Goal: Task Accomplishment & Management: Manage account settings

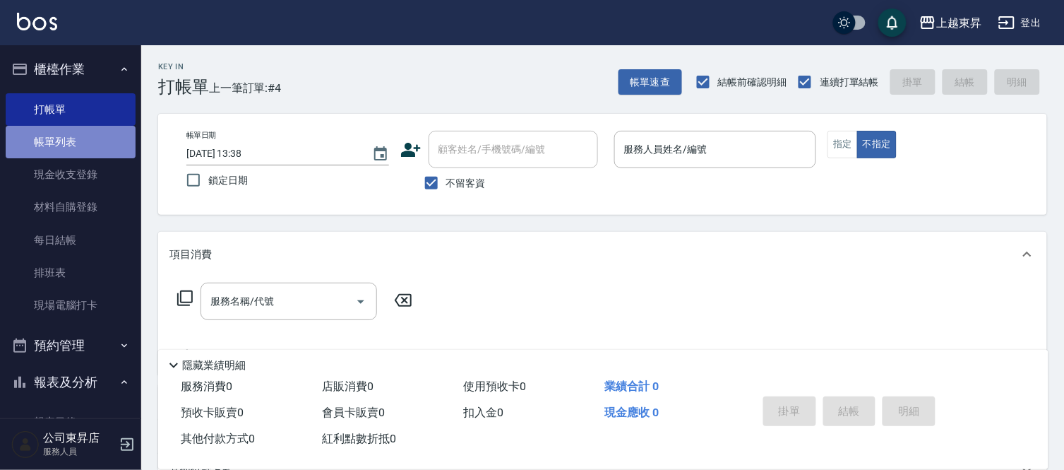
drag, startPoint x: 622, startPoint y: 3, endPoint x: 71, endPoint y: 135, distance: 567.0
click at [71, 136] on link "帳單列表" at bounding box center [71, 142] width 130 height 32
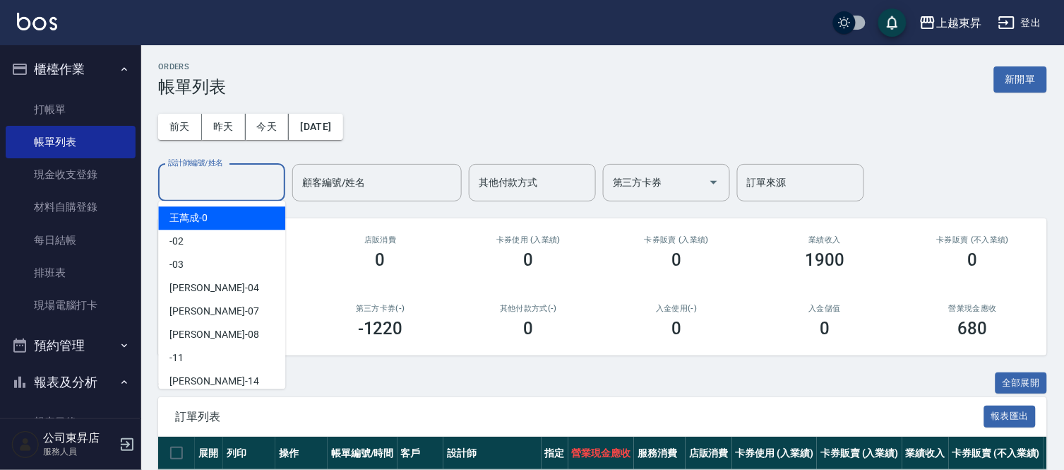
click at [198, 177] on input "設計師編號/姓名" at bounding box center [222, 182] width 114 height 25
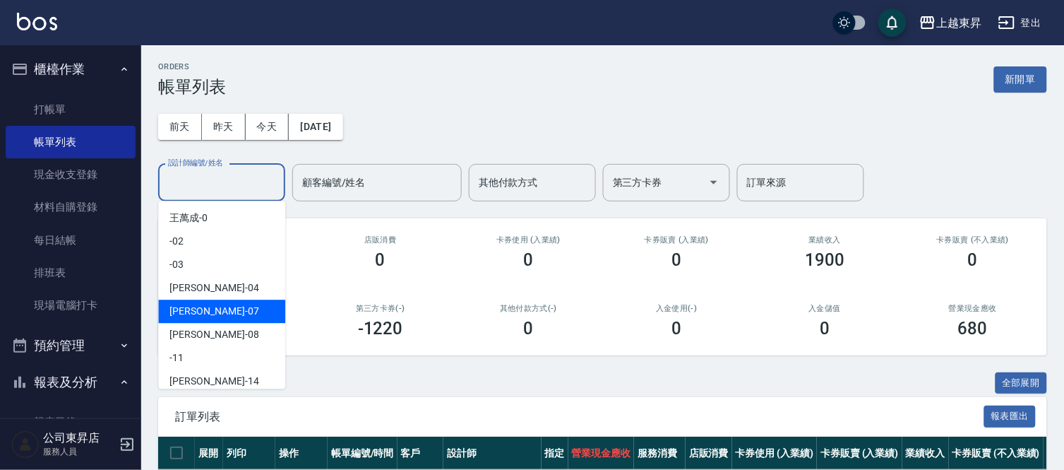
click at [196, 309] on span "榮松 -07" at bounding box center [213, 311] width 89 height 15
type input "榮松-07"
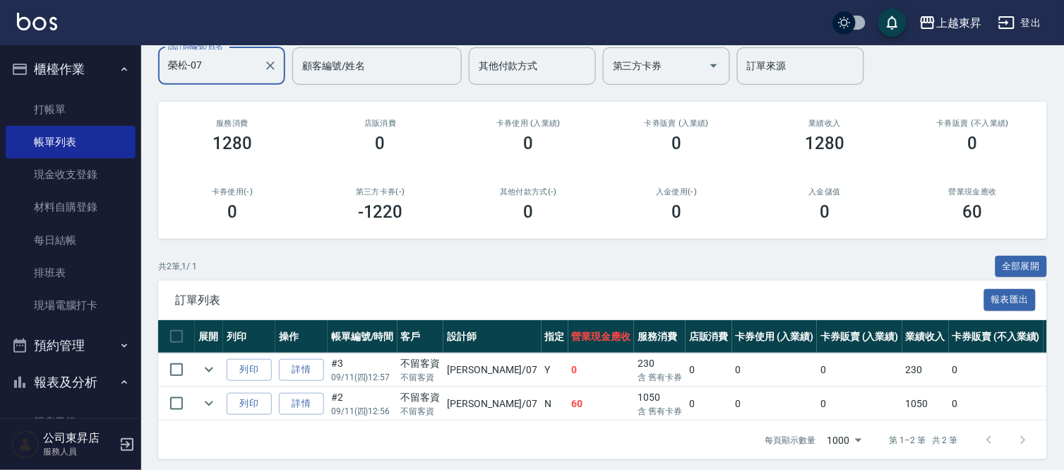
scroll to position [135, 0]
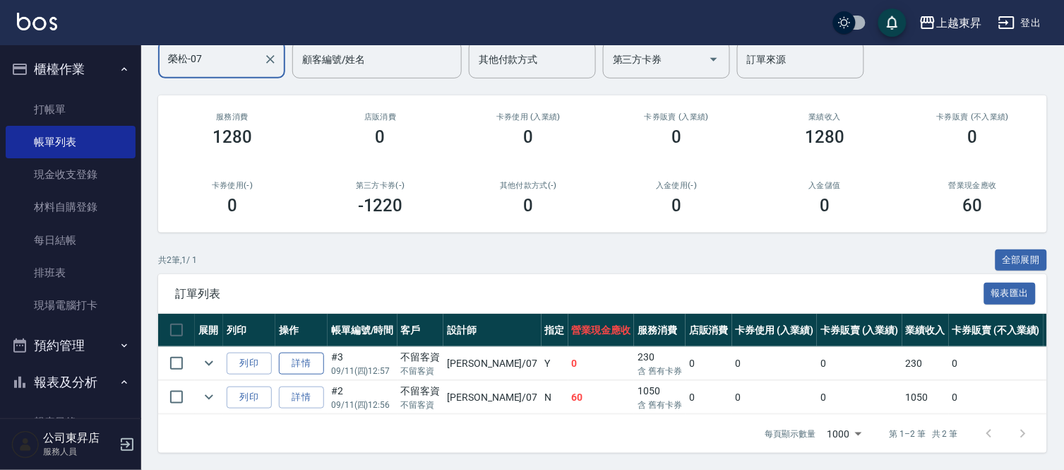
click at [299, 352] on link "詳情" at bounding box center [301, 363] width 45 height 22
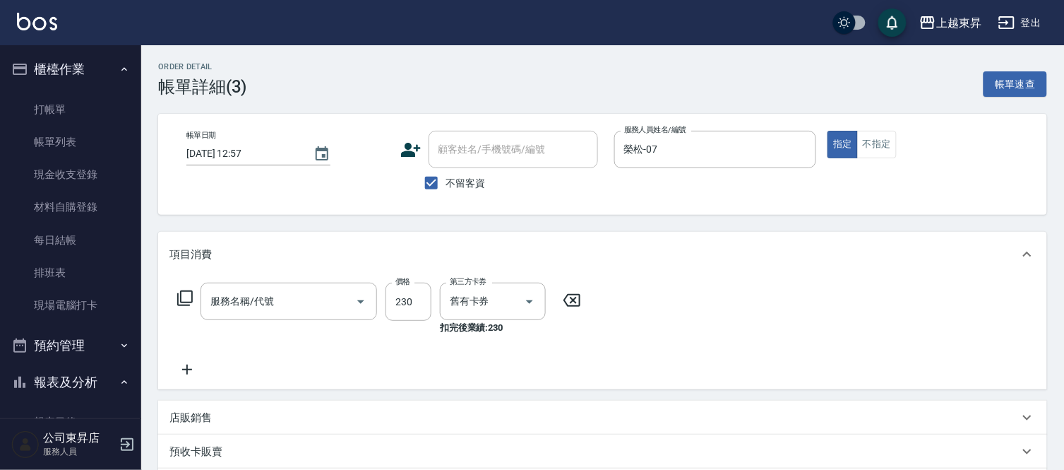
type input "[DATE] 12:57"
checkbox input "true"
type input "榮松-07"
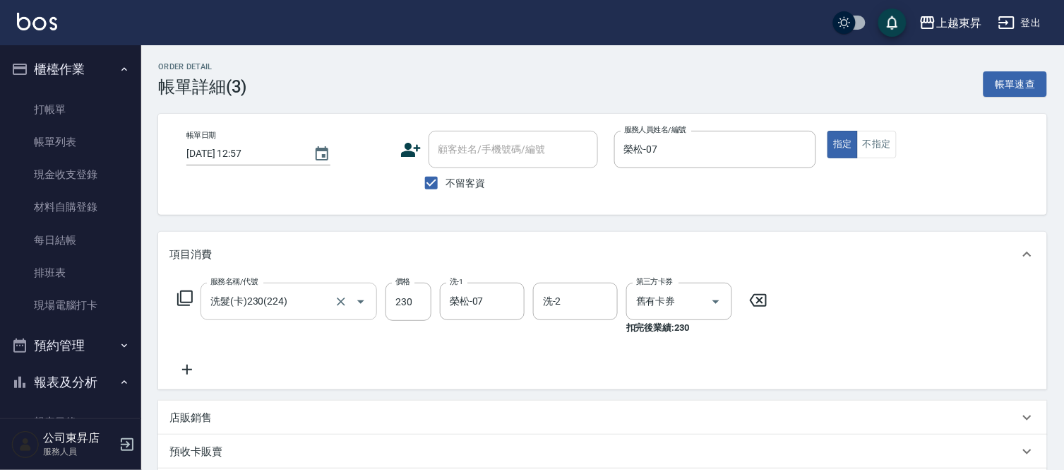
type input "洗髮(卡)230(224)"
click at [185, 369] on icon at bounding box center [187, 369] width 10 height 10
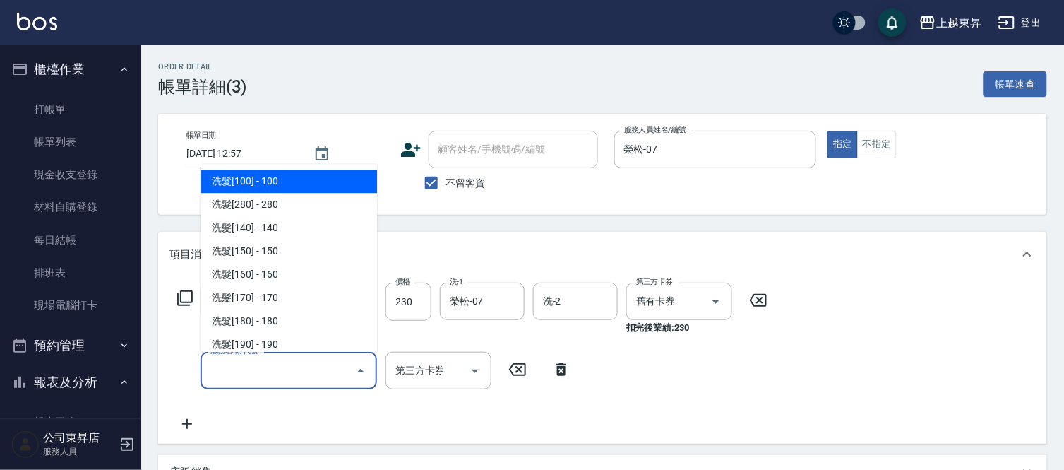
click at [219, 365] on input "服務名稱/代號" at bounding box center [278, 370] width 143 height 25
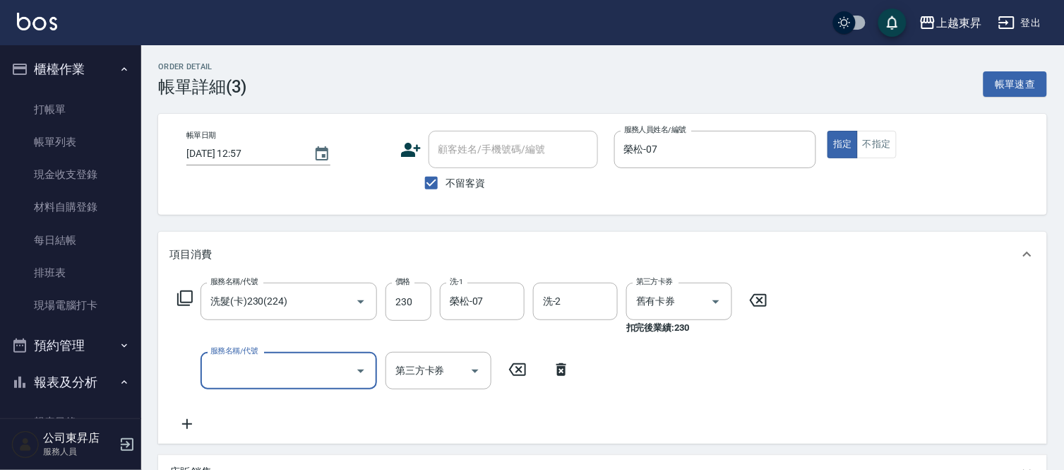
click at [219, 365] on input "服務名稱/代號" at bounding box center [278, 370] width 143 height 25
drag, startPoint x: 319, startPoint y: 408, endPoint x: 375, endPoint y: 401, distance: 56.2
click at [327, 408] on span "潤絲 - 20" at bounding box center [289, 406] width 177 height 23
type input "潤絲(801)"
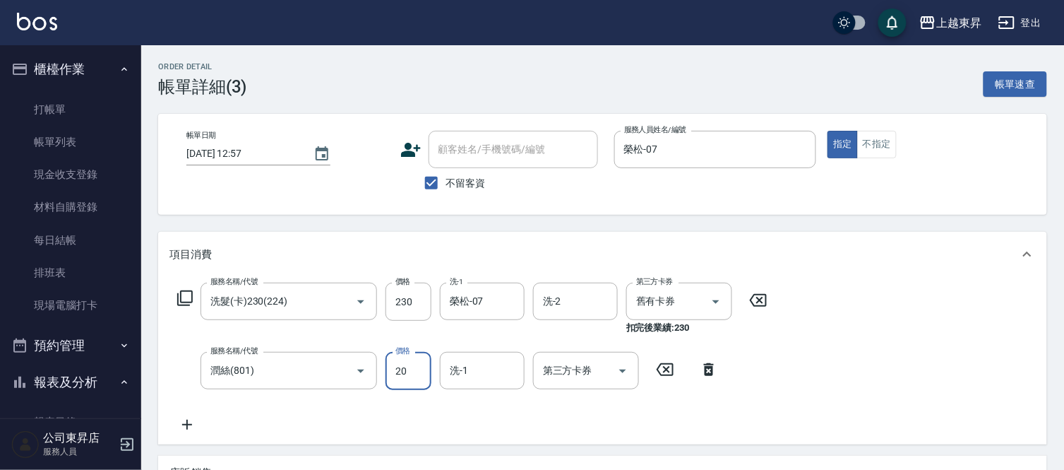
click at [405, 370] on input "20" at bounding box center [408, 371] width 46 height 38
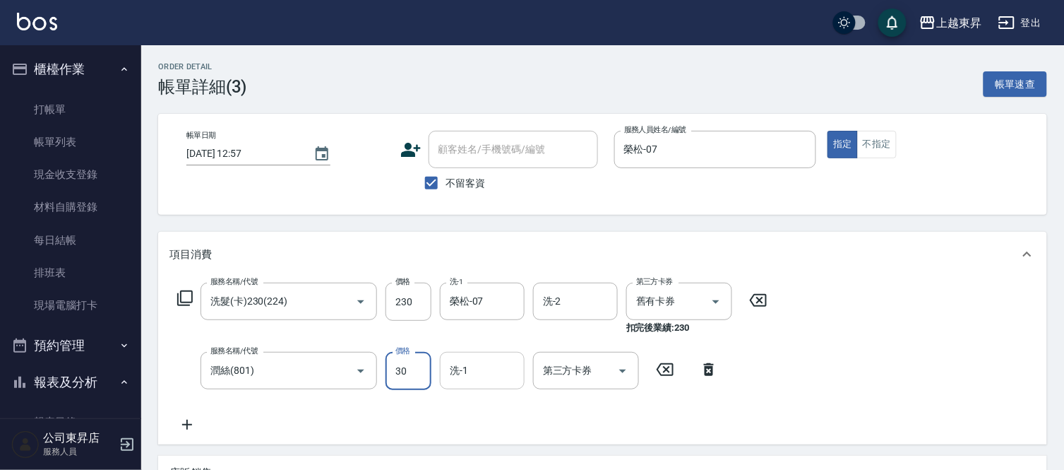
type input "30"
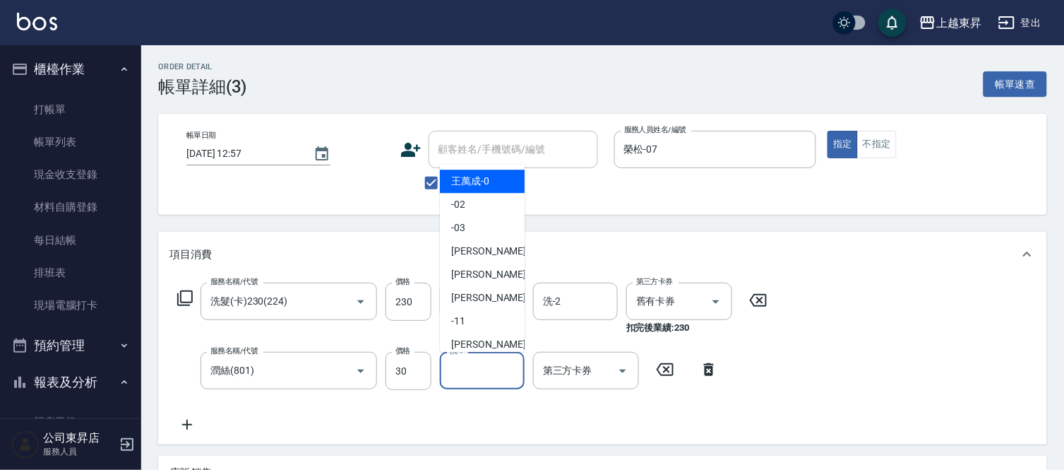
click at [474, 369] on input "洗-1" at bounding box center [482, 370] width 72 height 25
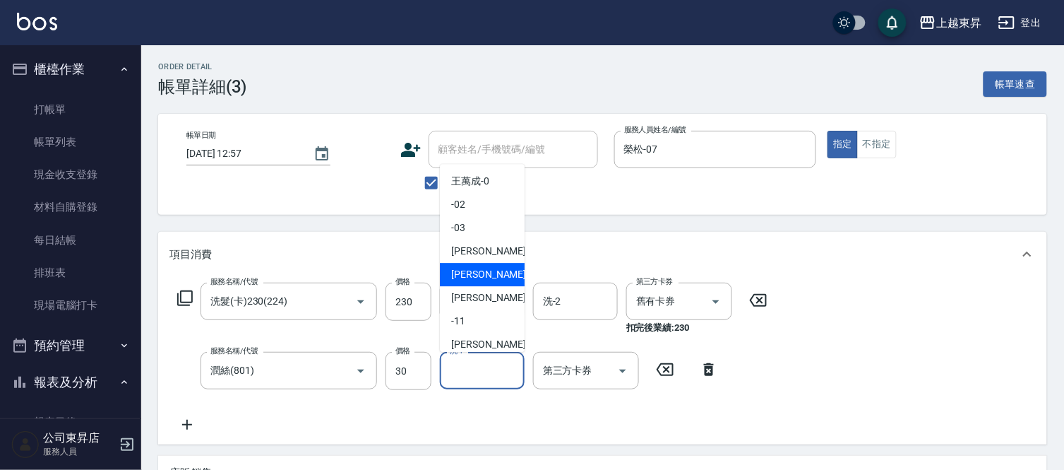
click at [474, 268] on span "榮松 -07" at bounding box center [495, 274] width 89 height 15
type input "榮松-07"
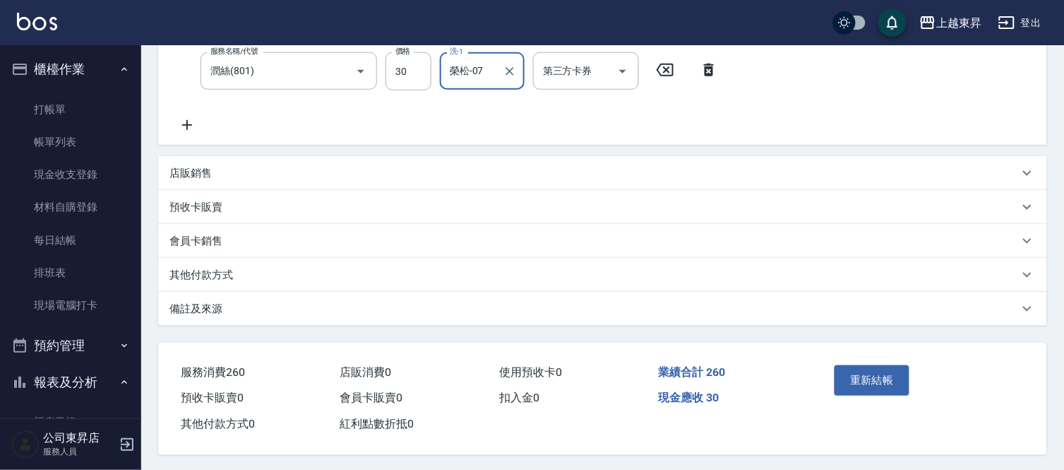
scroll to position [306, 0]
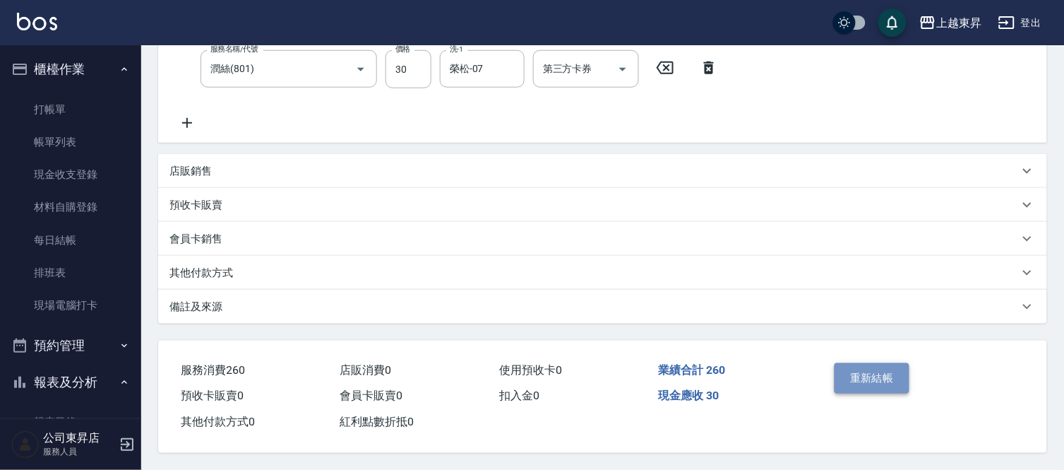
click at [885, 368] on button "重新結帳" at bounding box center [872, 378] width 75 height 30
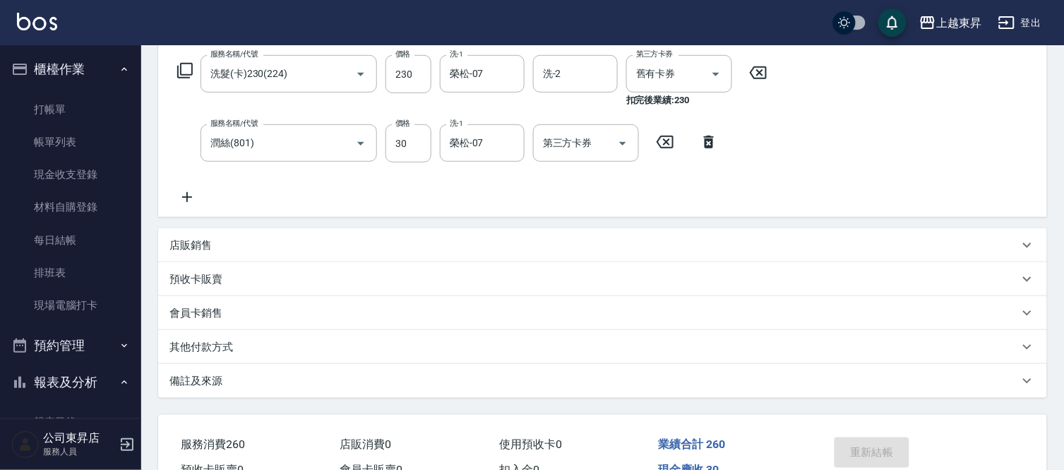
scroll to position [172, 0]
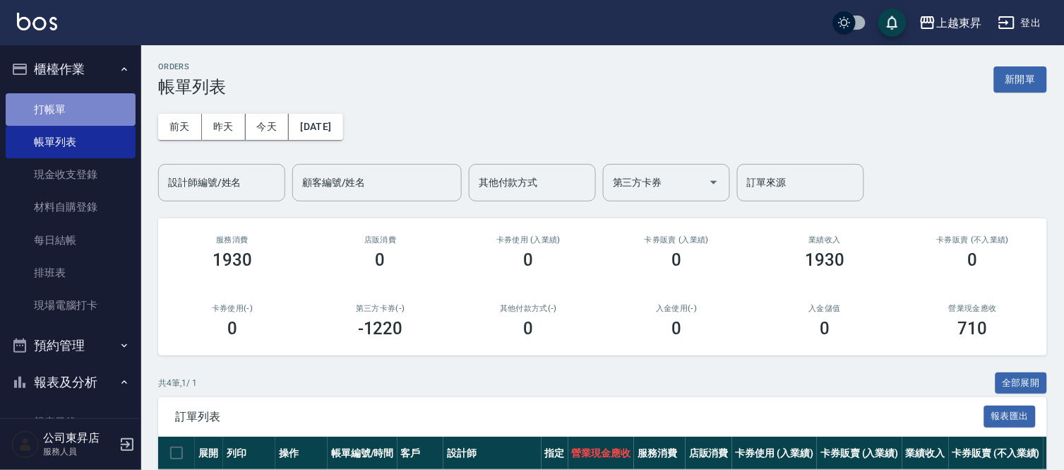
click at [96, 97] on link "打帳單" at bounding box center [71, 109] width 130 height 32
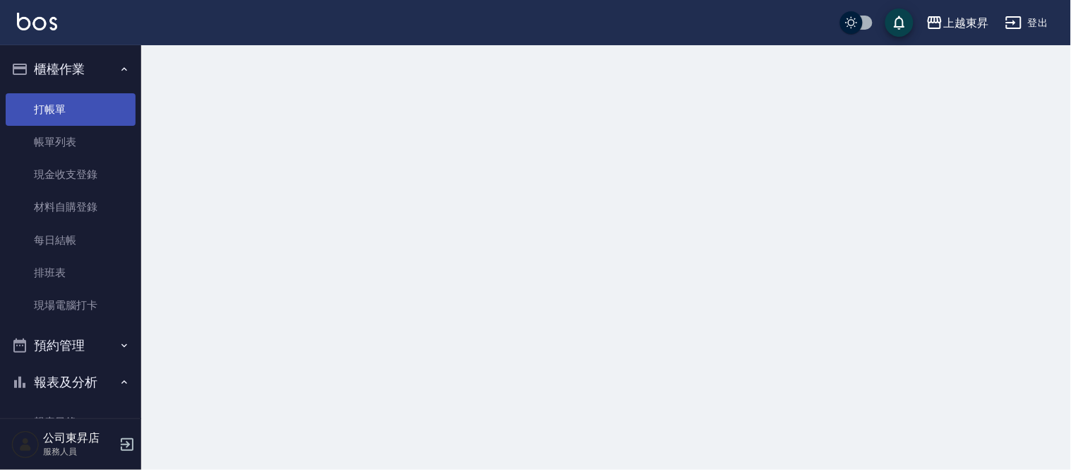
click at [96, 97] on link "打帳單" at bounding box center [71, 109] width 130 height 32
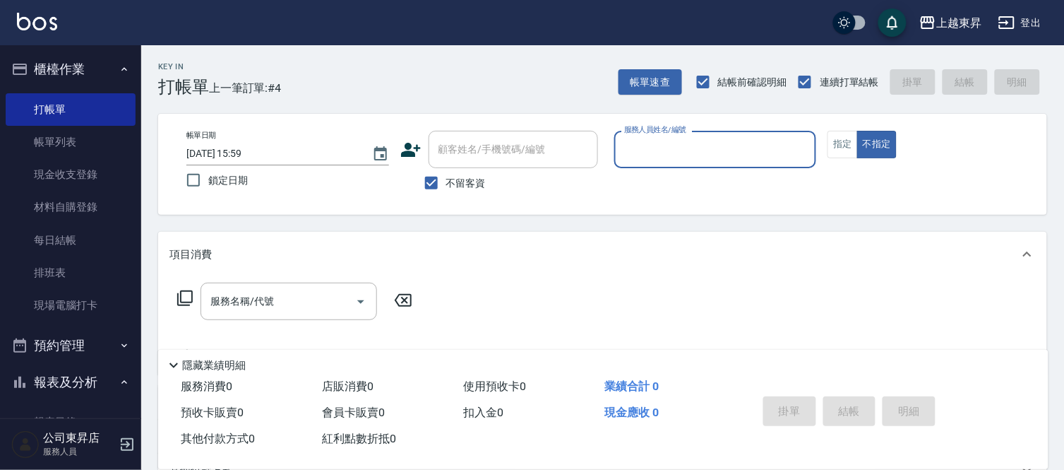
click at [688, 148] on input "服務人員姓名/編號" at bounding box center [716, 149] width 190 height 25
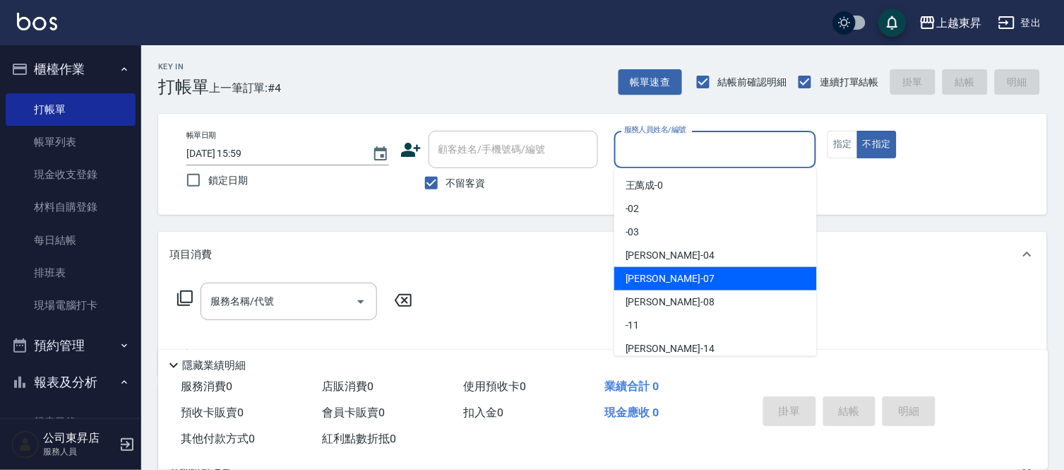
click at [667, 276] on div "榮松 -07" at bounding box center [715, 278] width 203 height 23
type input "榮松-07"
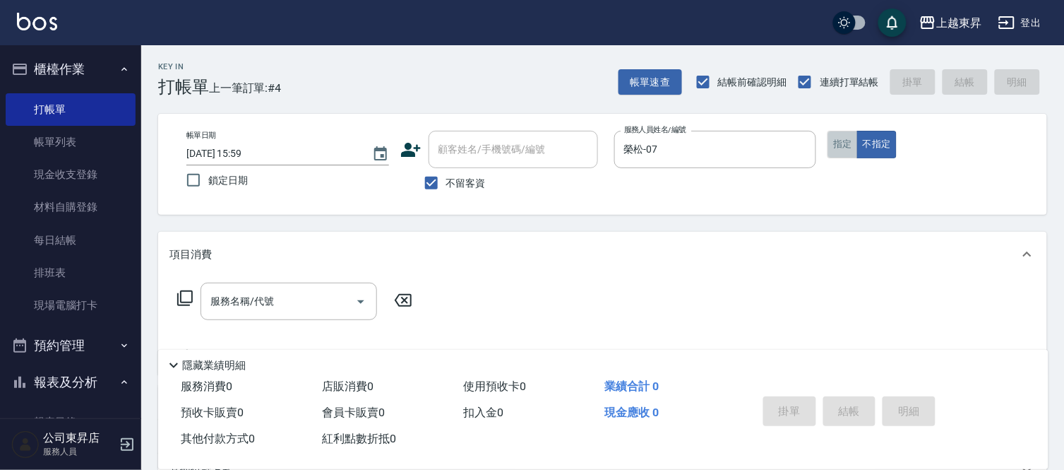
click at [842, 150] on button "指定" at bounding box center [842, 145] width 30 height 28
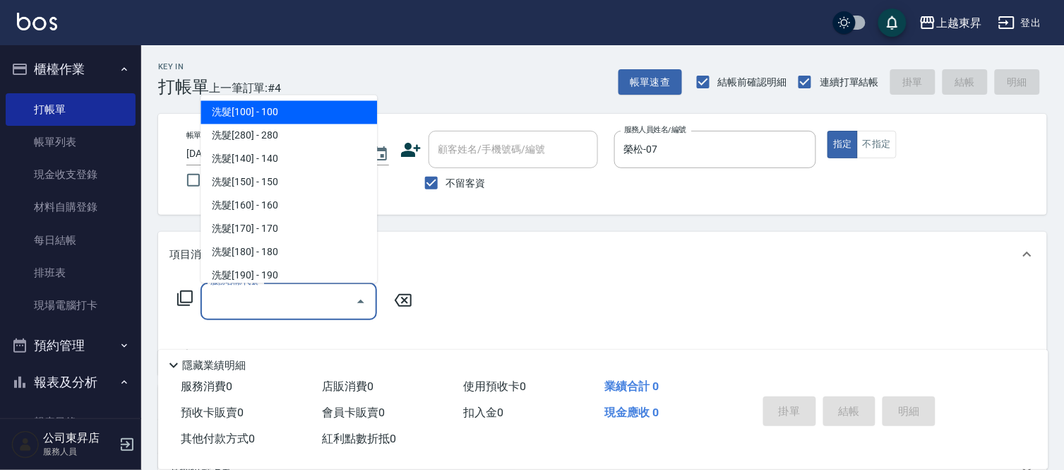
click at [275, 298] on input "服務名稱/代號" at bounding box center [278, 301] width 143 height 25
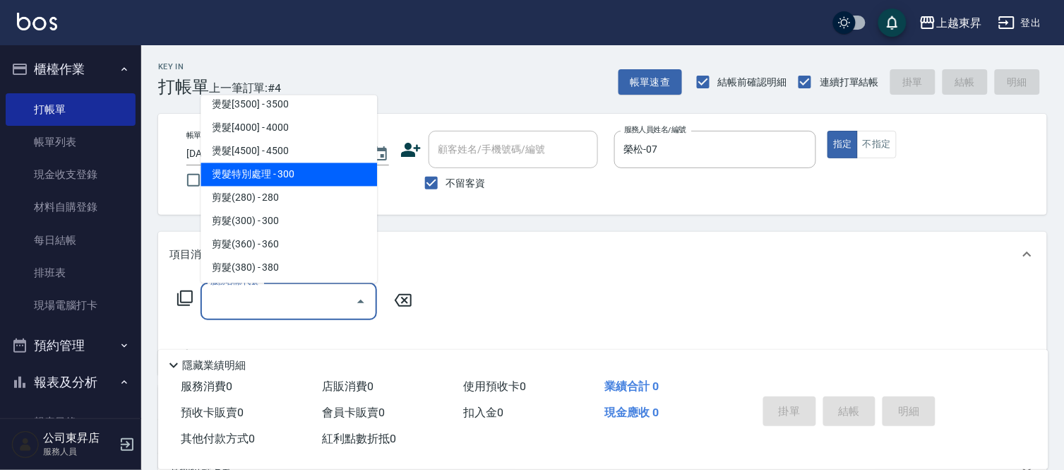
scroll to position [941, 0]
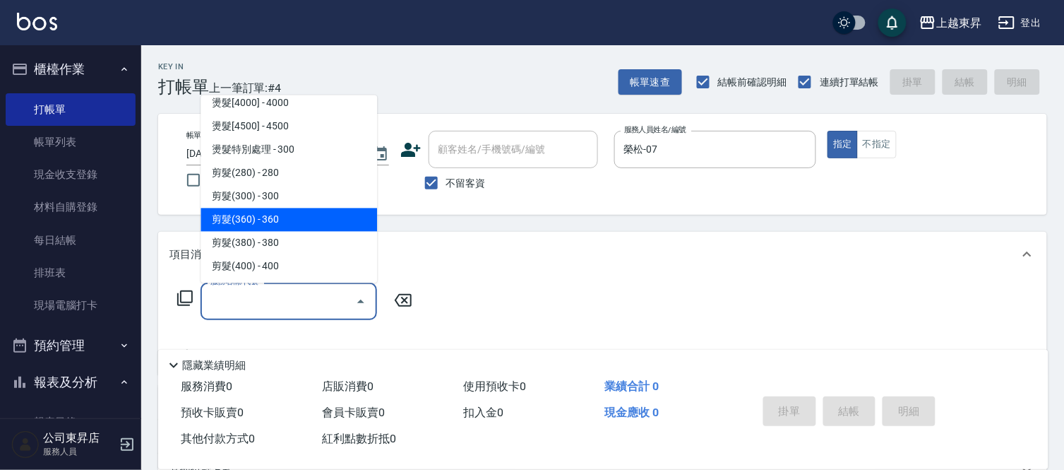
drag, startPoint x: 293, startPoint y: 217, endPoint x: 283, endPoint y: 241, distance: 26.0
click at [292, 217] on span "剪髮(360) - 360" at bounding box center [289, 219] width 177 height 23
type input "剪髮(360)(403)"
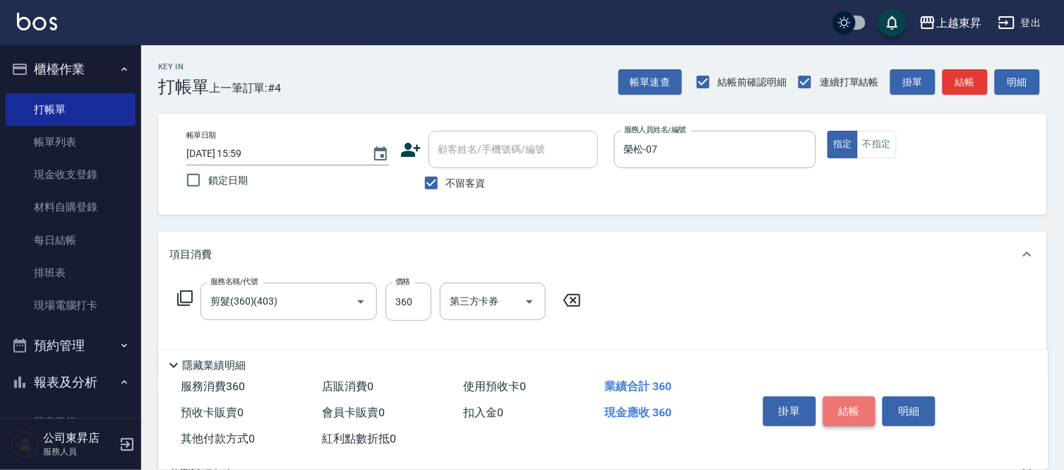
click at [846, 412] on button "結帳" at bounding box center [849, 411] width 53 height 30
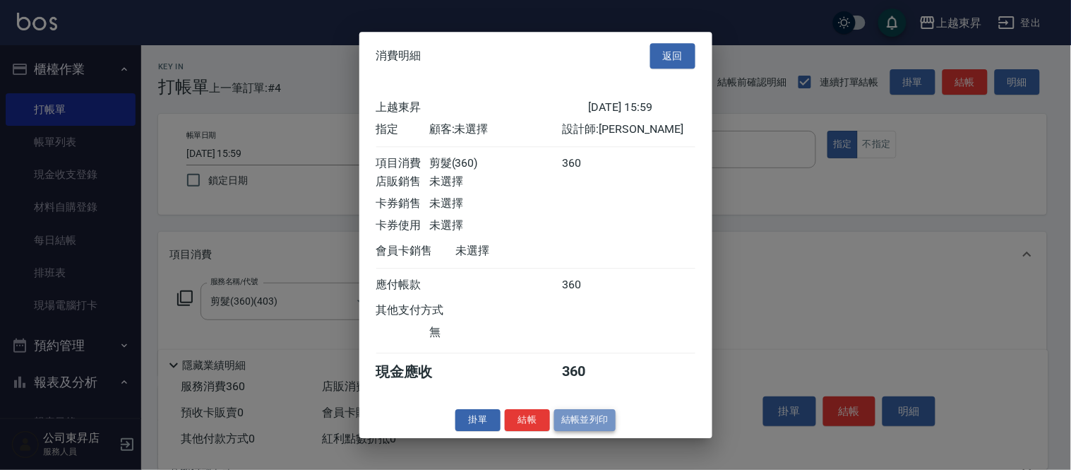
click at [595, 426] on button "結帳並列印" at bounding box center [584, 420] width 61 height 22
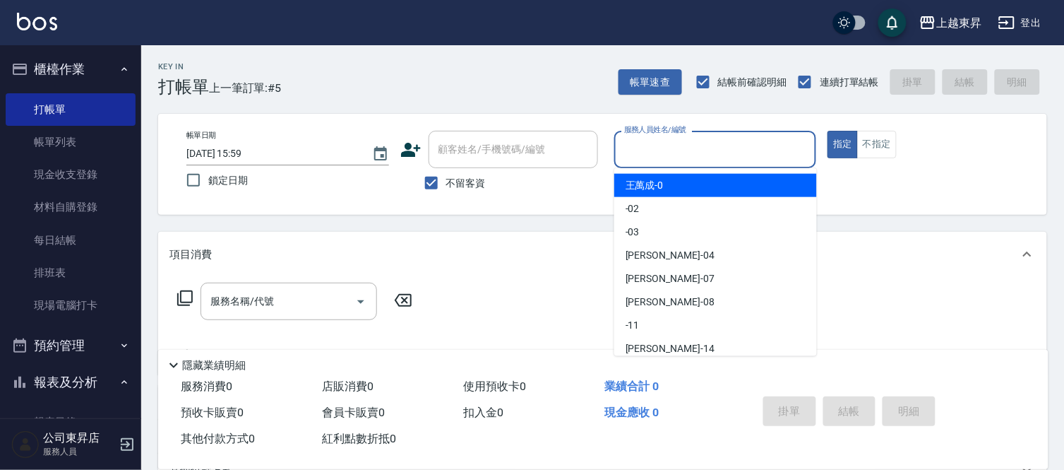
click at [664, 144] on input "服務人員姓名/編號" at bounding box center [716, 149] width 190 height 25
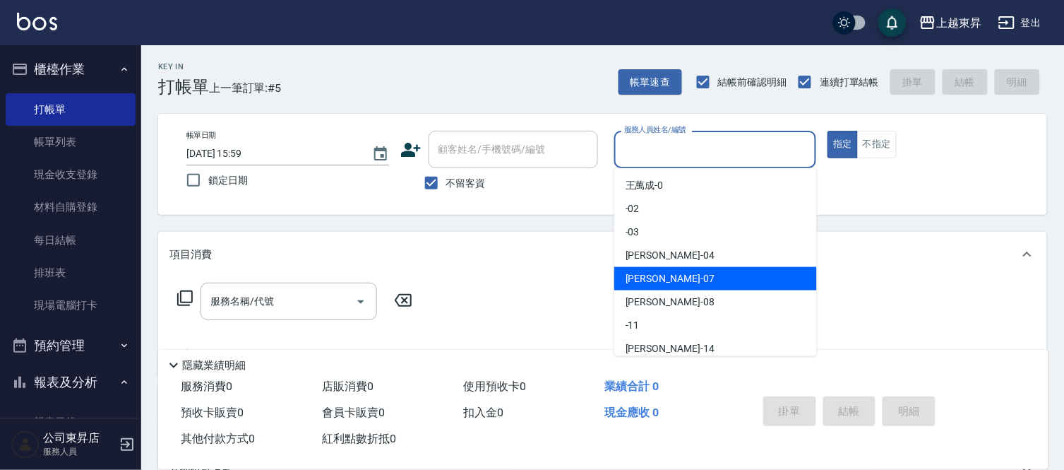
click at [667, 277] on div "榮松 -07" at bounding box center [715, 278] width 203 height 23
type input "榮松-07"
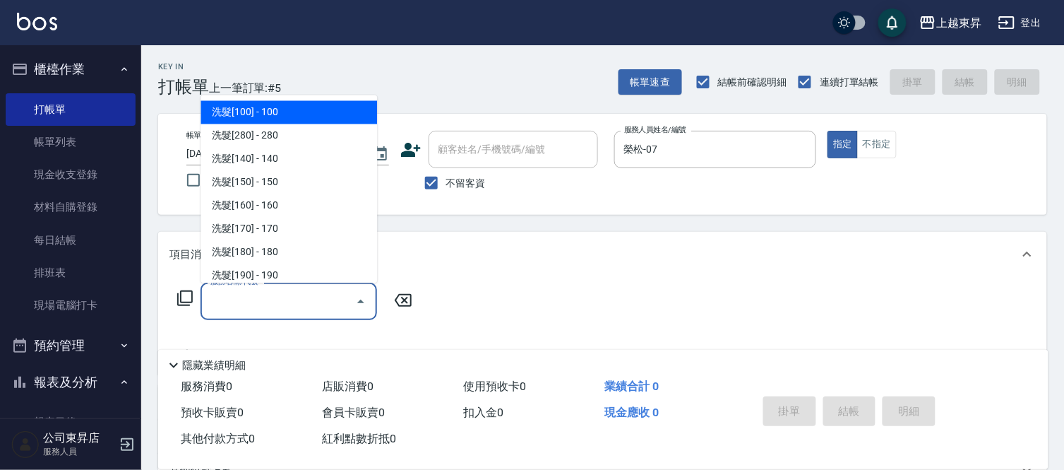
click at [277, 300] on input "服務名稱/代號" at bounding box center [278, 301] width 143 height 25
click at [314, 109] on span "洗髮[100] - 100" at bounding box center [289, 112] width 177 height 23
type input "洗髮[100](201)"
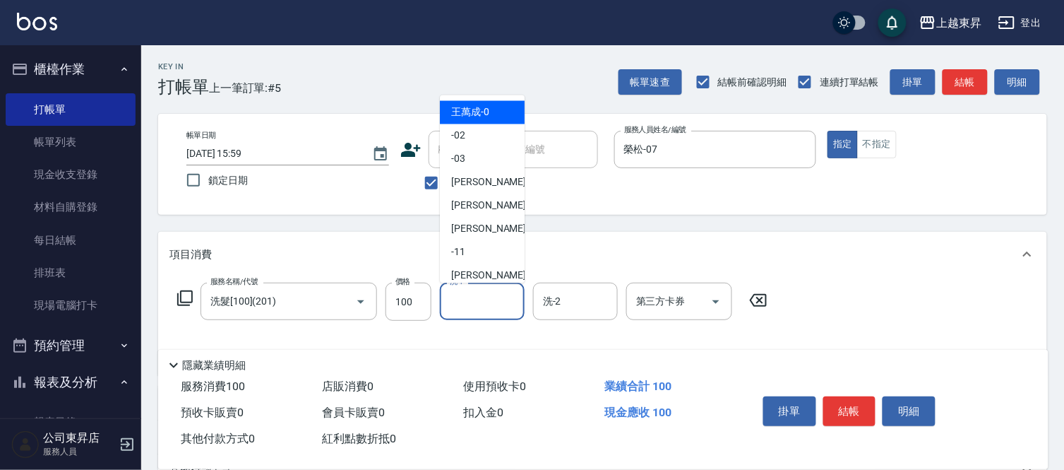
click at [477, 297] on input "洗-1" at bounding box center [482, 301] width 72 height 25
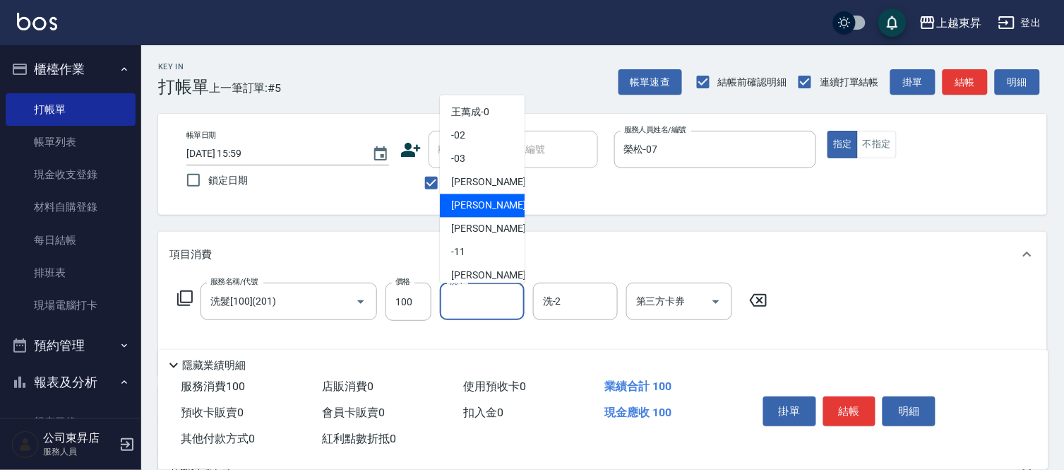
click at [478, 203] on span "榮松 -07" at bounding box center [495, 205] width 89 height 15
type input "榮松-07"
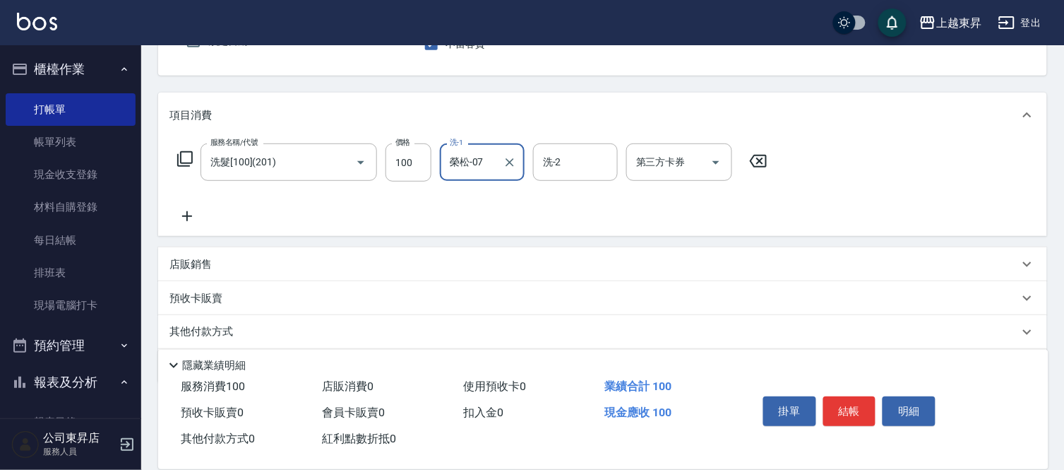
scroll to position [157, 0]
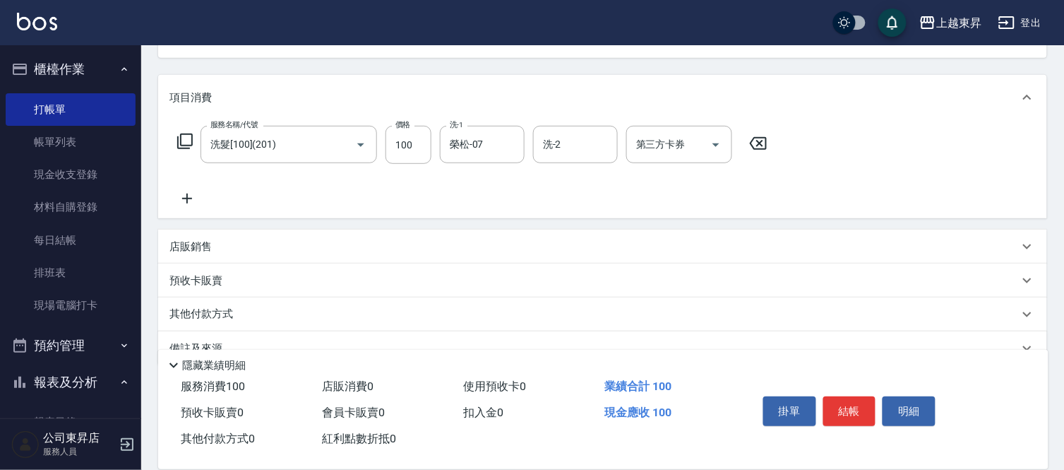
click at [185, 198] on icon at bounding box center [186, 198] width 35 height 17
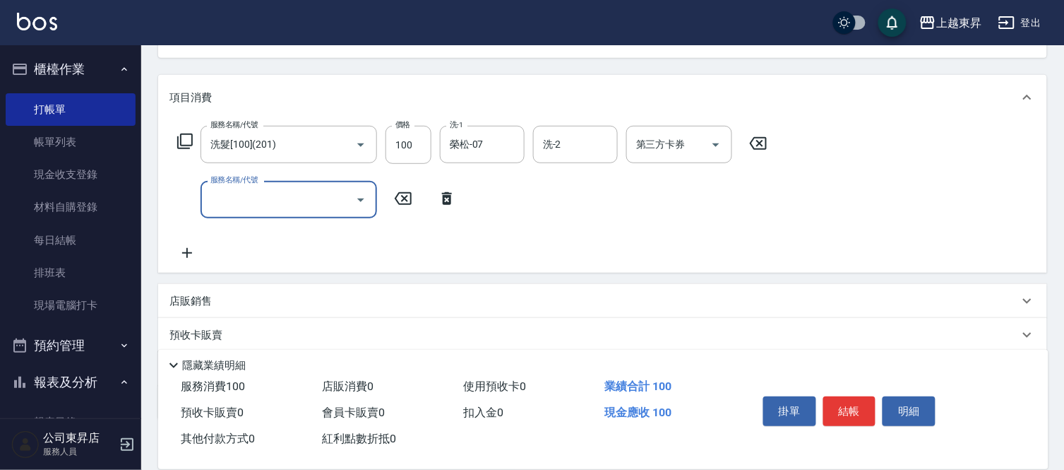
click at [214, 198] on input "服務名稱/代號" at bounding box center [278, 199] width 143 height 25
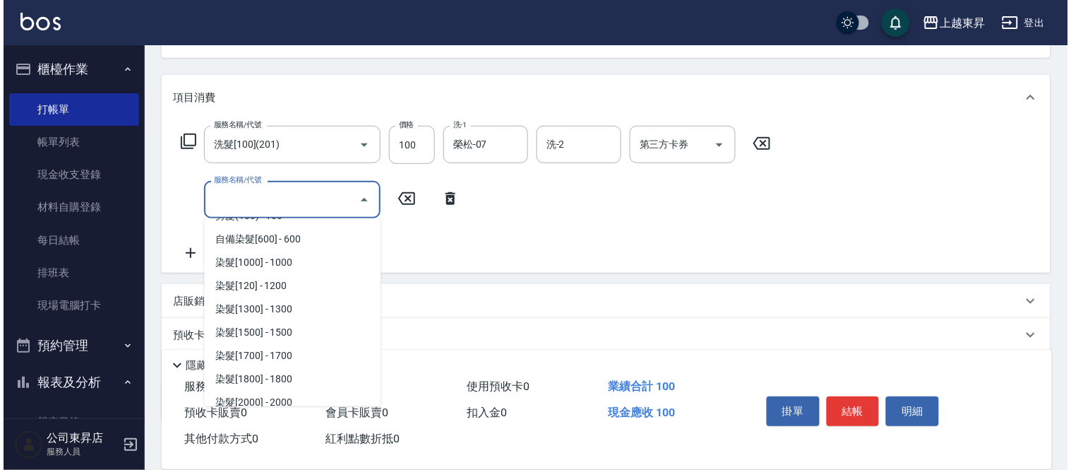
scroll to position [1333, 0]
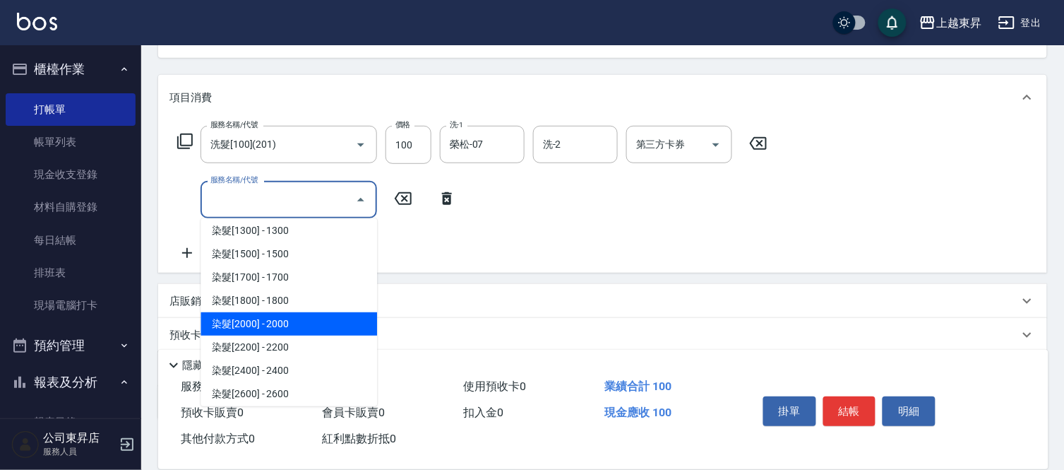
drag, startPoint x: 280, startPoint y: 319, endPoint x: 270, endPoint y: 323, distance: 10.8
click at [275, 321] on span "染髮[2000] - 2000" at bounding box center [289, 323] width 177 height 23
type input "染髮[2000](508)"
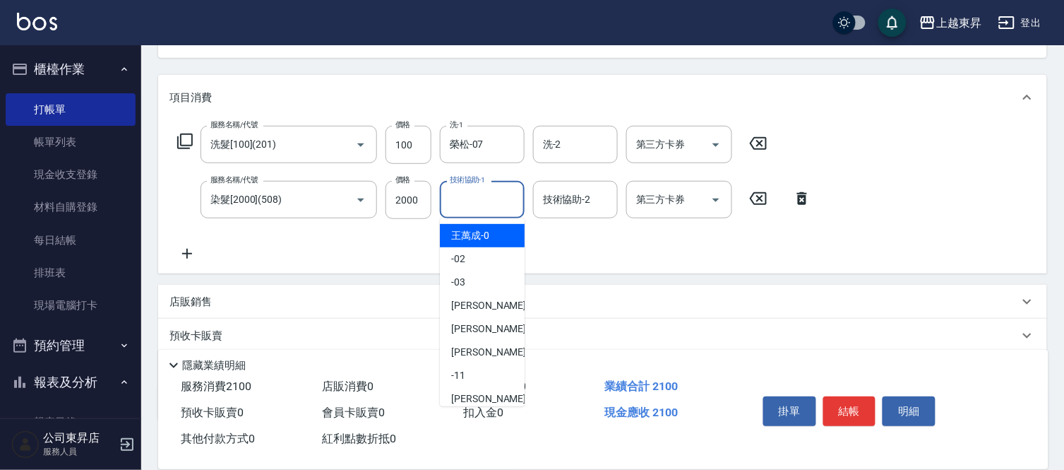
click at [473, 193] on input "技術協助-1" at bounding box center [482, 199] width 72 height 25
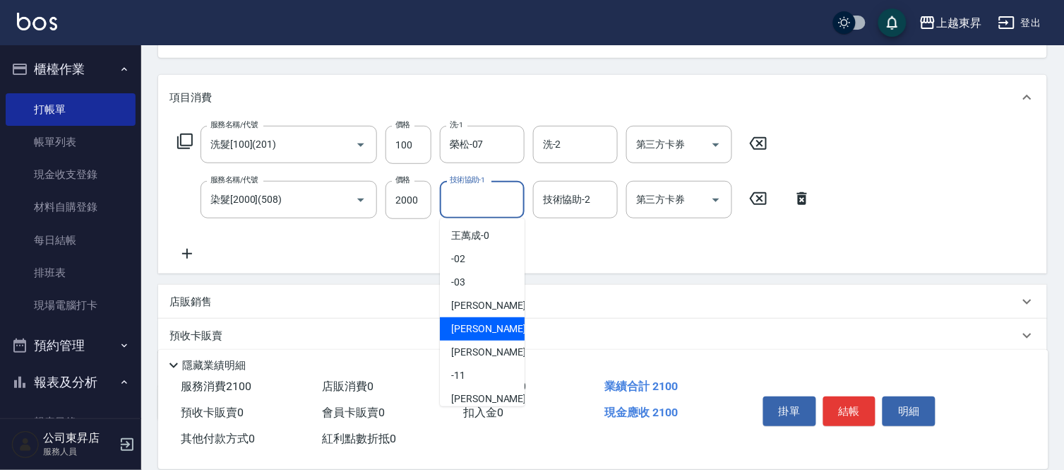
click at [461, 328] on span "榮松 -07" at bounding box center [495, 328] width 89 height 15
type input "榮松-07"
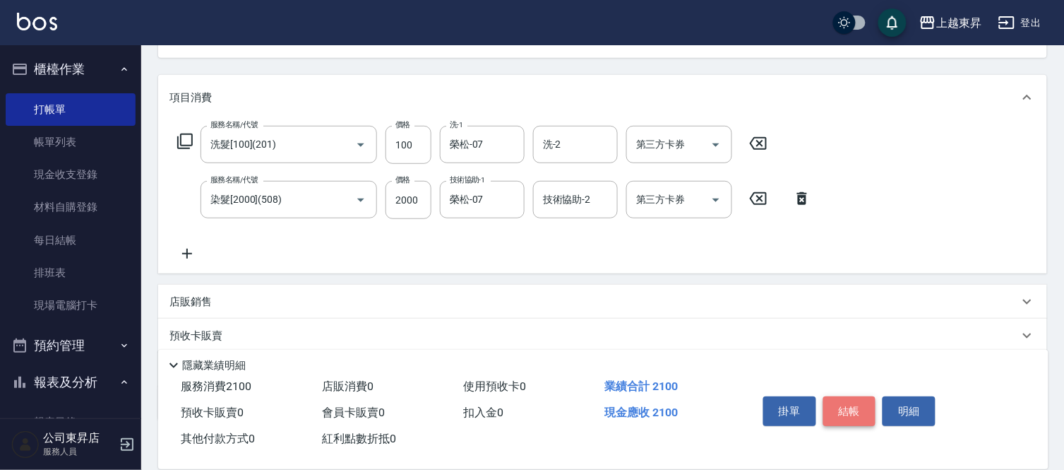
click at [849, 407] on button "結帳" at bounding box center [849, 411] width 53 height 30
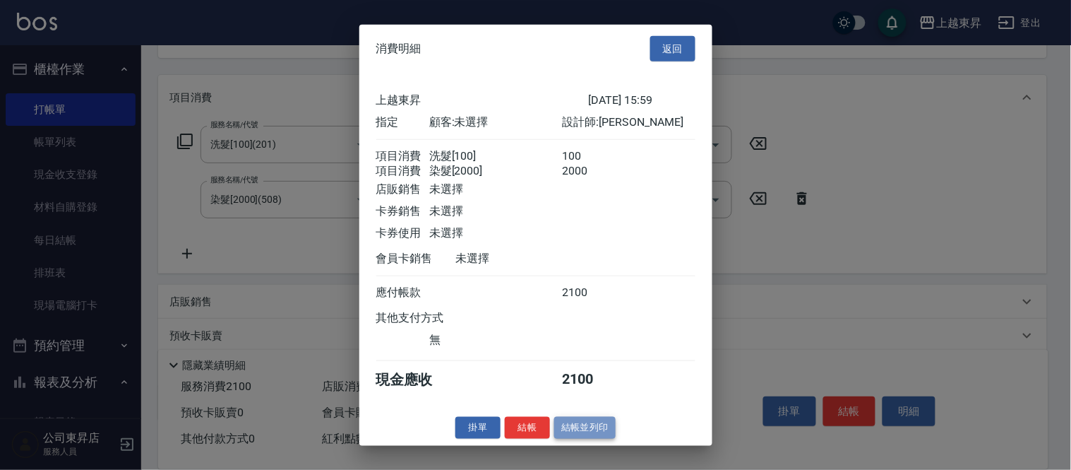
click at [591, 435] on button "結帳並列印" at bounding box center [584, 428] width 61 height 22
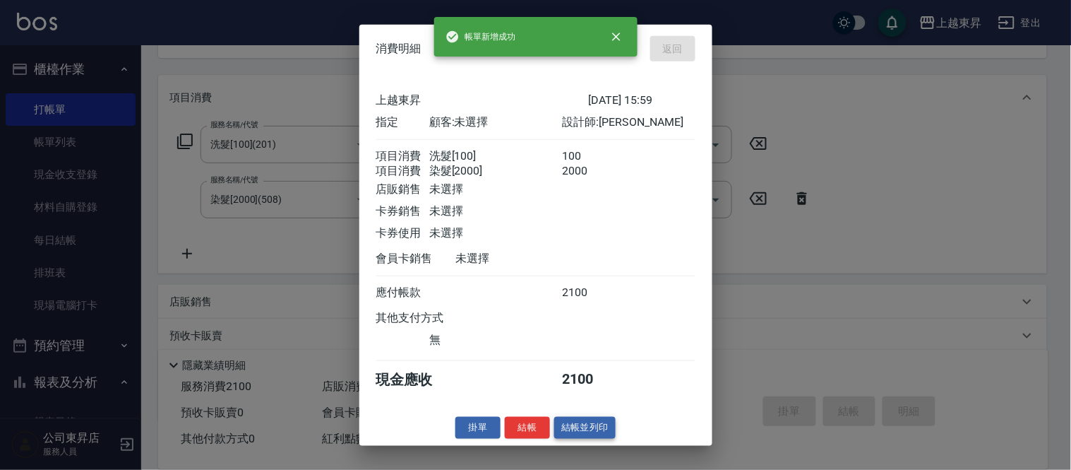
type input "[DATE] 16:00"
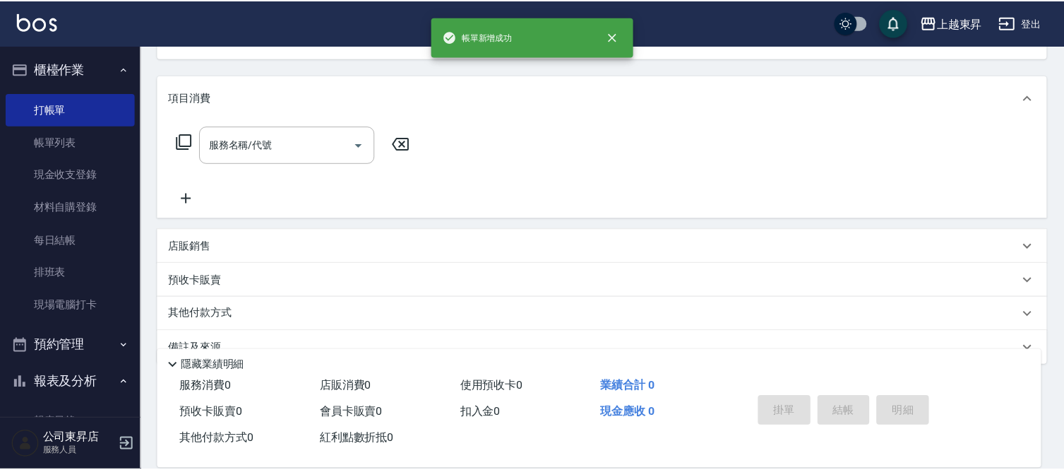
scroll to position [137, 0]
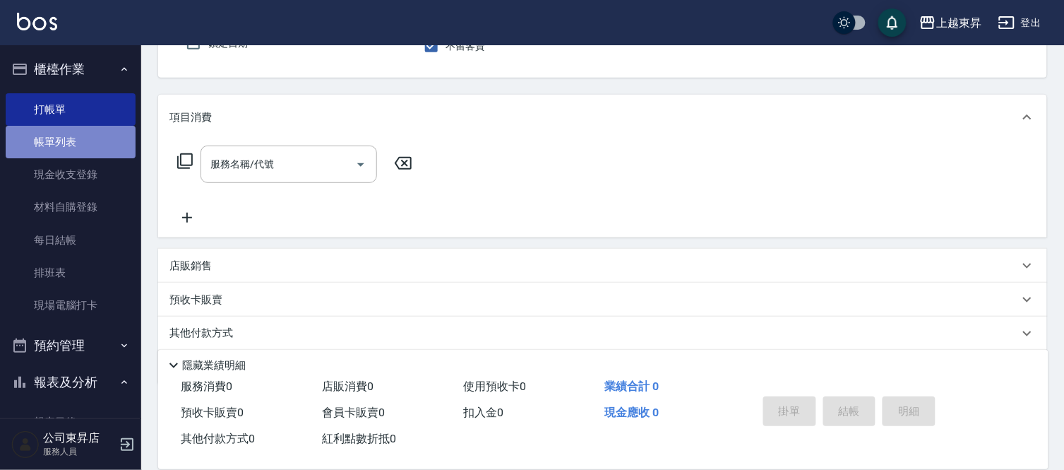
click at [88, 136] on link "帳單列表" at bounding box center [71, 142] width 130 height 32
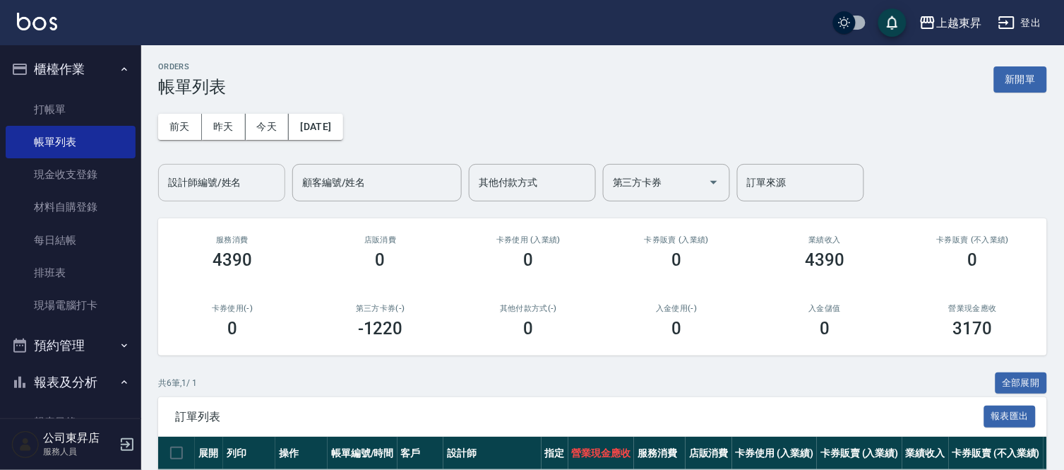
click at [210, 171] on input "設計師編號/姓名" at bounding box center [222, 182] width 114 height 25
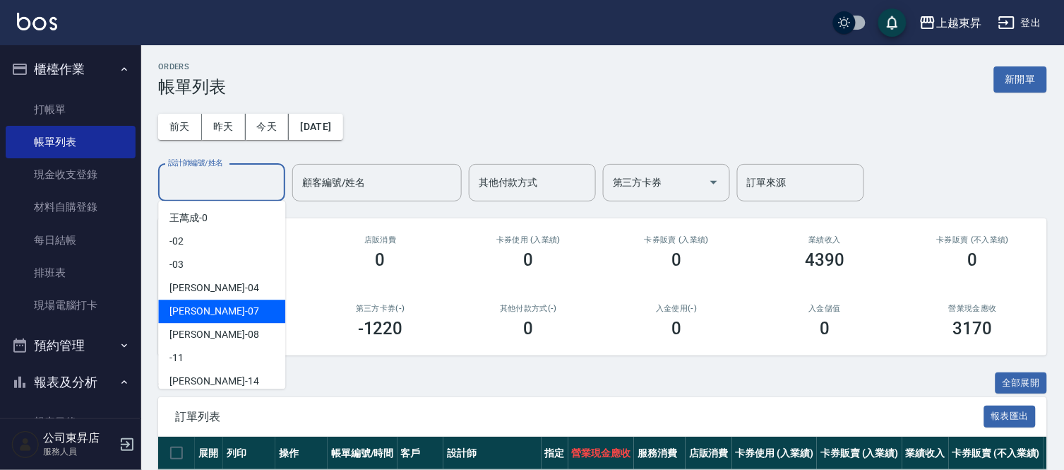
click at [201, 307] on span "榮松 -07" at bounding box center [213, 311] width 89 height 15
type input "榮松-07"
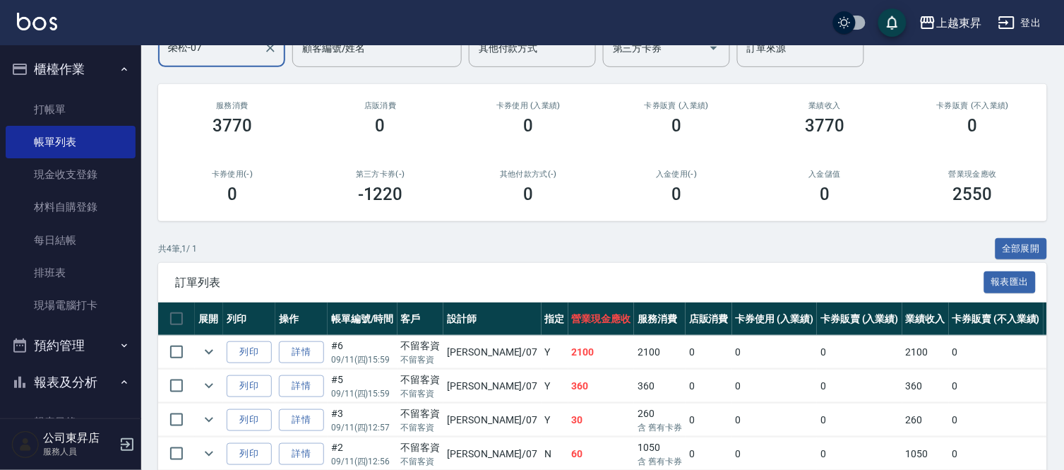
scroll to position [202, 0]
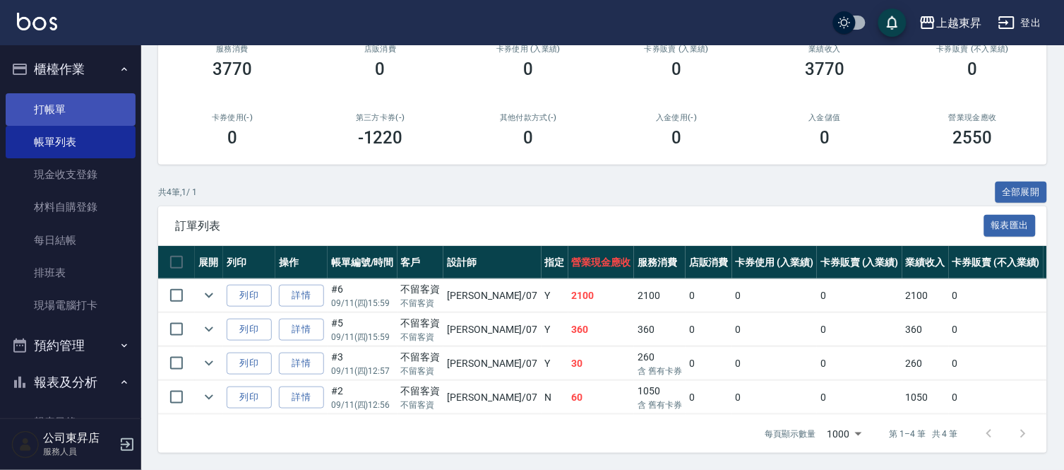
click at [66, 107] on link "打帳單" at bounding box center [71, 109] width 130 height 32
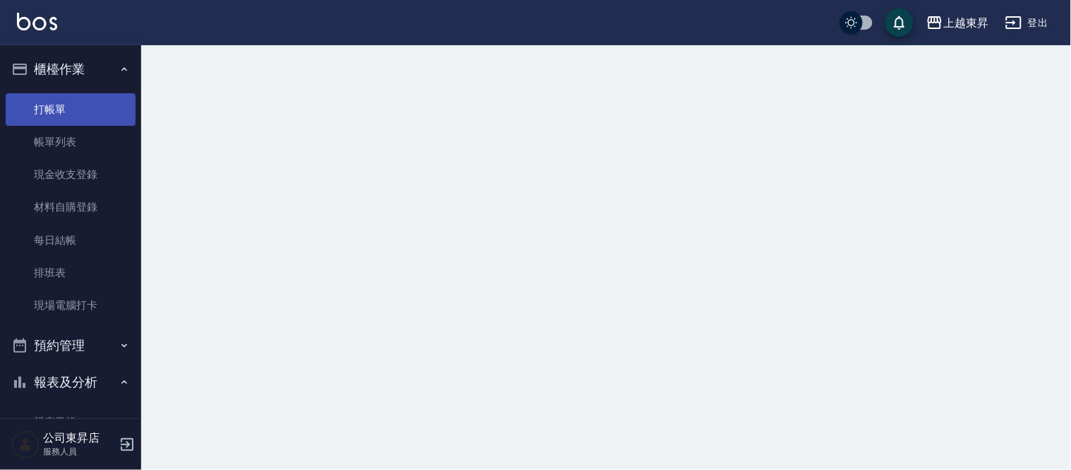
click at [66, 107] on link "打帳單" at bounding box center [71, 109] width 130 height 32
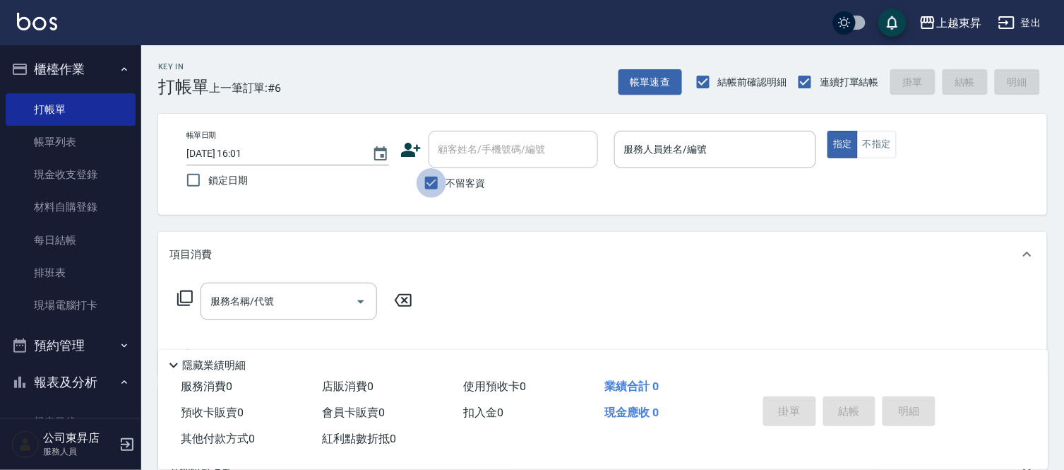
click at [445, 185] on input "不留客資" at bounding box center [432, 183] width 30 height 30
checkbox input "false"
click at [458, 161] on input "顧客姓名/手機號碼/編號" at bounding box center [503, 149] width 136 height 25
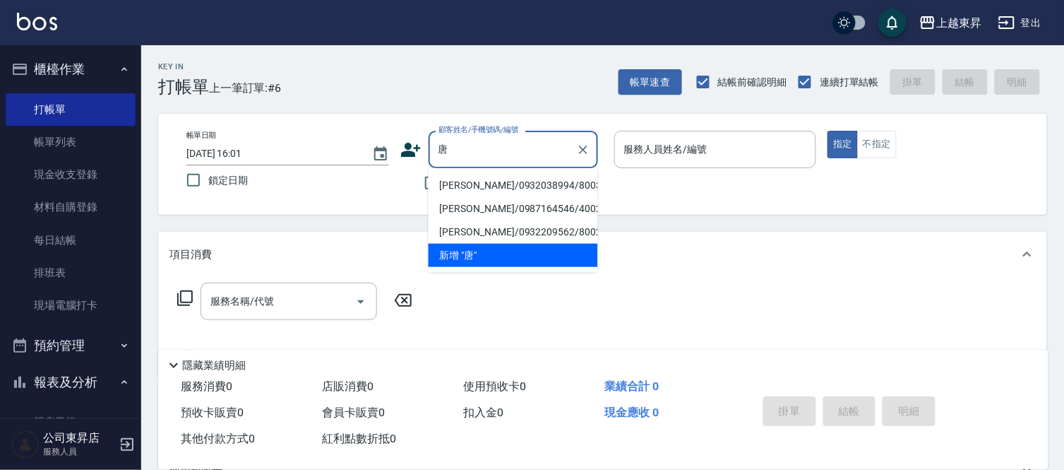
click at [491, 189] on li "[PERSON_NAME]/0932038994/80036" at bounding box center [513, 185] width 169 height 23
type input "[PERSON_NAME]/0932038994/80036"
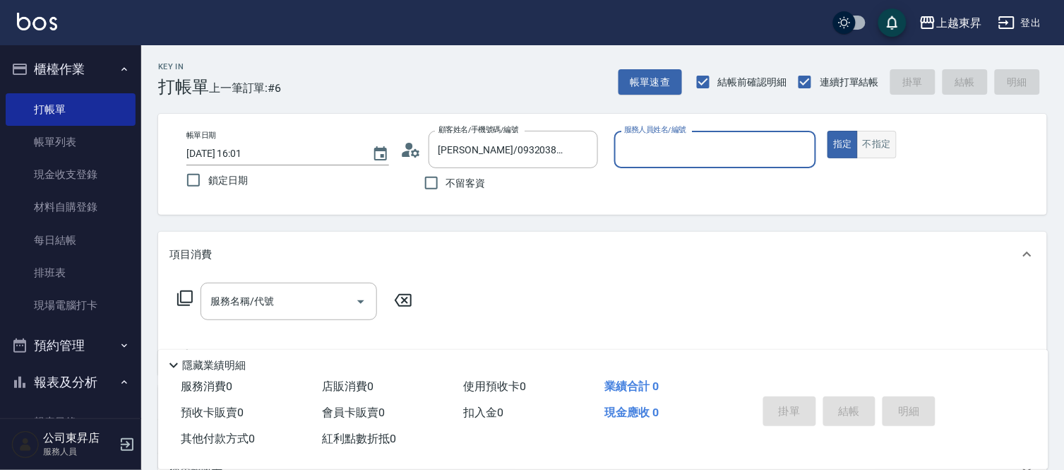
type input "[PERSON_NAME]-08"
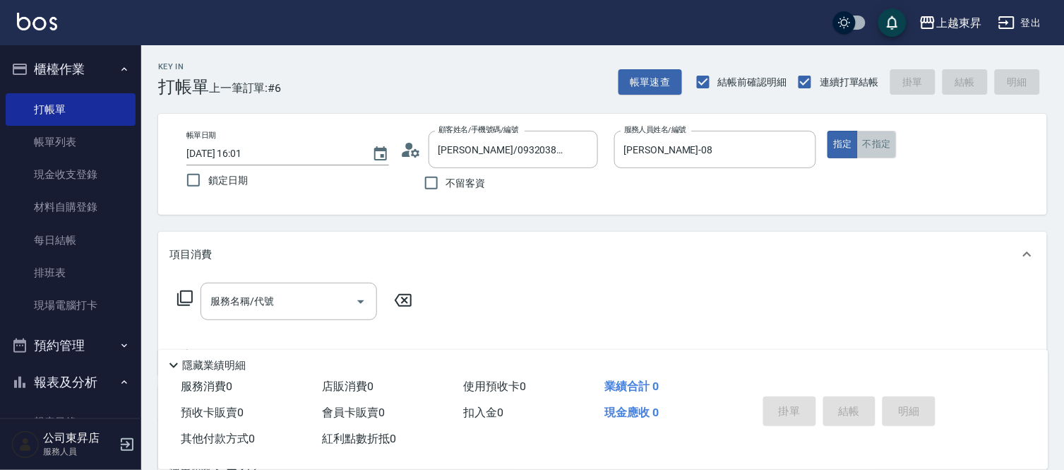
click at [878, 150] on button "不指定" at bounding box center [877, 145] width 40 height 28
click at [842, 143] on button "指定" at bounding box center [842, 145] width 30 height 28
click at [799, 150] on icon "Clear" at bounding box center [801, 150] width 14 height 14
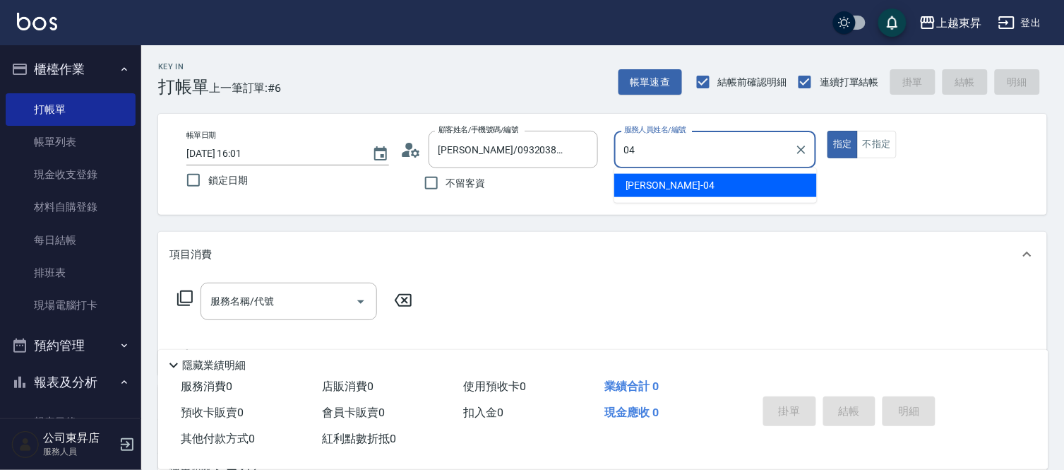
type input "[PERSON_NAME]04"
type button "true"
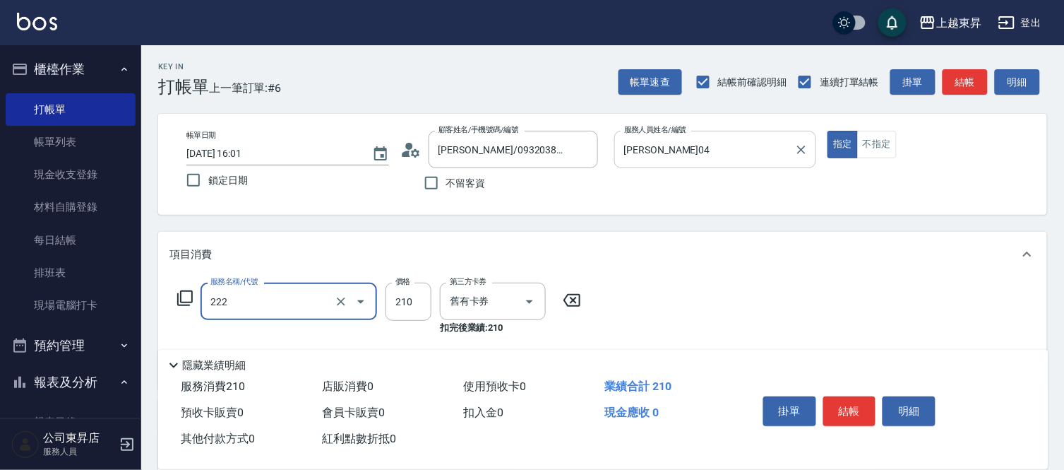
type input "洗髮卡券[210](222)"
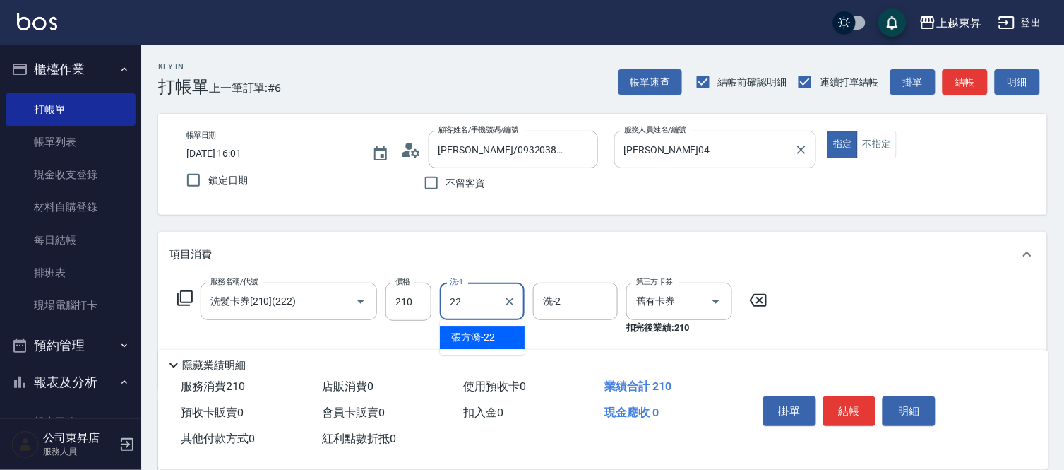
type input "[PERSON_NAME]-22"
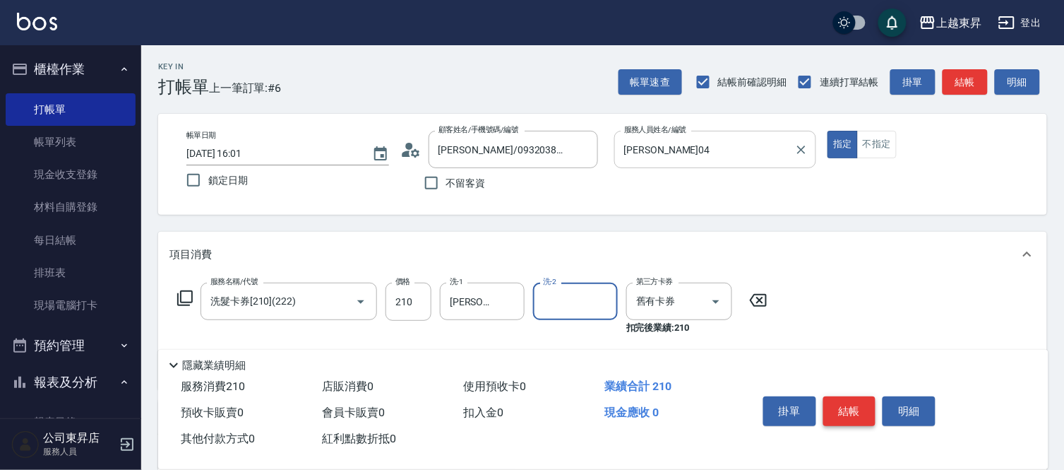
click at [863, 403] on button "結帳" at bounding box center [849, 411] width 53 height 30
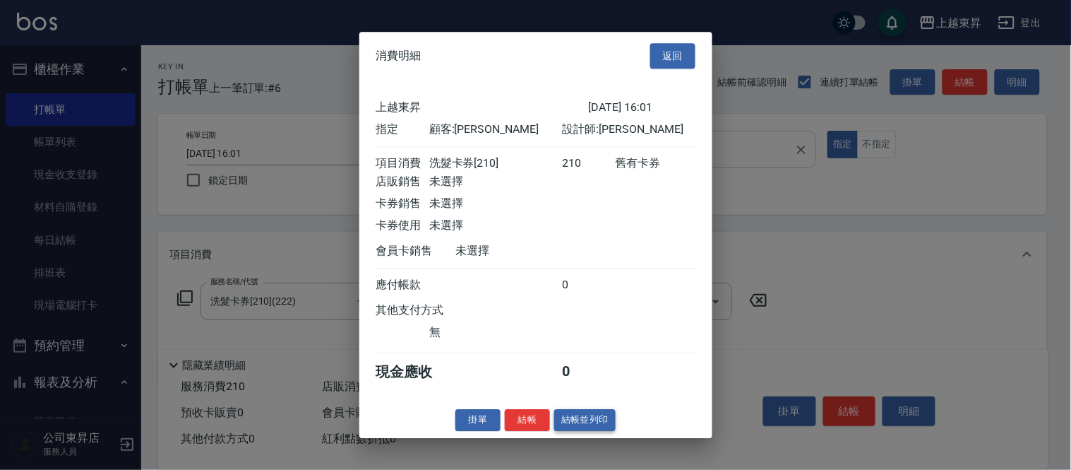
click at [587, 427] on button "結帳並列印" at bounding box center [584, 420] width 61 height 22
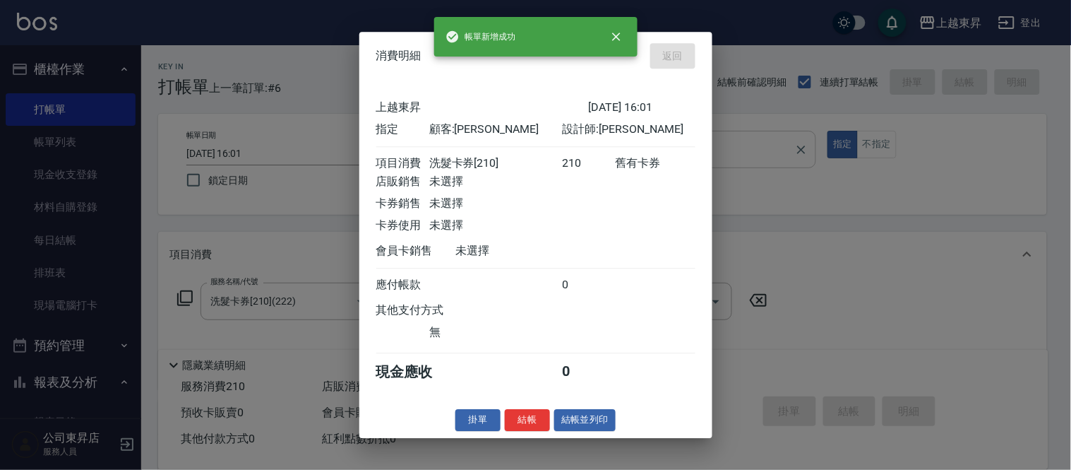
type input "[DATE] 16:16"
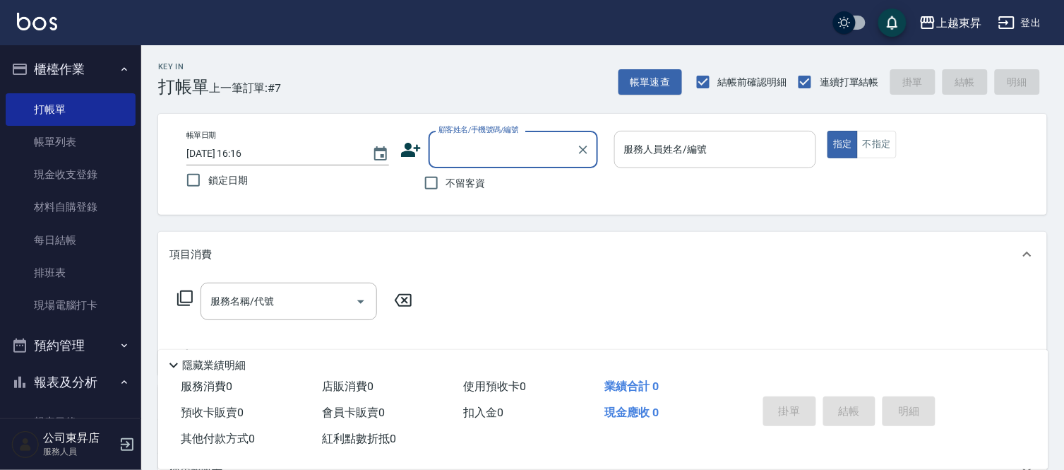
click at [476, 155] on input "顧客姓名/手機號碼/編號" at bounding box center [503, 149] width 136 height 25
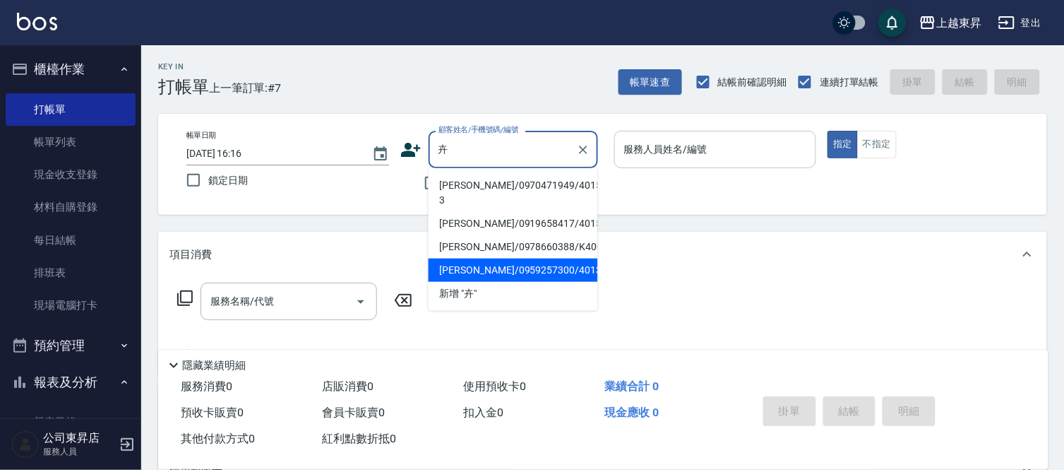
click at [551, 258] on li "[PERSON_NAME]/0959257300/40134" at bounding box center [513, 269] width 169 height 23
type input "[PERSON_NAME]/0959257300/40134"
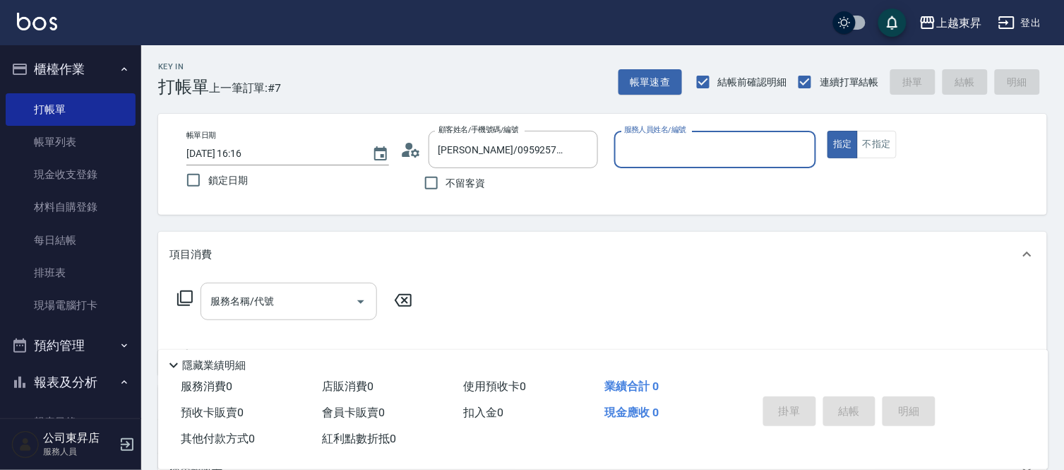
type input "[PERSON_NAME]04"
click at [187, 300] on icon at bounding box center [185, 297] width 17 height 17
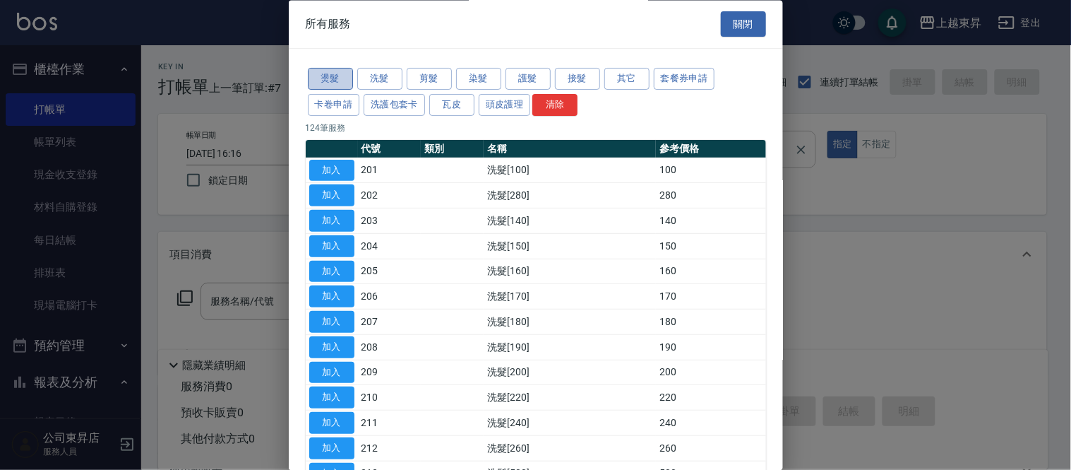
click at [339, 78] on button "燙髮" at bounding box center [330, 79] width 45 height 22
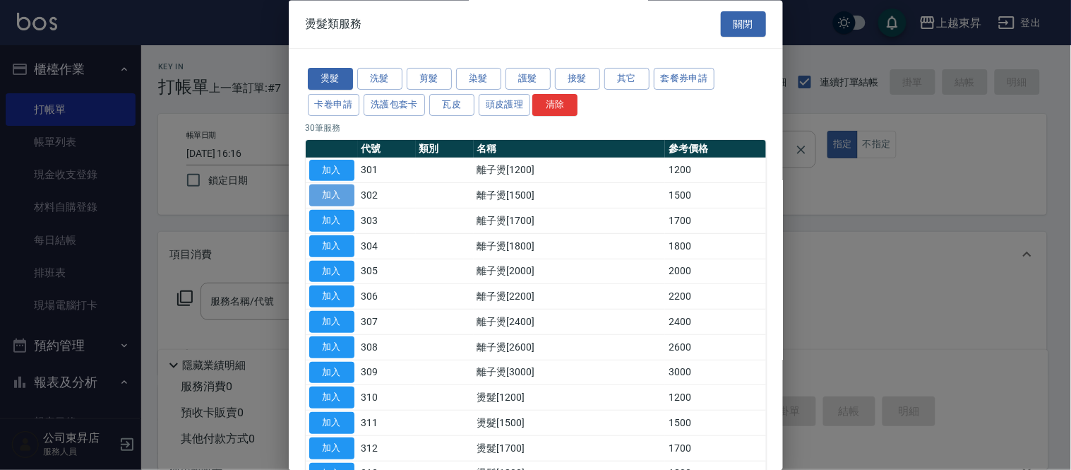
click at [330, 193] on button "加入" at bounding box center [331, 196] width 45 height 22
type input "離子燙[1500](302)"
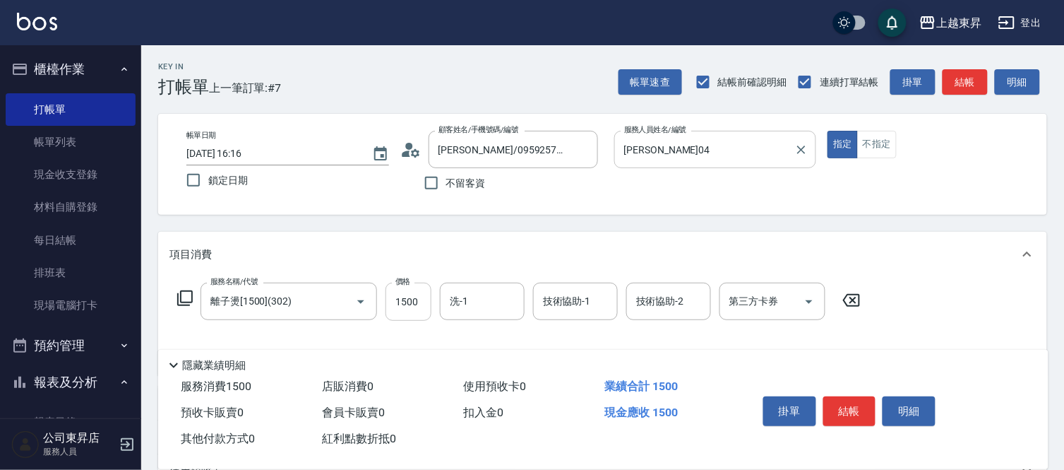
drag, startPoint x: 408, startPoint y: 276, endPoint x: 410, endPoint y: 287, distance: 10.8
click at [410, 276] on label "價格" at bounding box center [402, 281] width 15 height 11
click at [410, 282] on input "1500" at bounding box center [408, 301] width 46 height 38
type input "1600"
type input "[PERSON_NAME]04"
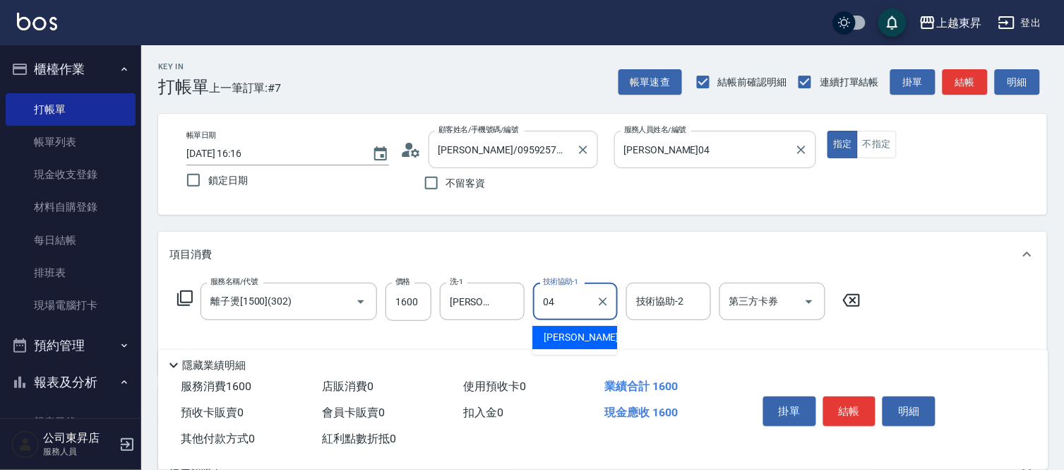
type input "[PERSON_NAME]04"
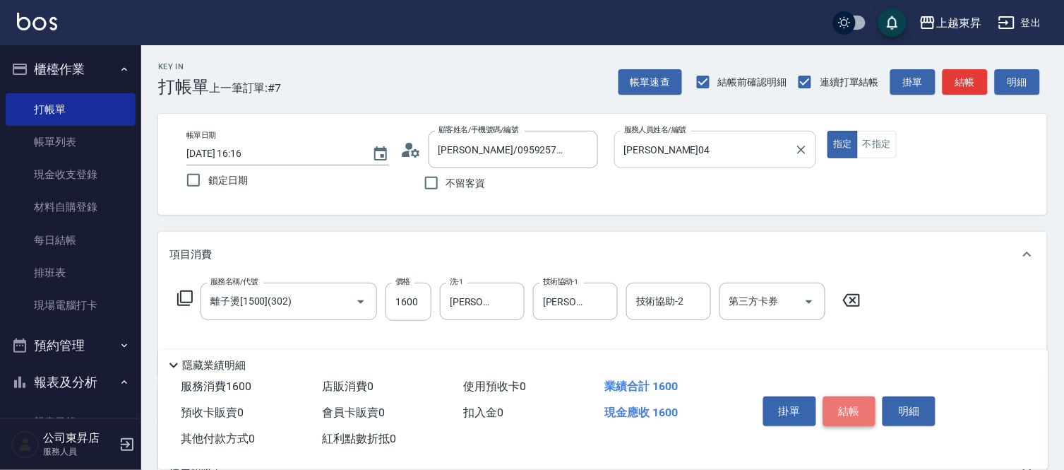
click at [851, 404] on button "結帳" at bounding box center [849, 411] width 53 height 30
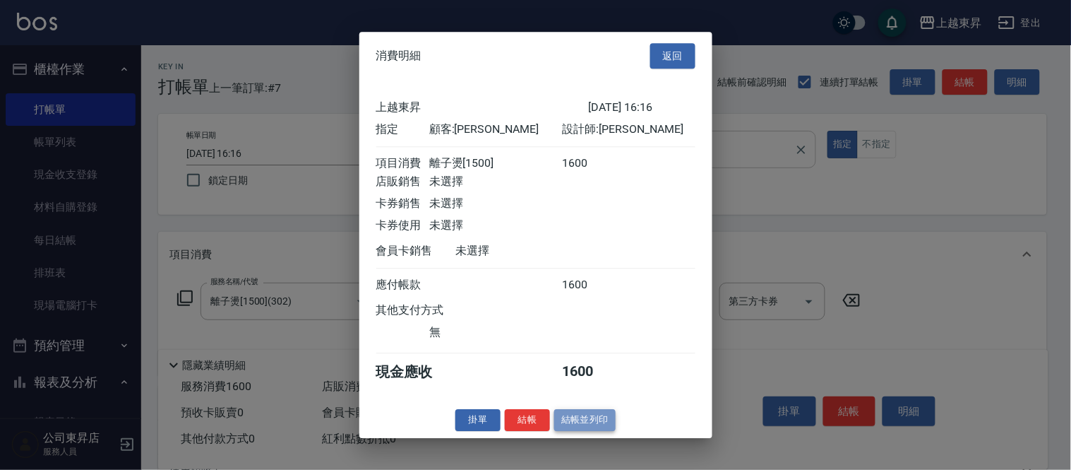
click at [573, 420] on button "結帳並列印" at bounding box center [584, 420] width 61 height 22
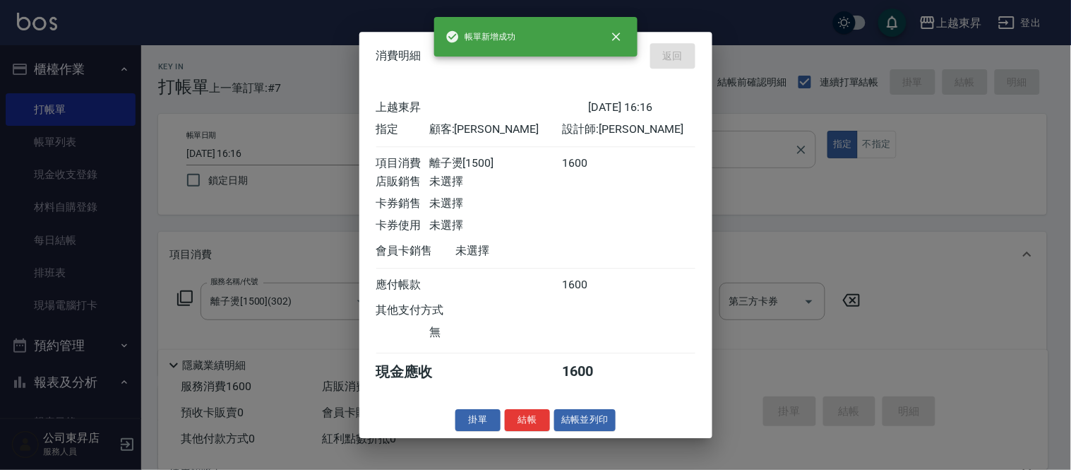
type input "[DATE] 16:31"
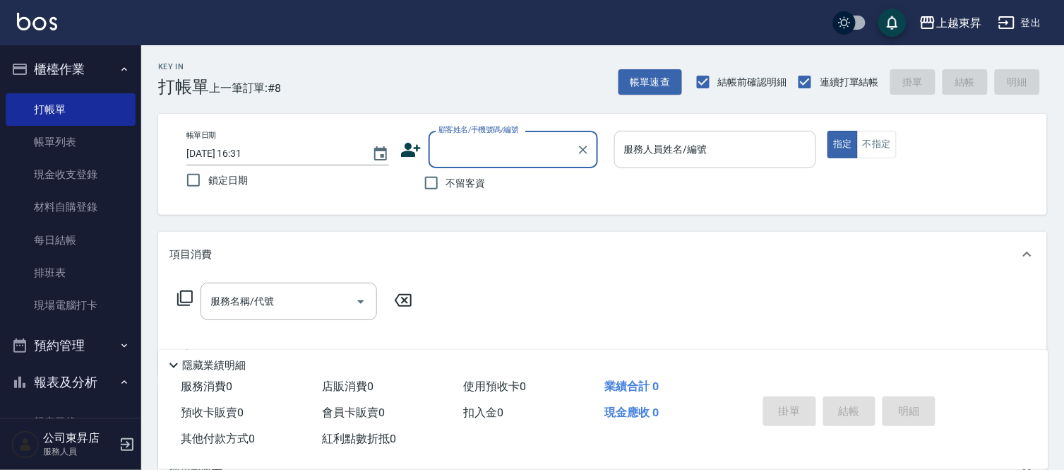
click at [481, 151] on input "顧客姓名/手機號碼/編號" at bounding box center [503, 149] width 136 height 25
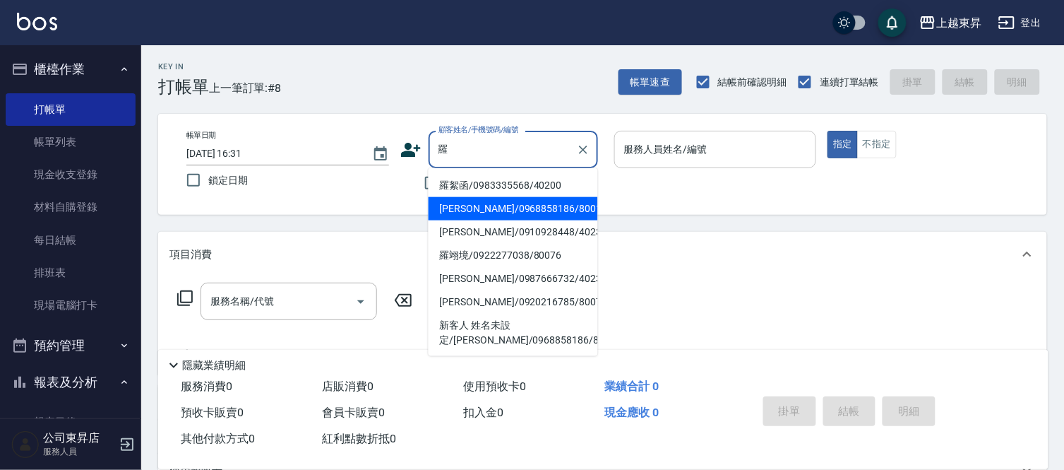
click at [507, 206] on li "[PERSON_NAME]/0968858186/80018" at bounding box center [513, 208] width 169 height 23
type input "[PERSON_NAME]/0968858186/80018"
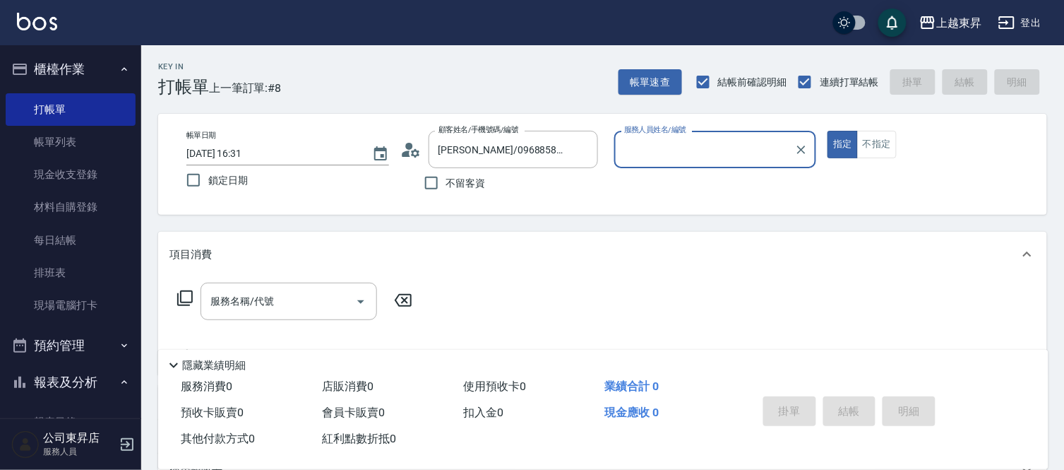
type input "[PERSON_NAME]-08"
click at [189, 298] on icon at bounding box center [185, 297] width 17 height 17
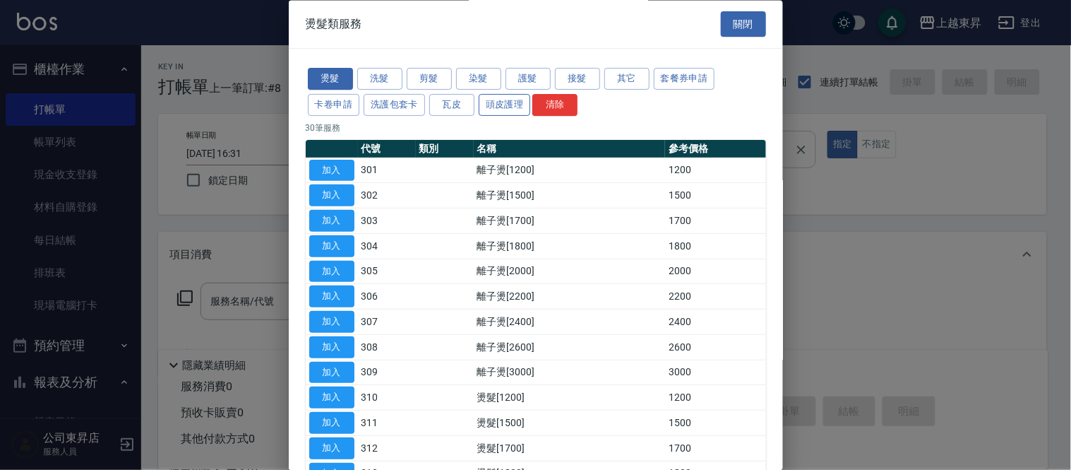
click at [513, 104] on button "頭皮護理" at bounding box center [505, 105] width 52 height 22
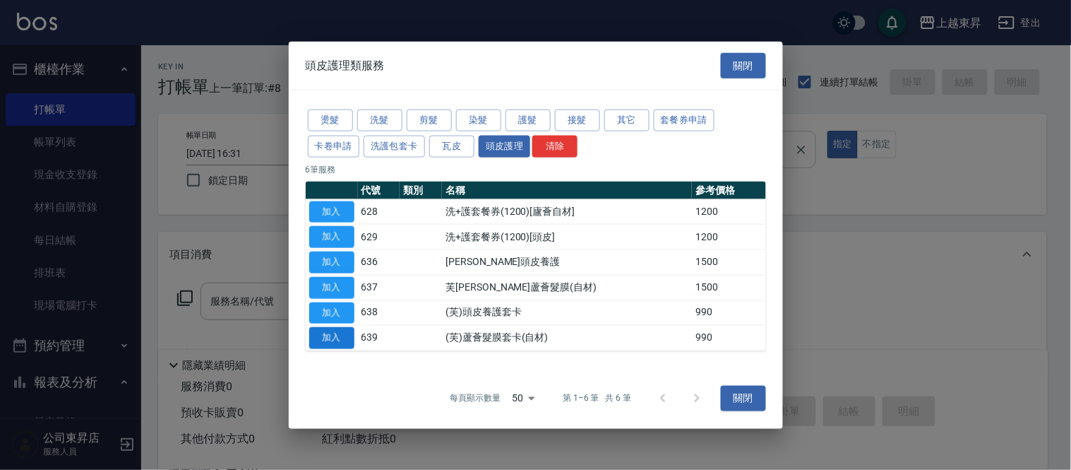
click at [330, 337] on button "加入" at bounding box center [331, 338] width 45 height 22
type input "(芙)蘆薈髮膜套卡(自材)(639)"
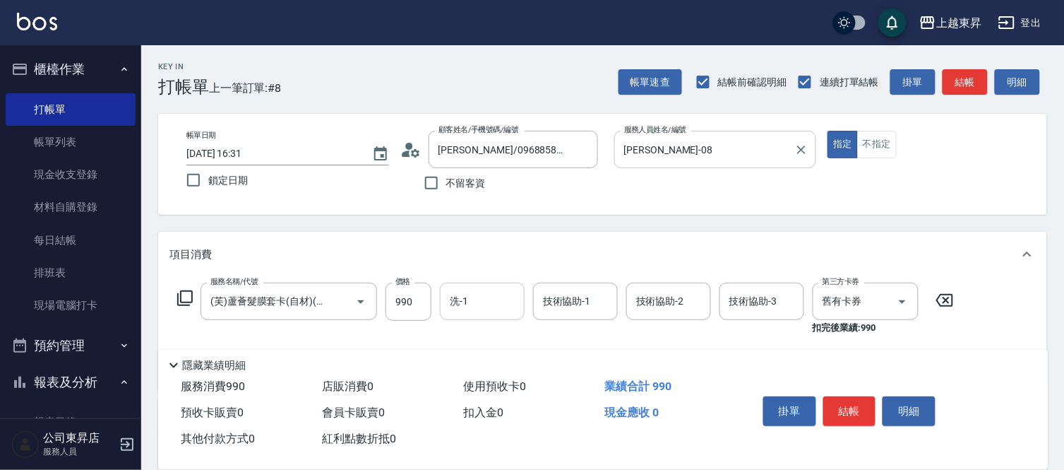
click at [517, 309] on input "洗-1" at bounding box center [482, 301] width 72 height 25
type input "[PERSON_NAME]-22"
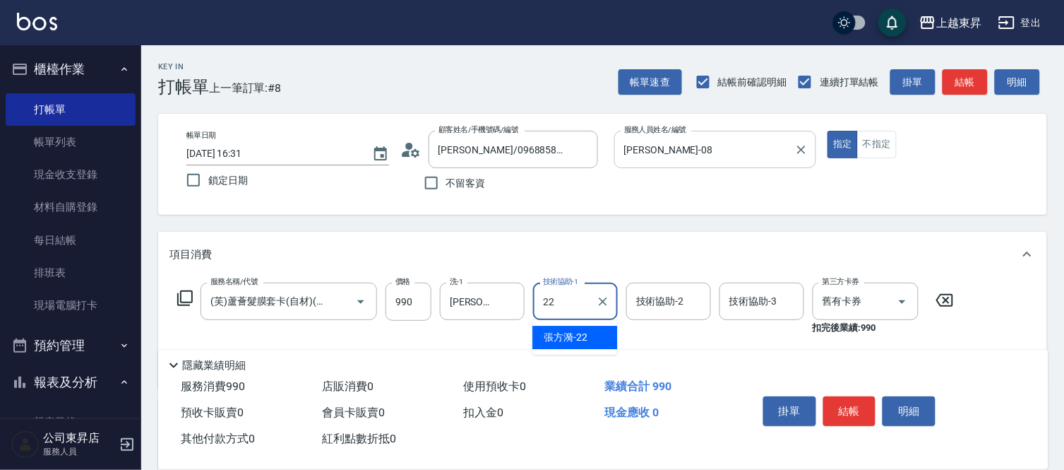
type input "[PERSON_NAME]-22"
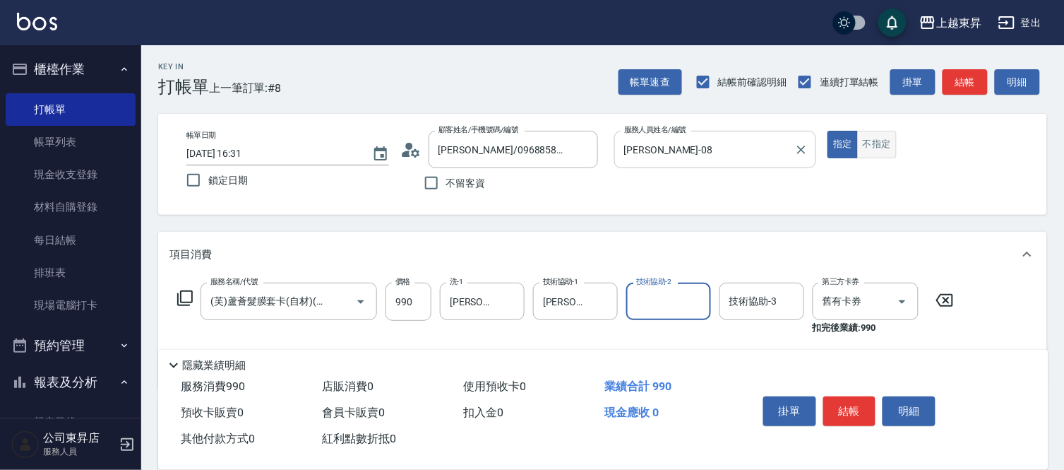
click at [870, 149] on button "不指定" at bounding box center [877, 145] width 40 height 28
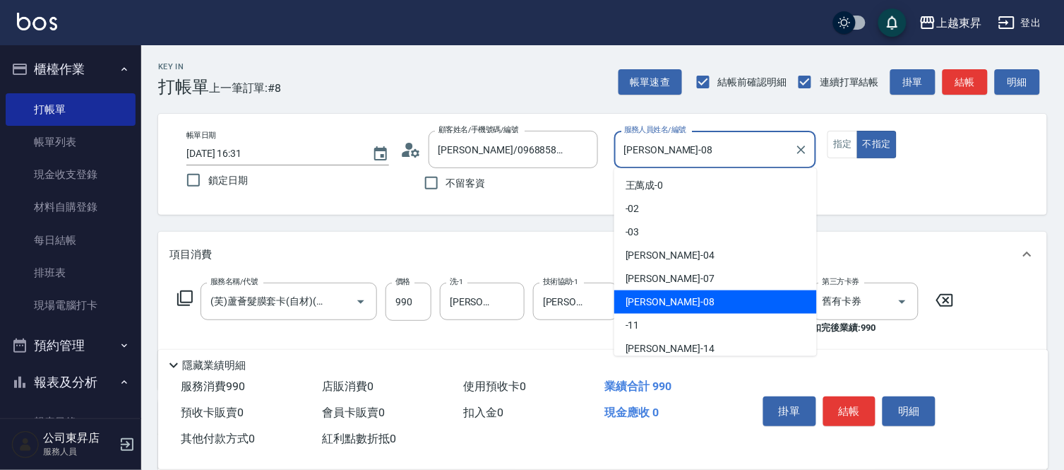
click at [707, 150] on input "[PERSON_NAME]-08" at bounding box center [705, 149] width 169 height 25
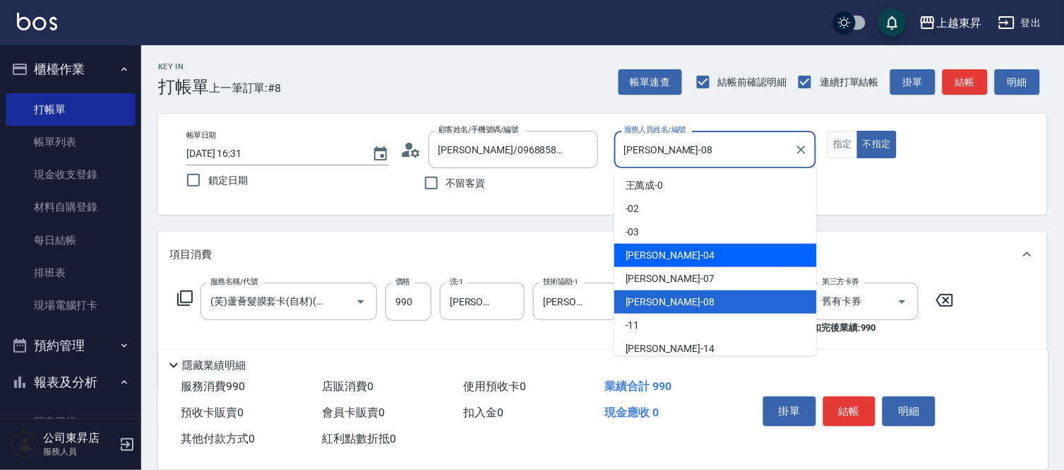
click at [685, 254] on div "[PERSON_NAME]04" at bounding box center [715, 255] width 203 height 23
type input "[PERSON_NAME]04"
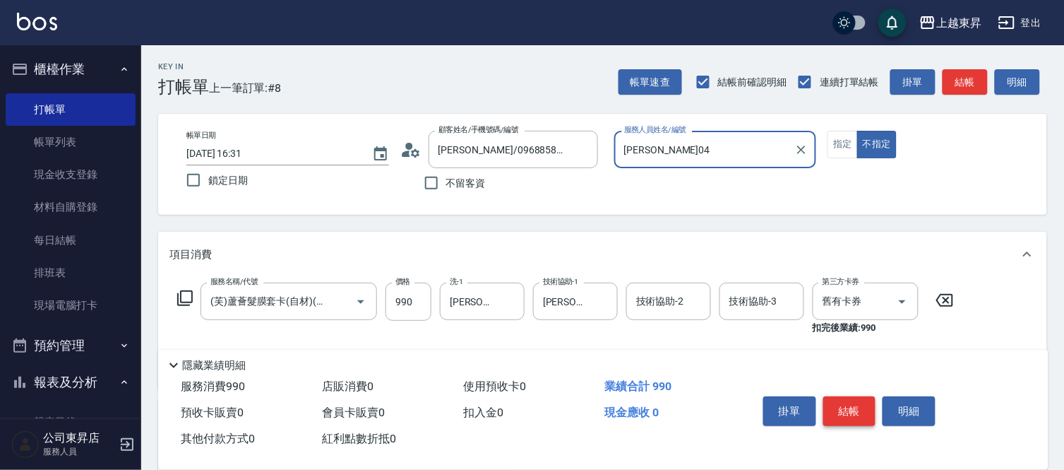
click at [843, 405] on button "結帳" at bounding box center [849, 411] width 53 height 30
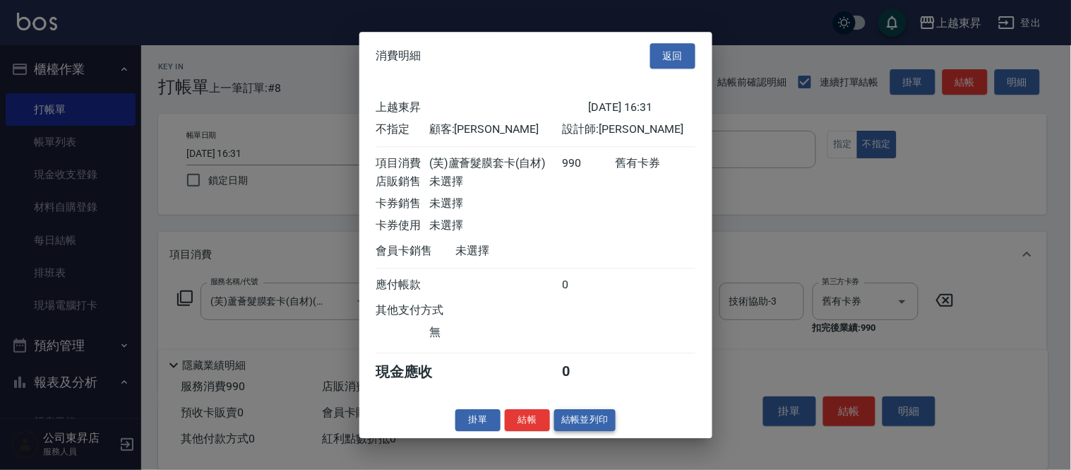
click at [568, 426] on button "結帳並列印" at bounding box center [584, 420] width 61 height 22
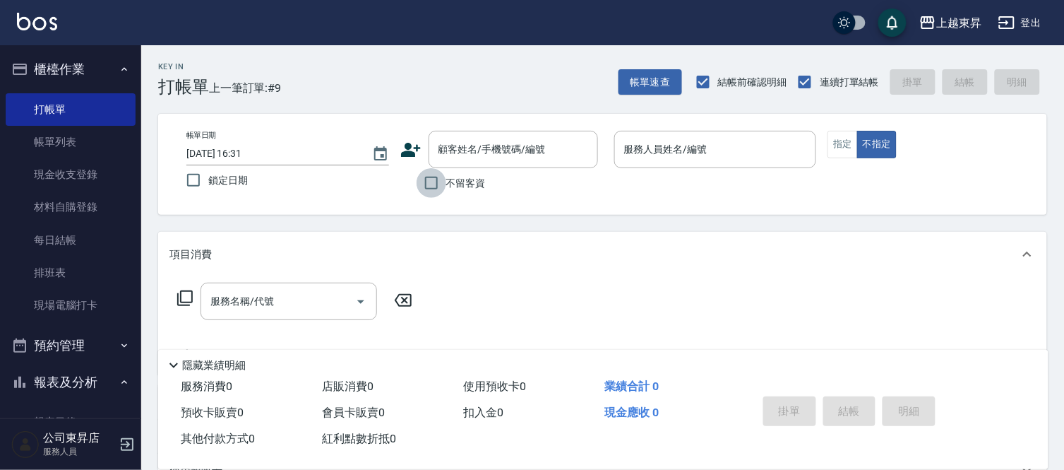
click at [431, 186] on input "不留客資" at bounding box center [432, 183] width 30 height 30
checkbox input "true"
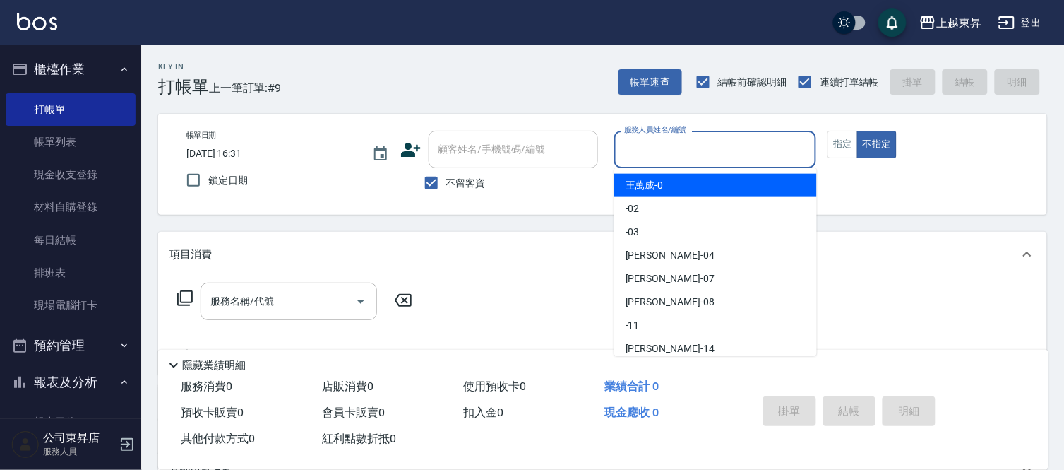
click at [679, 148] on input "服務人員姓名/編號" at bounding box center [716, 149] width 190 height 25
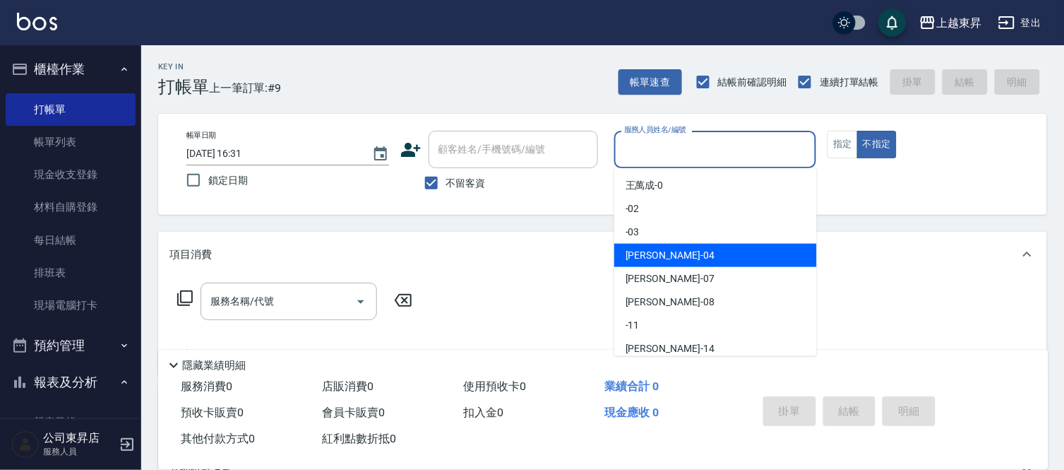
click at [693, 256] on div "[PERSON_NAME]04" at bounding box center [715, 255] width 203 height 23
type input "[PERSON_NAME]04"
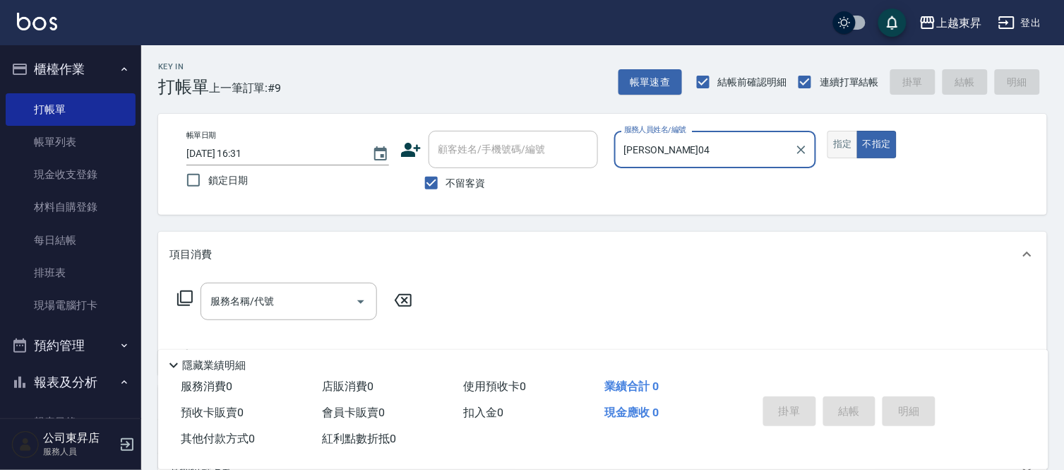
click at [832, 140] on button "指定" at bounding box center [842, 145] width 30 height 28
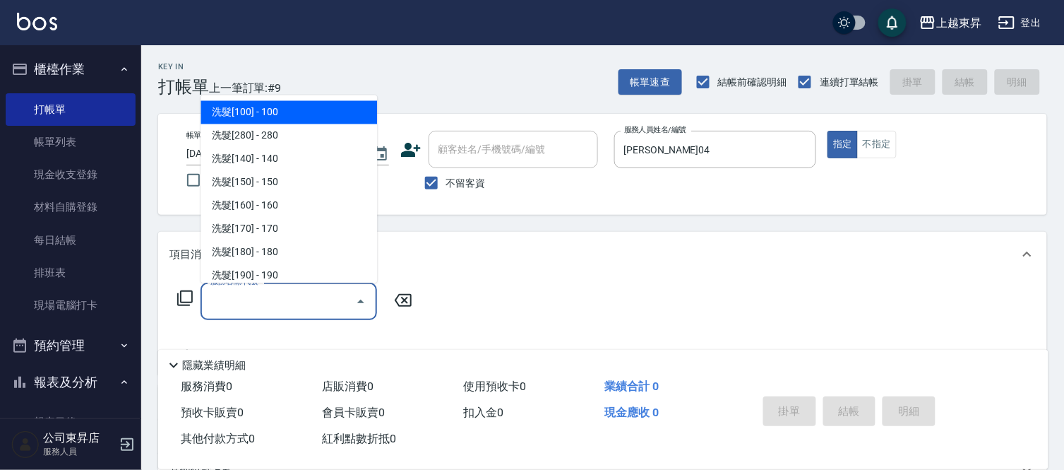
click at [294, 294] on input "服務名稱/代號" at bounding box center [278, 301] width 143 height 25
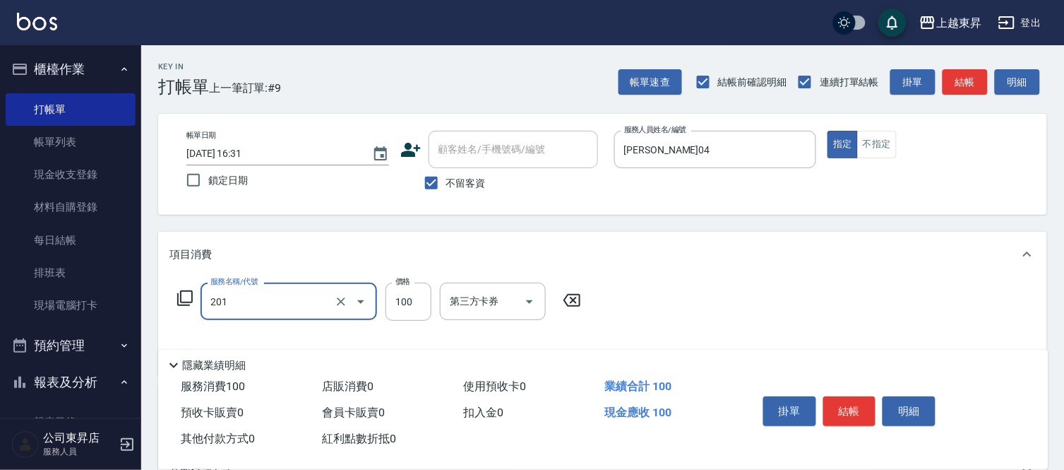
type input "洗髮[100](201)"
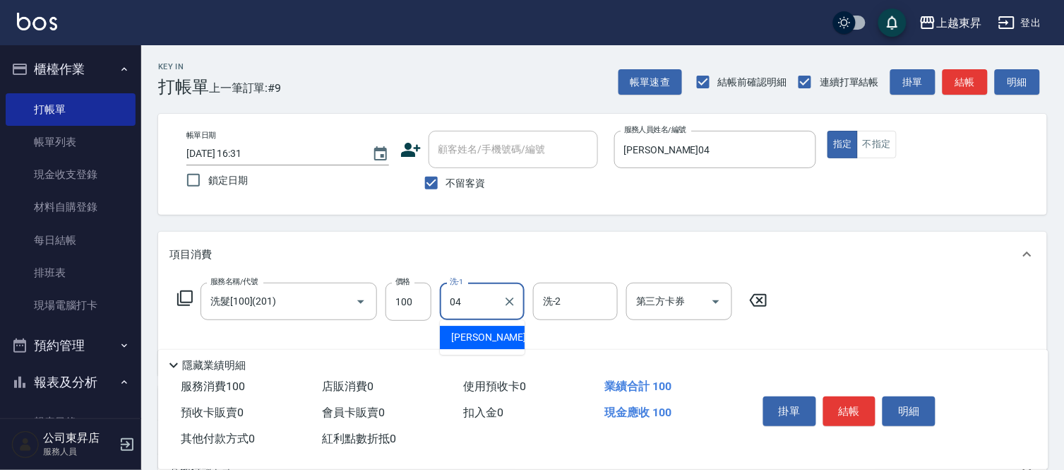
type input "[PERSON_NAME]04"
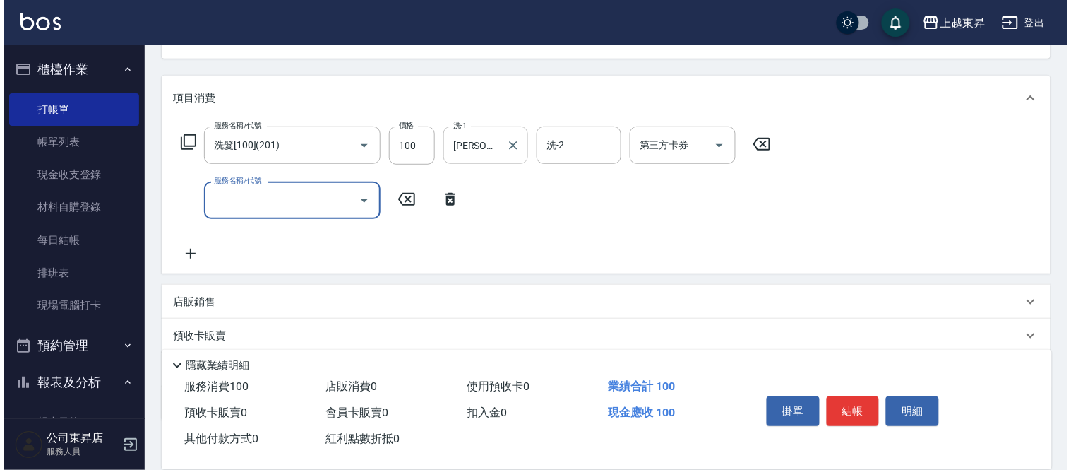
scroll to position [157, 0]
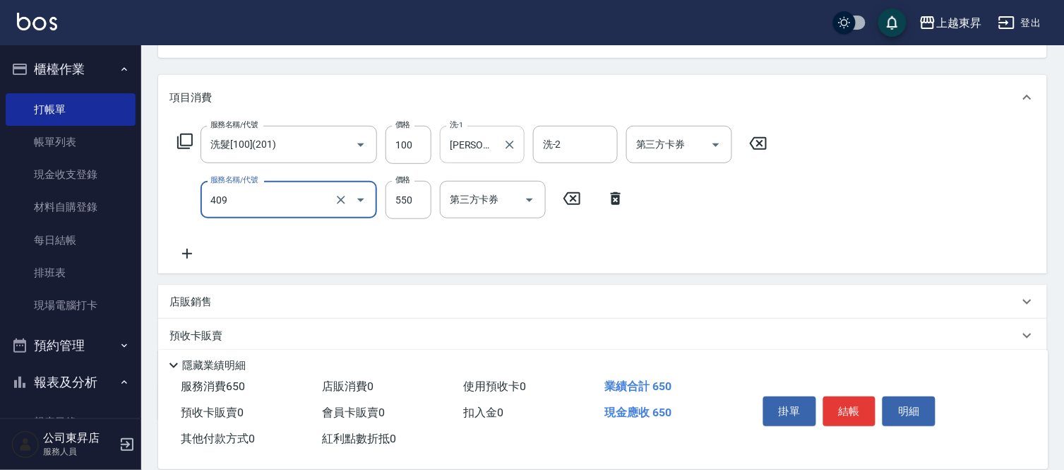
type input "剪髮(550)(409)"
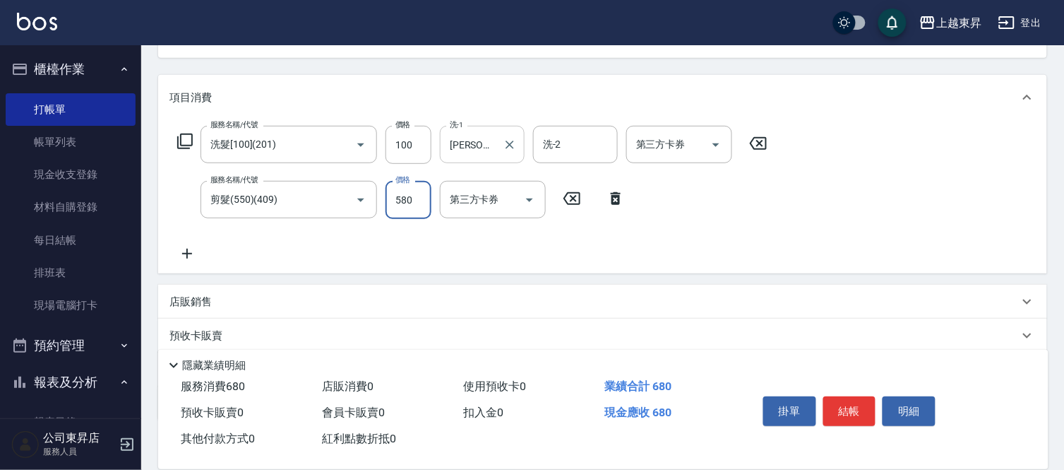
type input "580"
click at [855, 402] on button "結帳" at bounding box center [849, 411] width 53 height 30
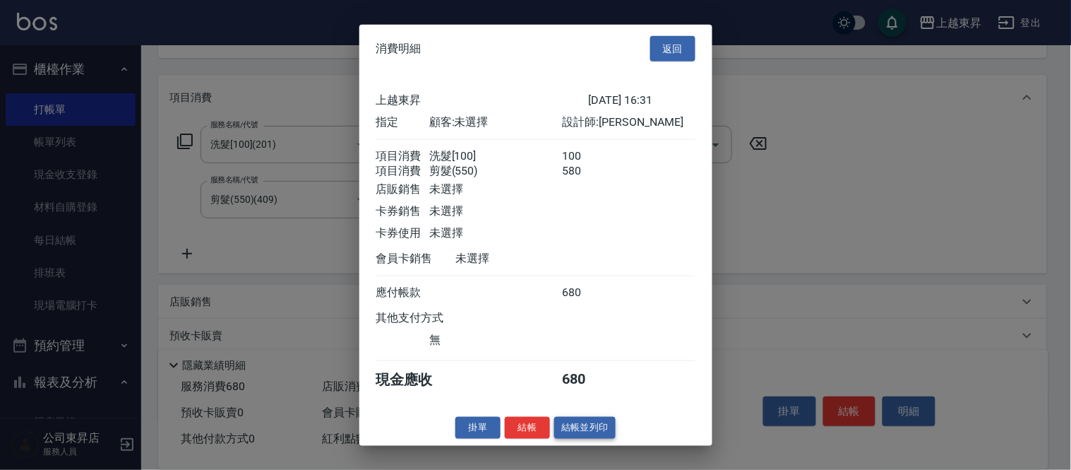
click at [594, 433] on button "結帳並列印" at bounding box center [584, 428] width 61 height 22
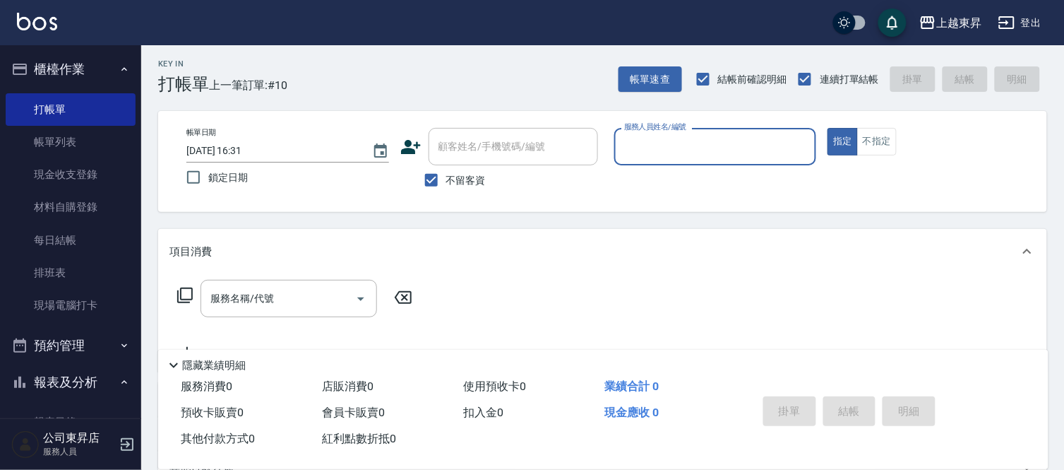
scroll to position [0, 0]
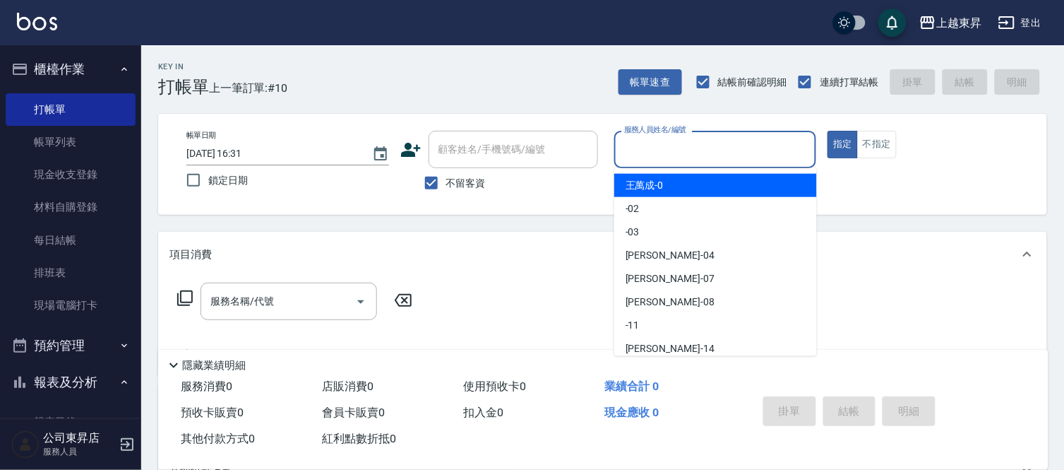
click at [654, 150] on input "服務人員姓名/編號" at bounding box center [716, 149] width 190 height 25
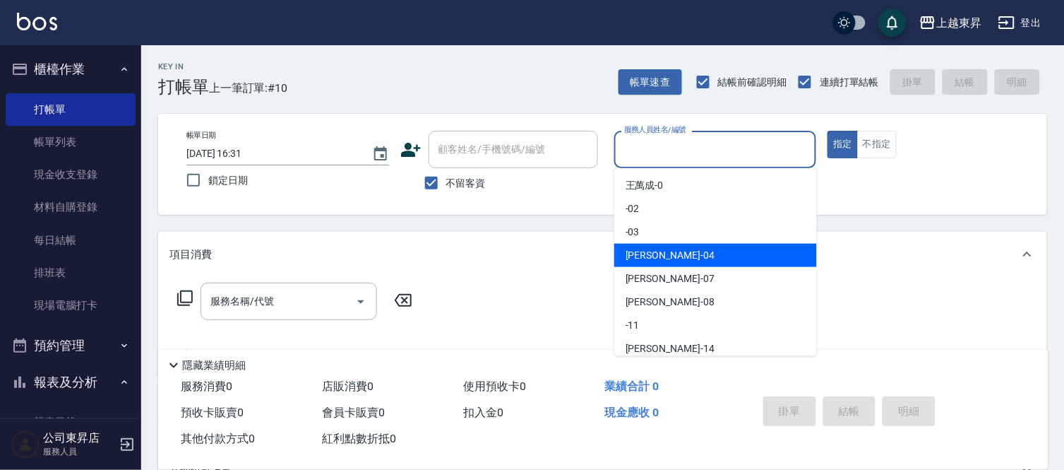
click at [674, 253] on div "[PERSON_NAME]04" at bounding box center [715, 255] width 203 height 23
type input "[PERSON_NAME]04"
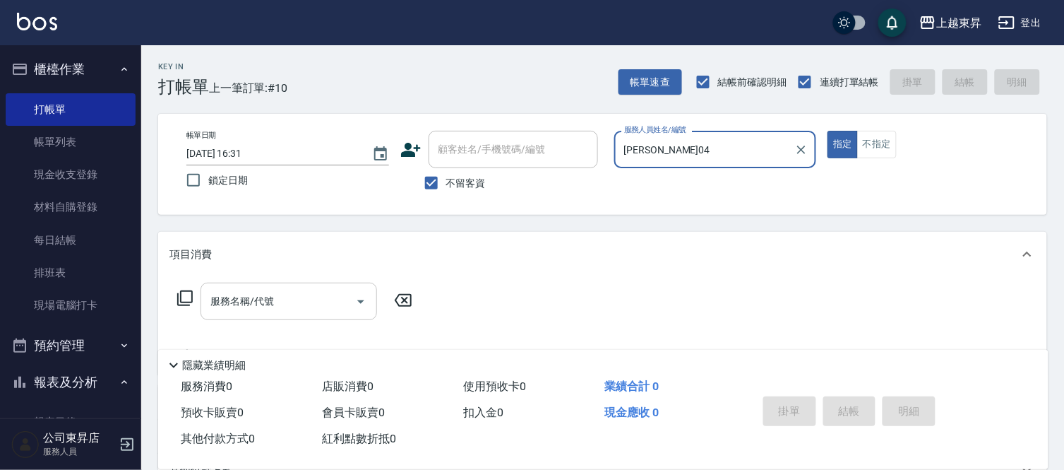
click at [228, 297] on input "服務名稱/代號" at bounding box center [278, 301] width 143 height 25
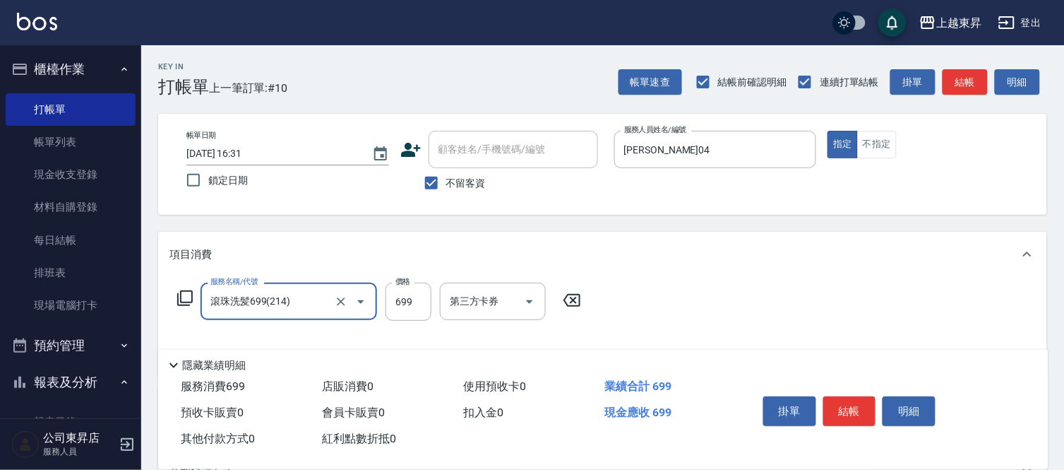
type input "滾珠洗髪699(214)"
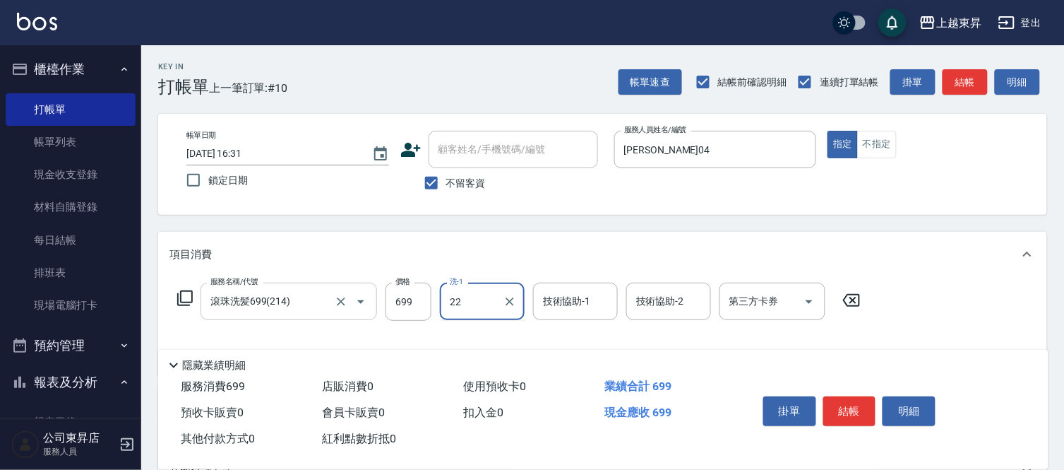
type input "[PERSON_NAME]-22"
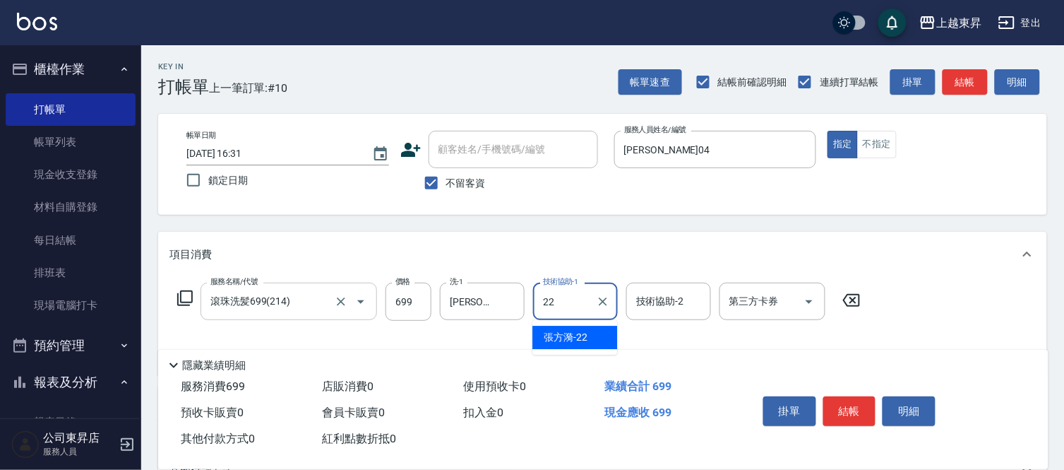
type input "[PERSON_NAME]-22"
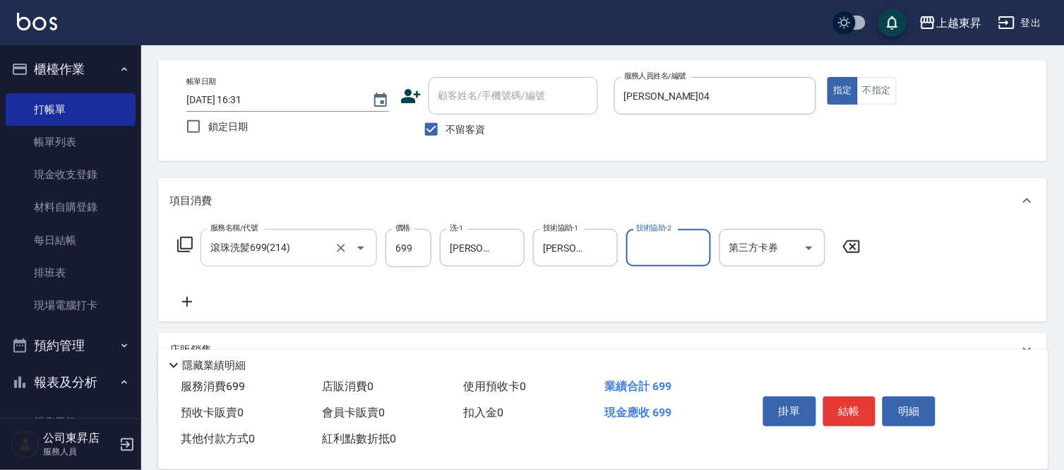
scroll to position [78, 0]
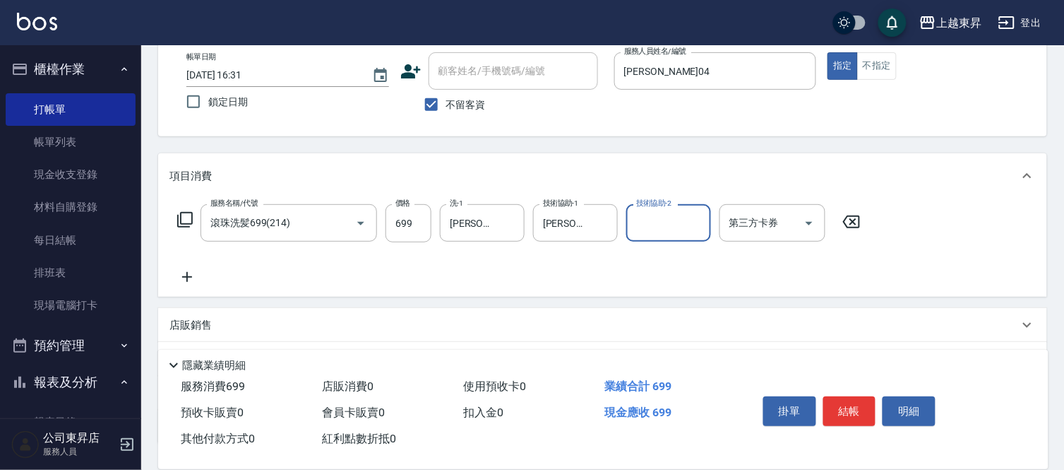
click at [189, 280] on icon at bounding box center [186, 276] width 35 height 17
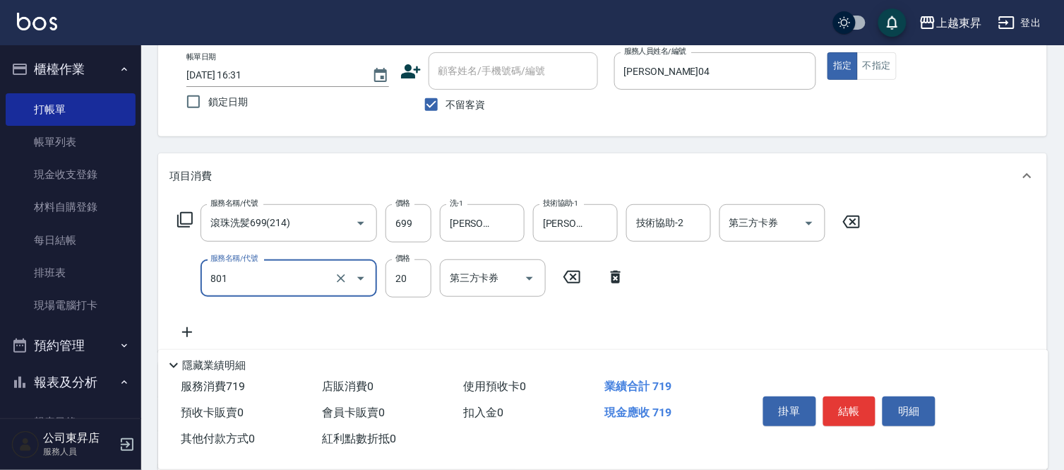
type input "潤絲(801)"
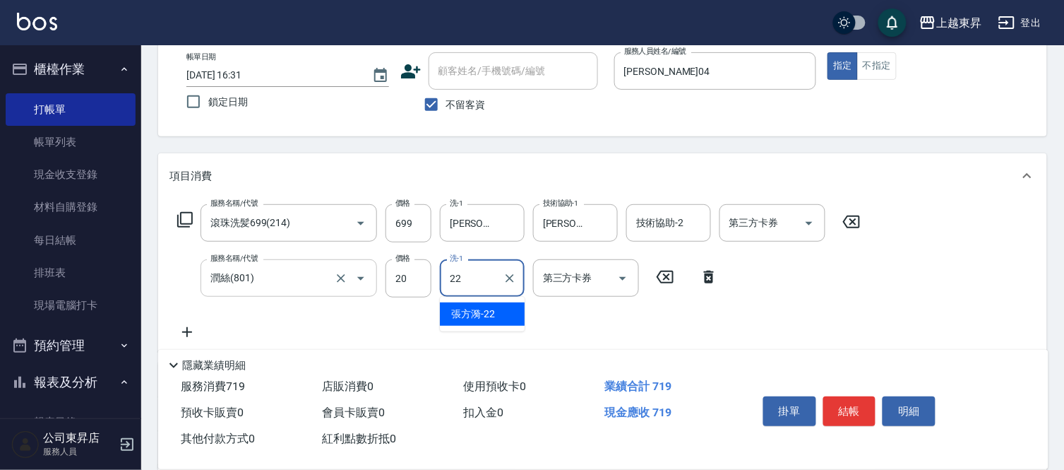
type input "[PERSON_NAME]-22"
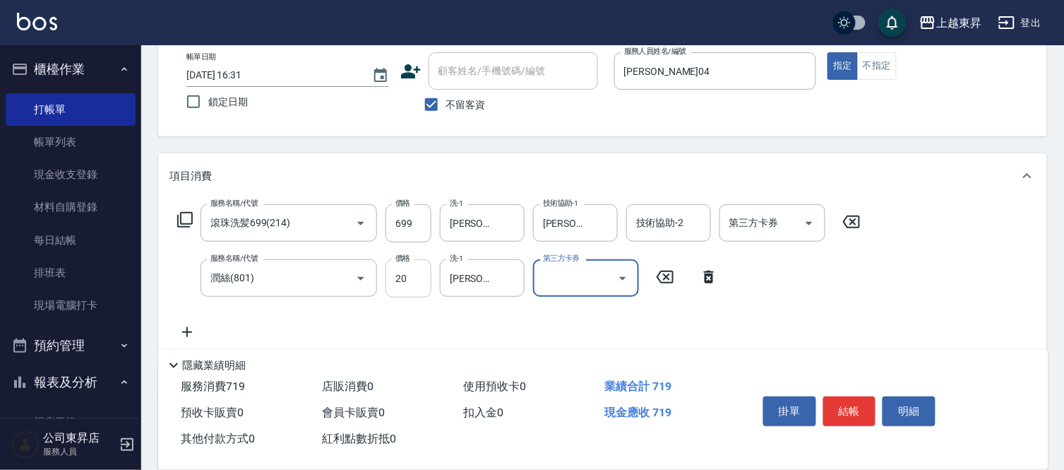
click at [397, 280] on input "20" at bounding box center [408, 278] width 46 height 38
type input "30"
click at [851, 396] on button "結帳" at bounding box center [849, 411] width 53 height 30
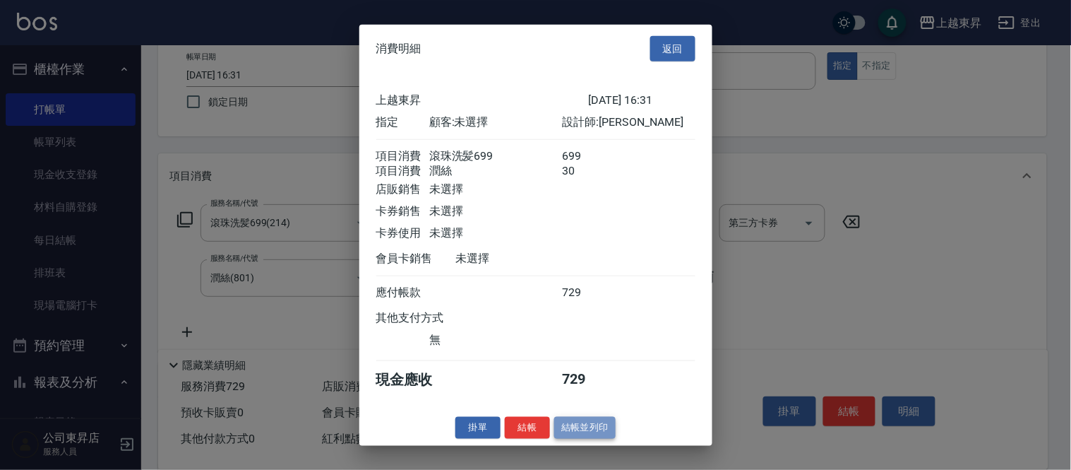
click at [583, 431] on button "結帳並列印" at bounding box center [584, 428] width 61 height 22
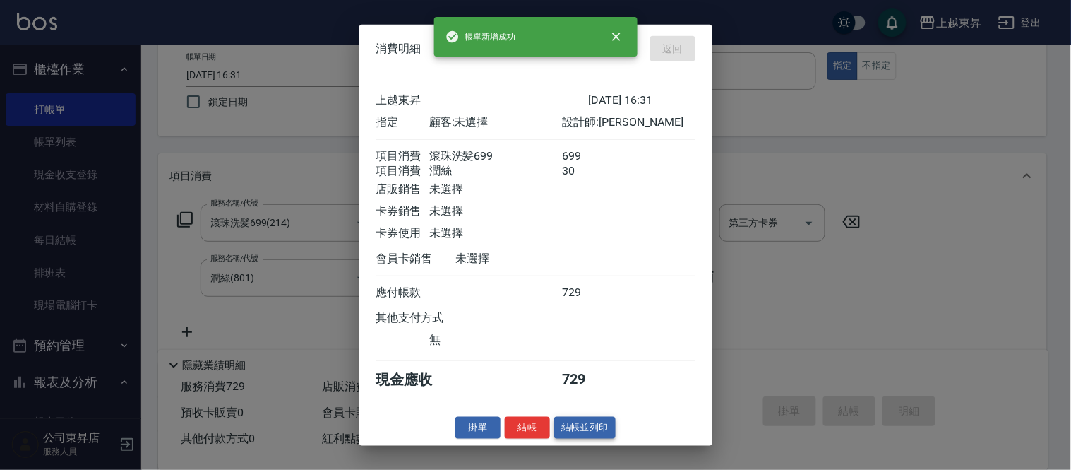
type input "[DATE] 16:32"
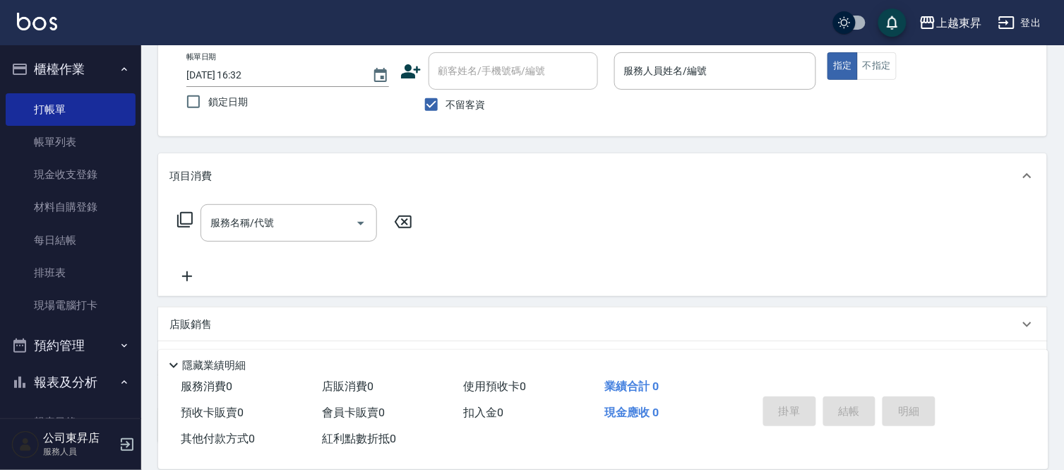
click at [459, 99] on span "不留客資" at bounding box center [466, 104] width 40 height 15
click at [446, 99] on input "不留客資" at bounding box center [432, 105] width 30 height 30
checkbox input "false"
click at [470, 80] on input "顧客姓名/手機號碼/編號" at bounding box center [503, 71] width 136 height 25
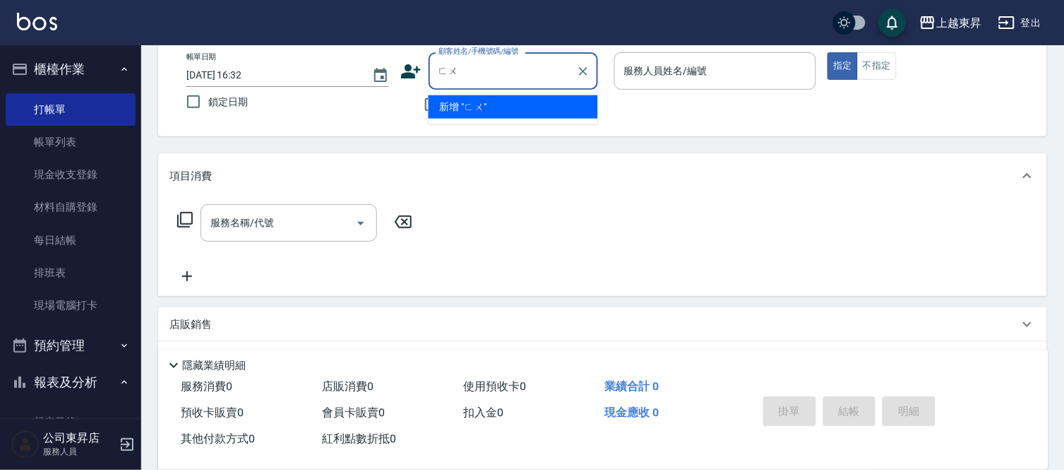
type input "ㄈ"
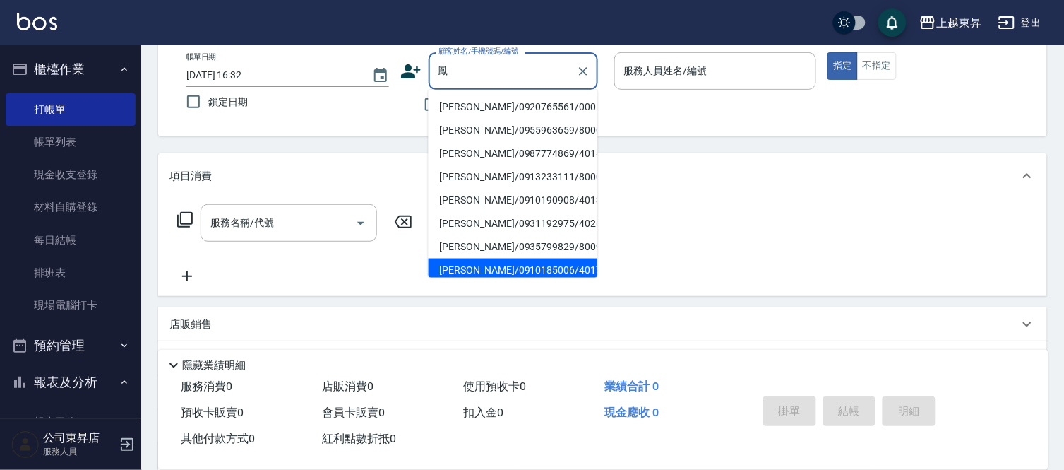
click at [518, 259] on li "[PERSON_NAME]/0910185006/40174" at bounding box center [513, 269] width 169 height 23
type input "[PERSON_NAME]/0910185006/40174"
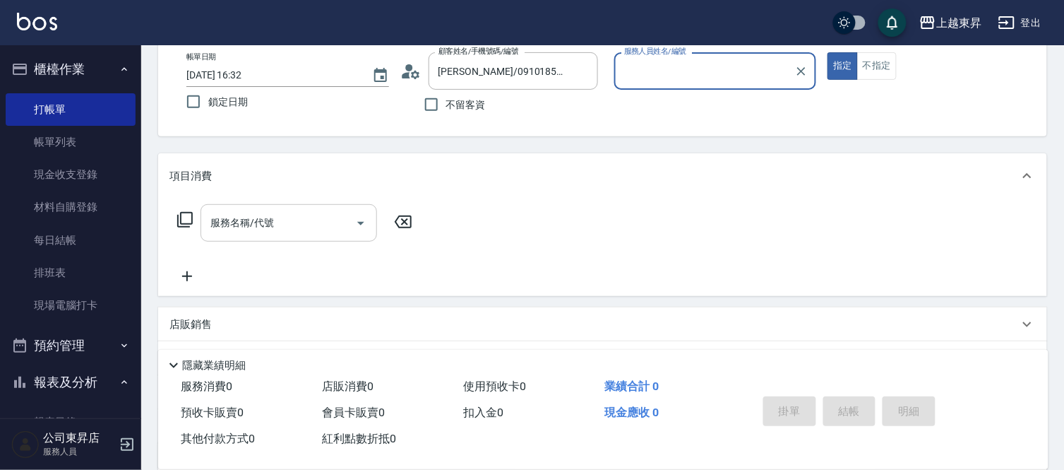
type input "[PERSON_NAME]04"
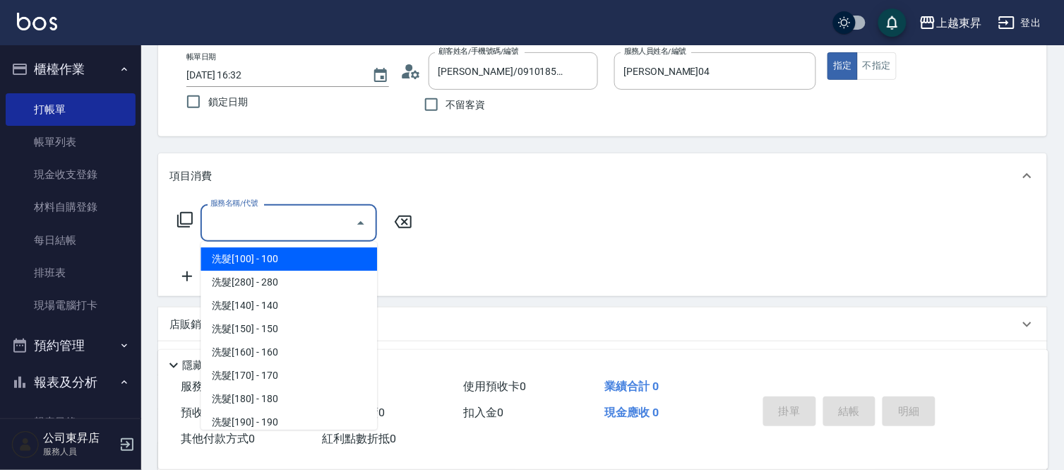
click at [297, 225] on input "服務名稱/代號" at bounding box center [278, 222] width 143 height 25
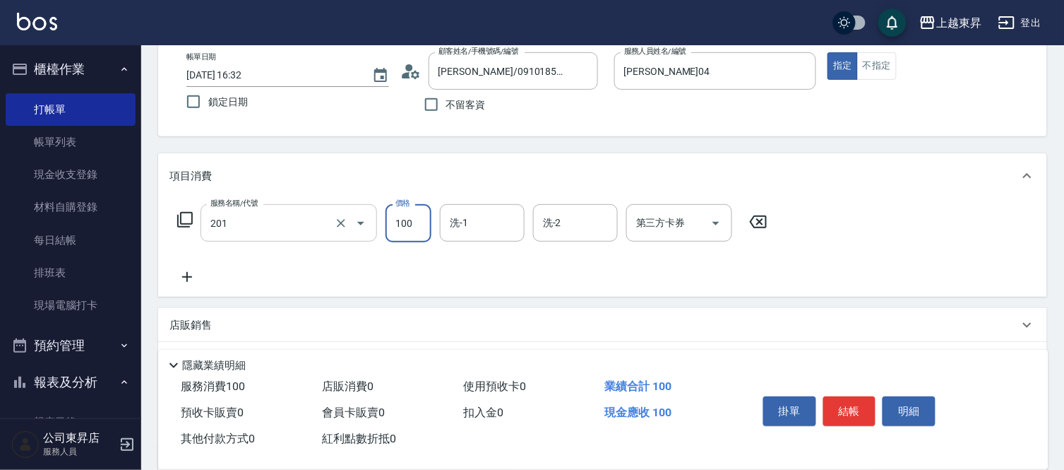
type input "洗髮[100](201)"
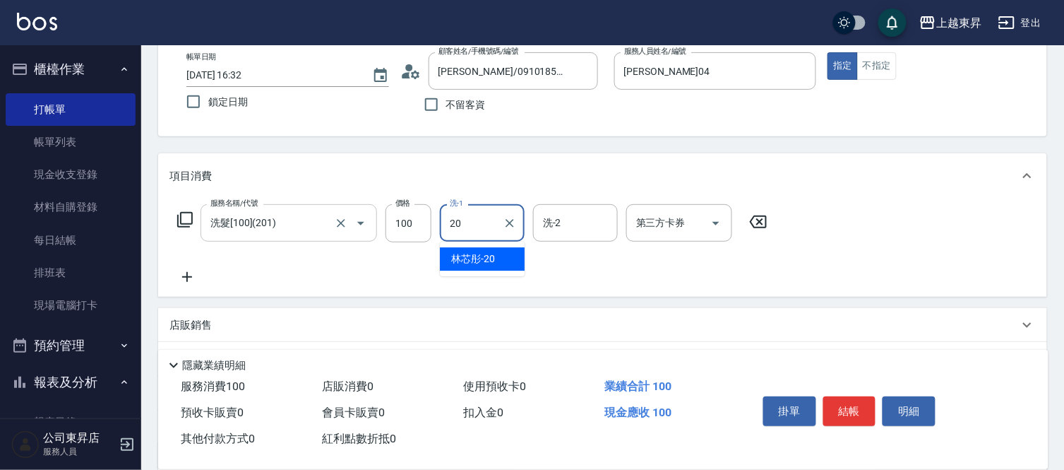
type input "林芯彤-20"
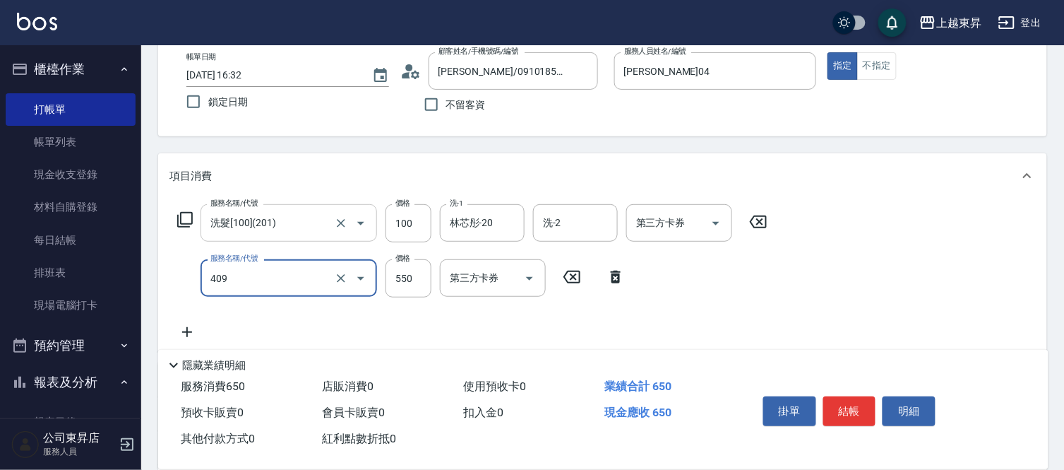
type input "剪髮(550)(409)"
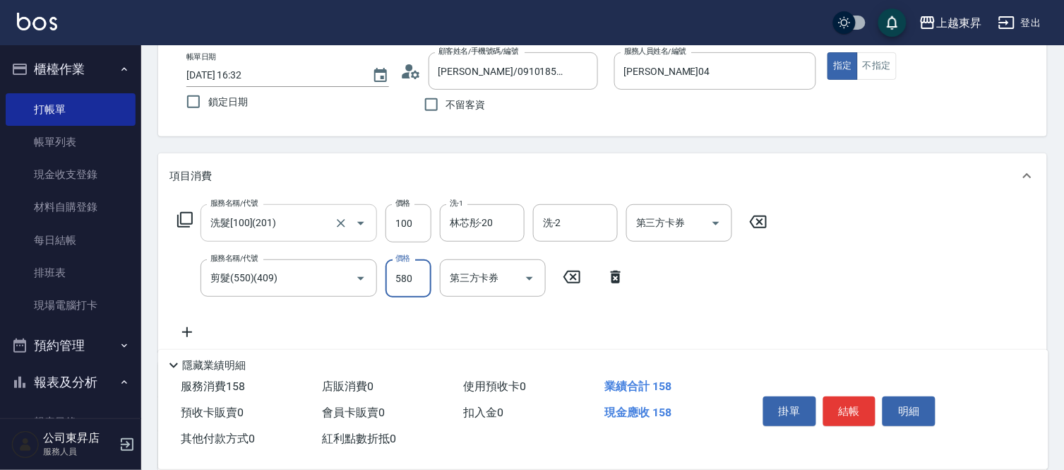
type input "580"
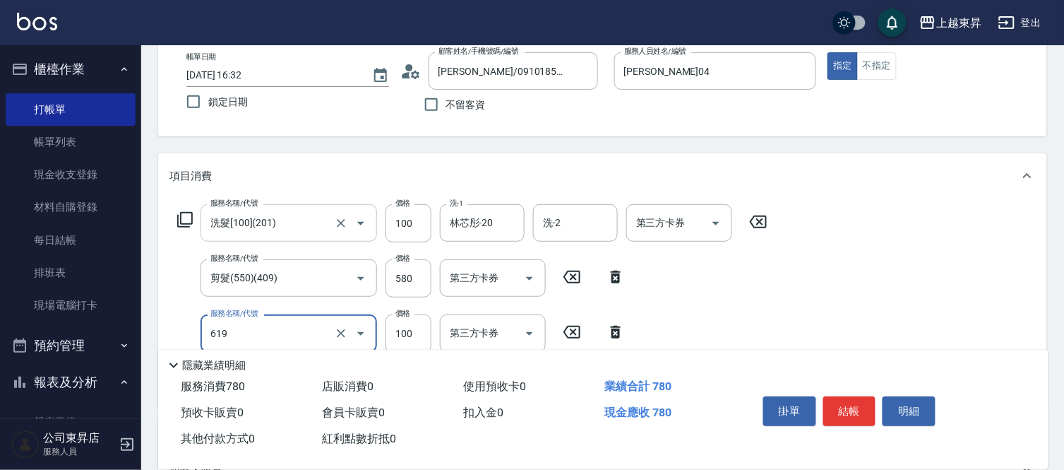
type input "[PERSON_NAME].玻酸.晶膜.水療(619)"
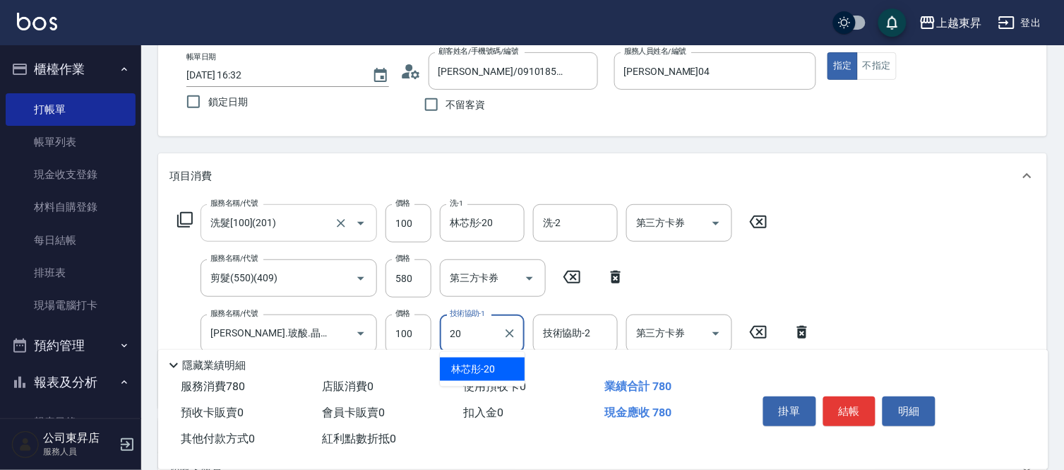
type input "林芯彤-20"
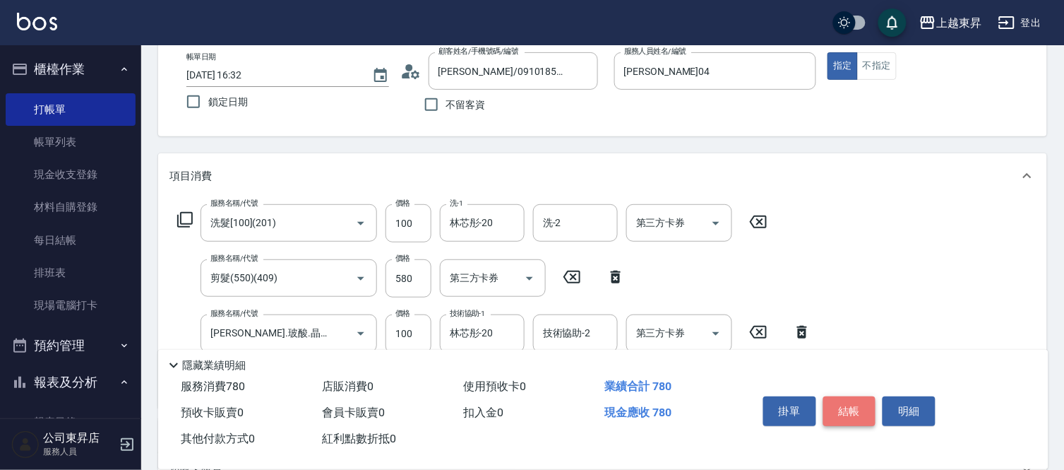
drag, startPoint x: 841, startPoint y: 408, endPoint x: 844, endPoint y: 414, distance: 7.3
click at [844, 413] on button "結帳" at bounding box center [849, 411] width 53 height 30
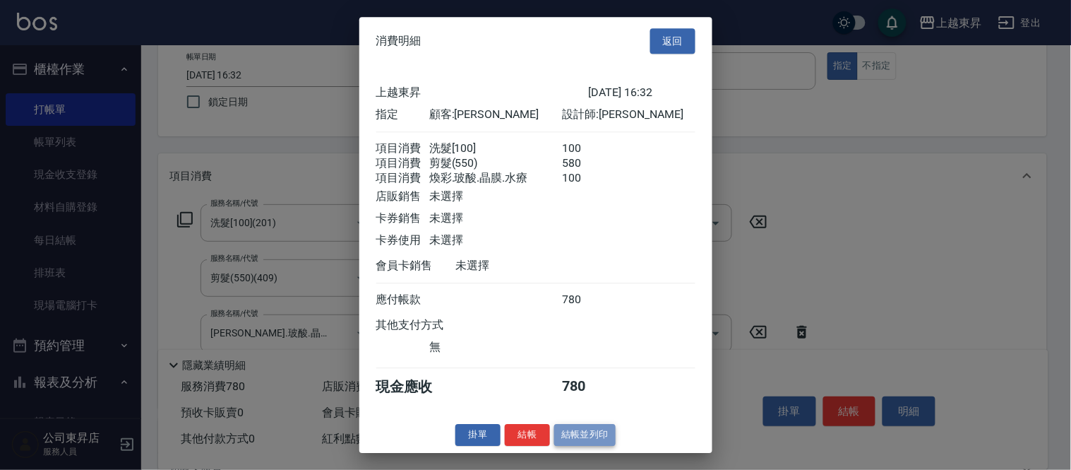
click at [580, 441] on button "結帳並列印" at bounding box center [584, 435] width 61 height 22
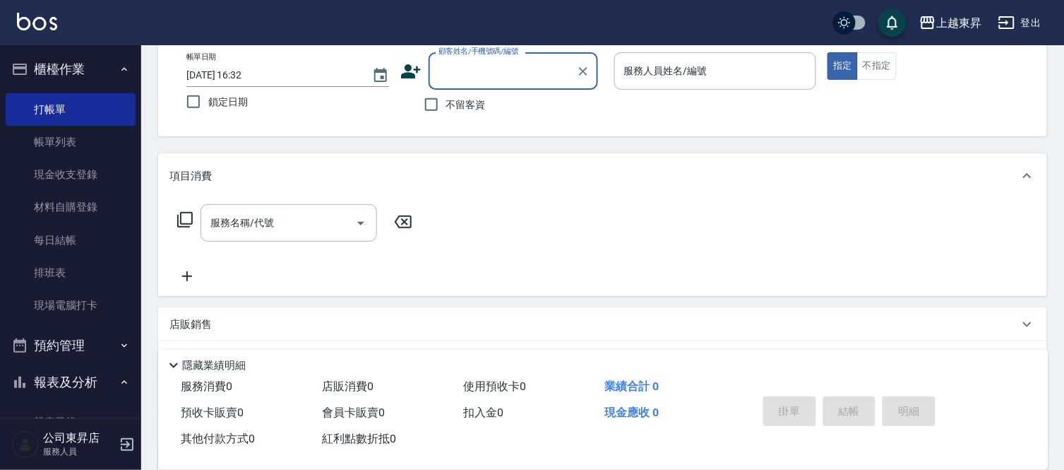
click at [633, 215] on div "服務名稱/代號 服務名稱/代號" at bounding box center [602, 246] width 889 height 97
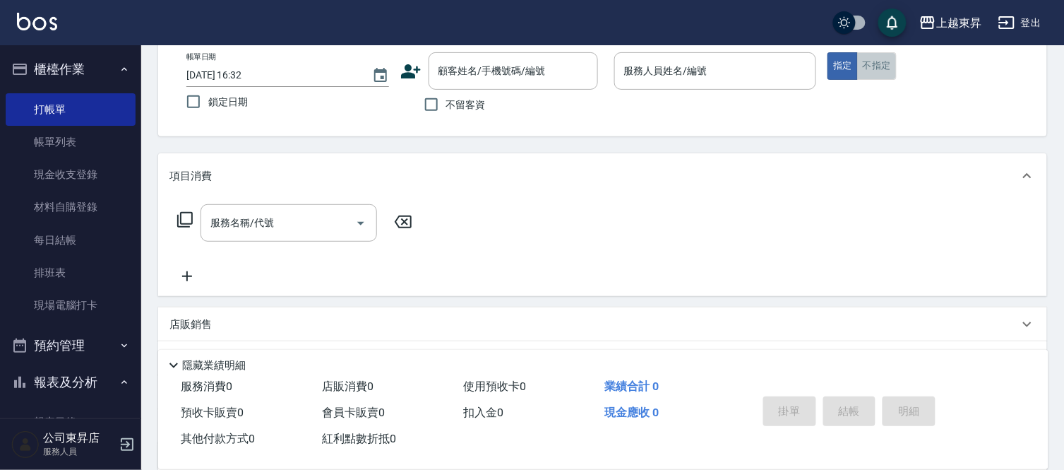
click at [888, 73] on button "不指定" at bounding box center [877, 66] width 40 height 28
click at [458, 104] on span "不留客資" at bounding box center [466, 104] width 40 height 15
click at [446, 104] on input "不留客資" at bounding box center [432, 105] width 30 height 30
checkbox input "true"
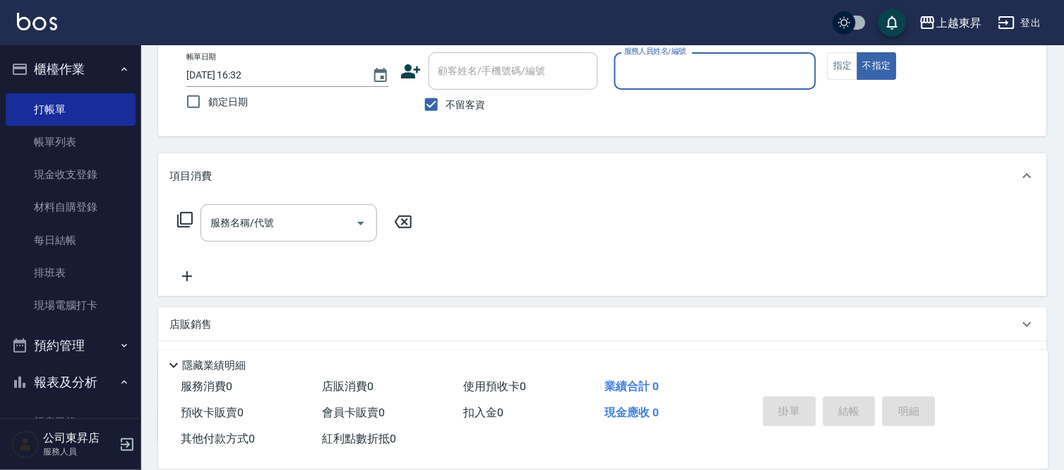
click at [707, 83] on div "服務人員姓名/編號" at bounding box center [715, 70] width 203 height 37
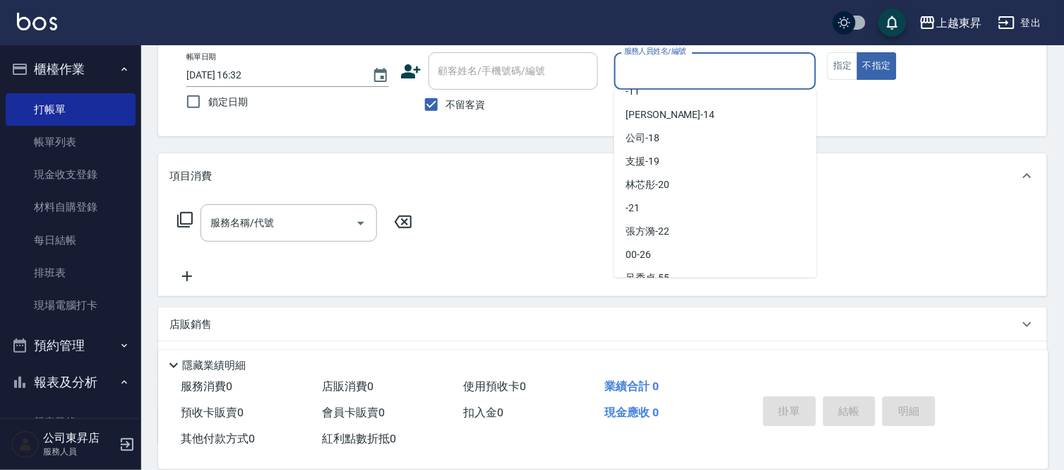
scroll to position [157, 0]
click at [717, 160] on div "支援 -19" at bounding box center [715, 159] width 203 height 23
type input "支援-19"
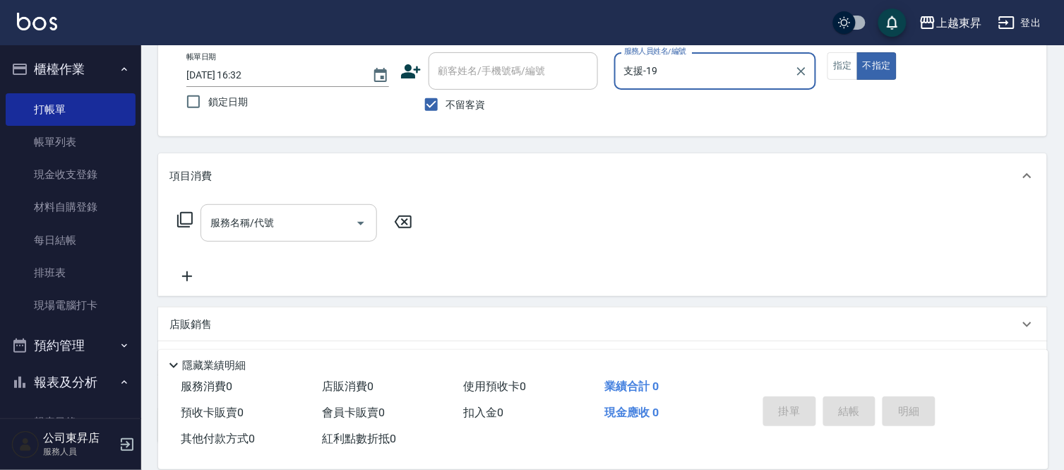
click at [287, 231] on input "服務名稱/代號" at bounding box center [278, 222] width 143 height 25
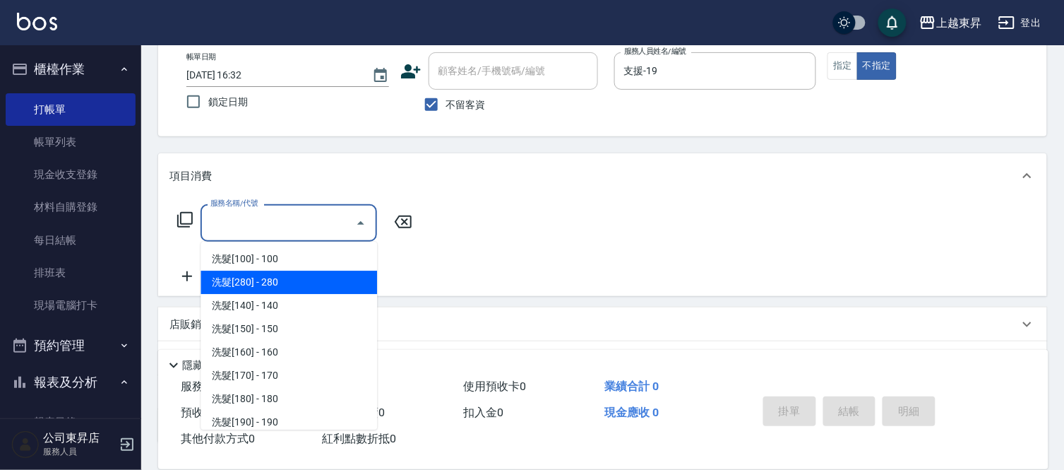
click at [295, 277] on span "洗髮[280] - 280" at bounding box center [289, 281] width 177 height 23
type input "洗髮[280](202)"
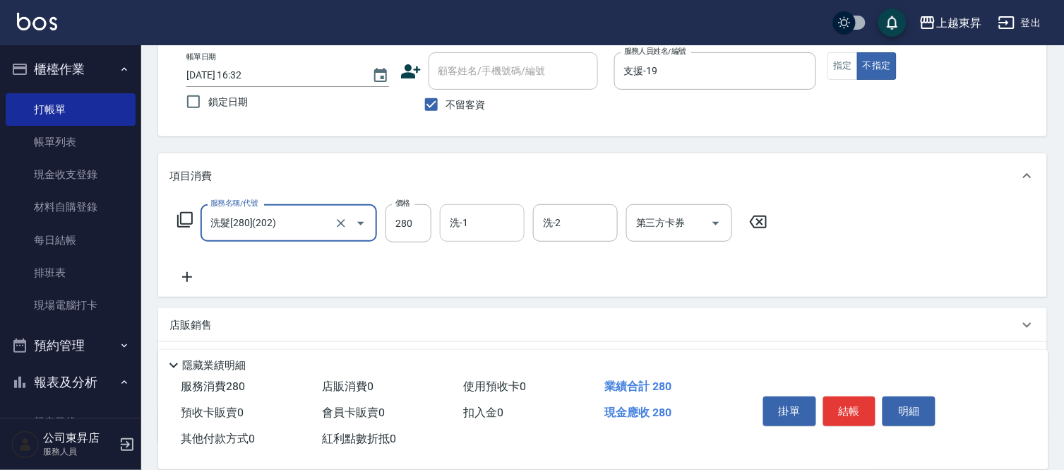
click at [470, 223] on input "洗-1" at bounding box center [482, 222] width 72 height 25
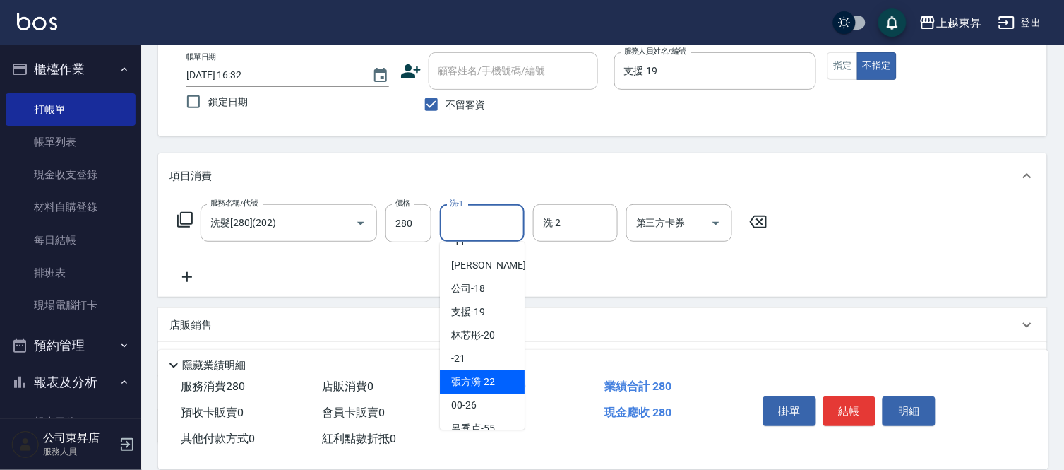
click at [477, 372] on div "[PERSON_NAME]-22" at bounding box center [482, 381] width 85 height 23
type input "[PERSON_NAME]-22"
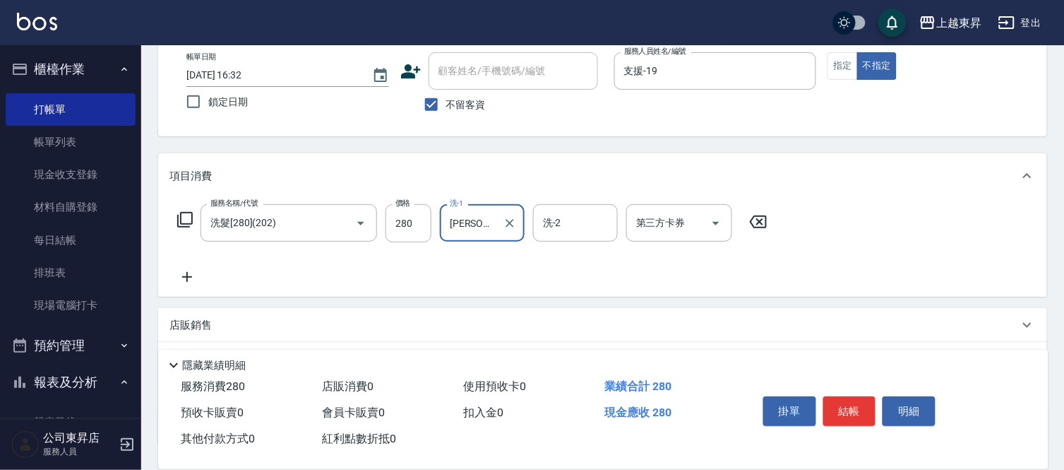
click at [177, 274] on icon at bounding box center [186, 276] width 35 height 17
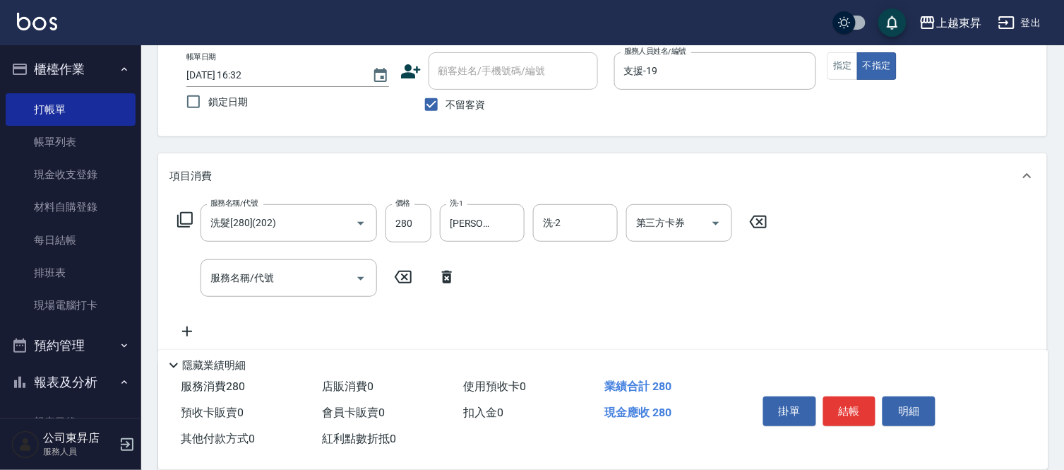
click at [182, 273] on div "服務名稱/代號 服務名稱/代號" at bounding box center [316, 277] width 295 height 37
click at [229, 270] on div "服務名稱/代號 服務名稱/代號" at bounding box center [289, 277] width 177 height 37
type input "潤絲(801)"
type input "30"
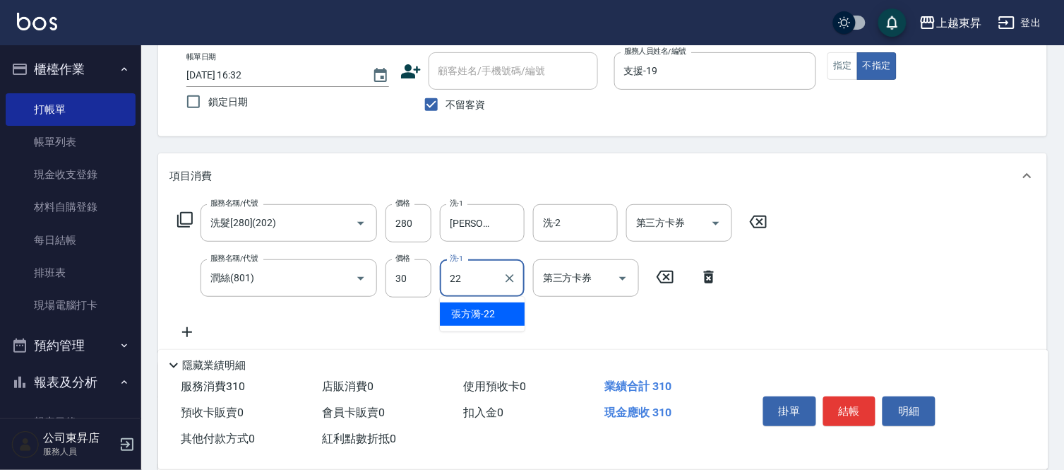
type input "[PERSON_NAME]-22"
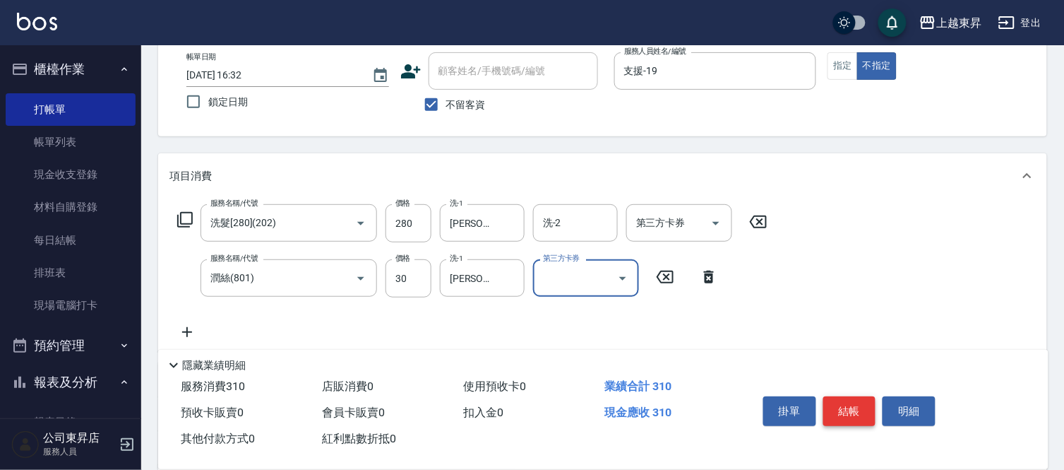
click at [849, 396] on button "結帳" at bounding box center [849, 411] width 53 height 30
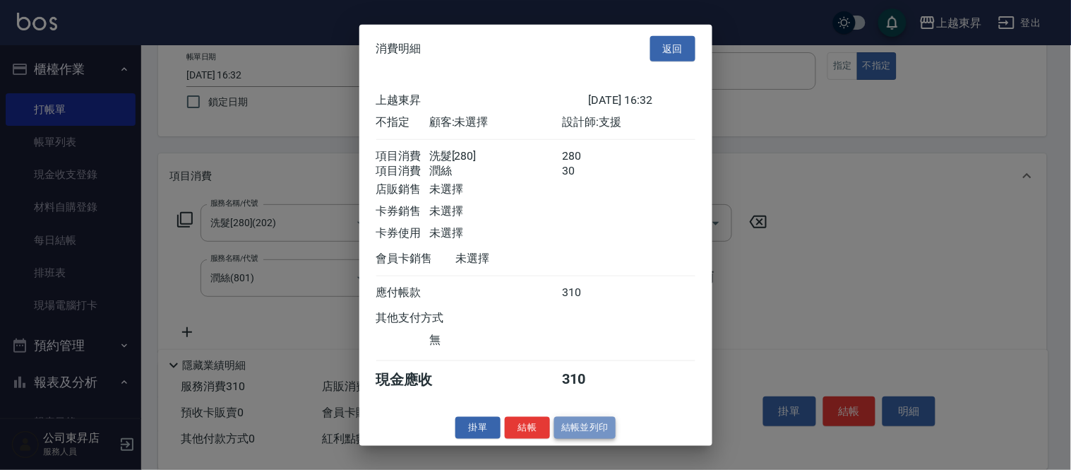
click at [590, 427] on button "結帳並列印" at bounding box center [584, 428] width 61 height 22
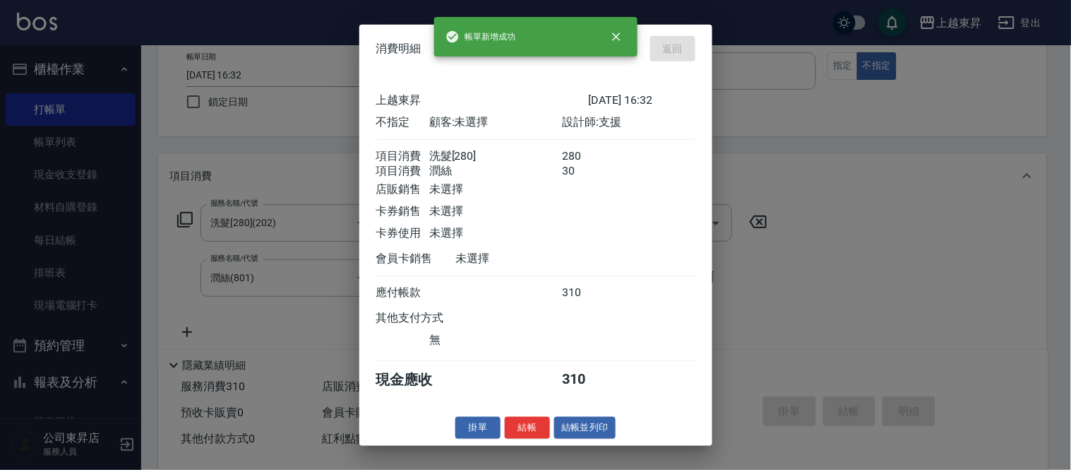
type input "[DATE] 16:54"
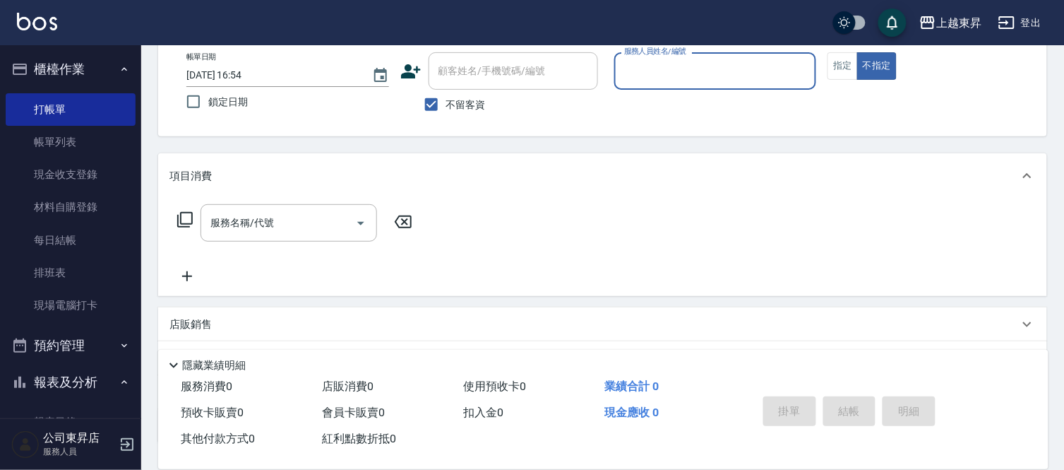
click at [772, 412] on div "掛單 結帳 明細" at bounding box center [850, 412] width 184 height 44
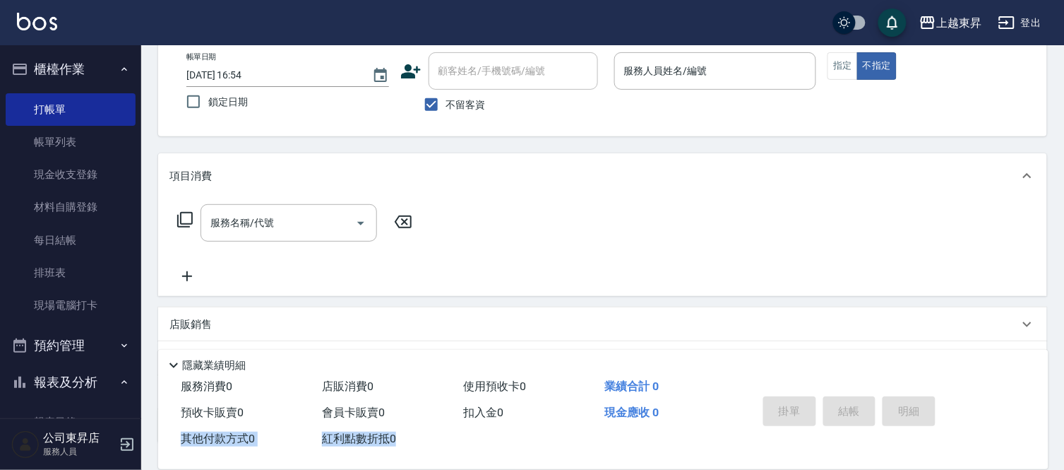
click at [730, 417] on div "服務消費 0 店販消費 0 使用預收卡 0 業績合計 0 預收卡販賣 0 會員卡販賣 0 扣入金 0 現金應收 0 其他付款方式 0 紅利點數折抵 0 掛單 …" at bounding box center [594, 412] width 873 height 78
click at [671, 66] on input "服務人員姓名/編號" at bounding box center [716, 71] width 190 height 25
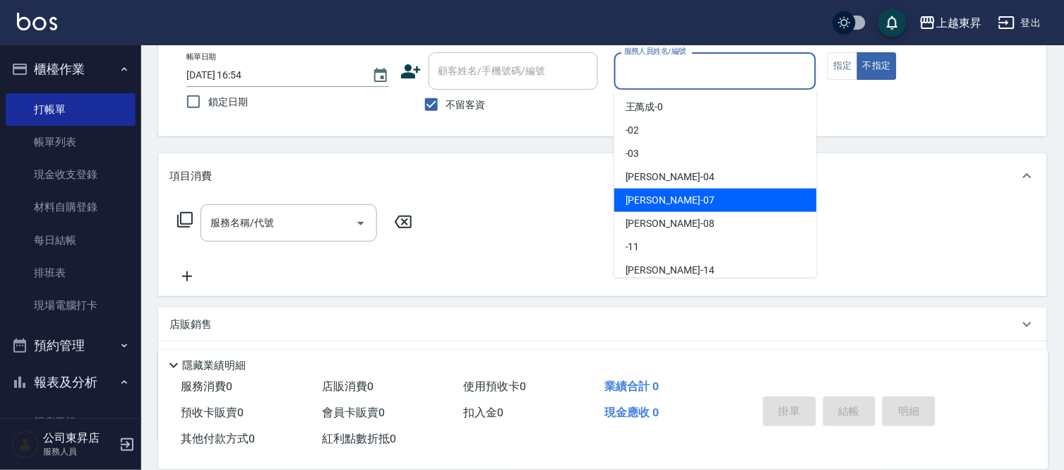
click at [659, 201] on span "榮松 -07" at bounding box center [670, 200] width 89 height 15
type input "榮松-07"
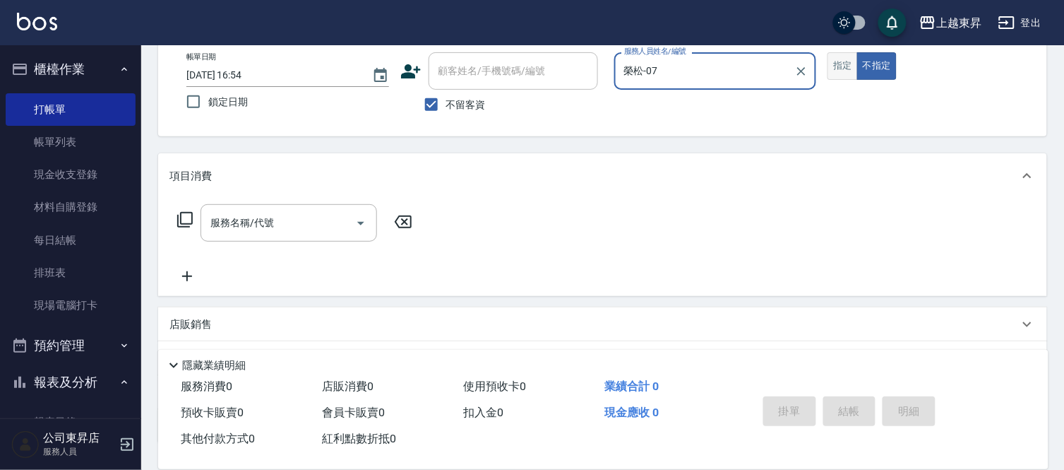
click at [839, 76] on button "指定" at bounding box center [842, 66] width 30 height 28
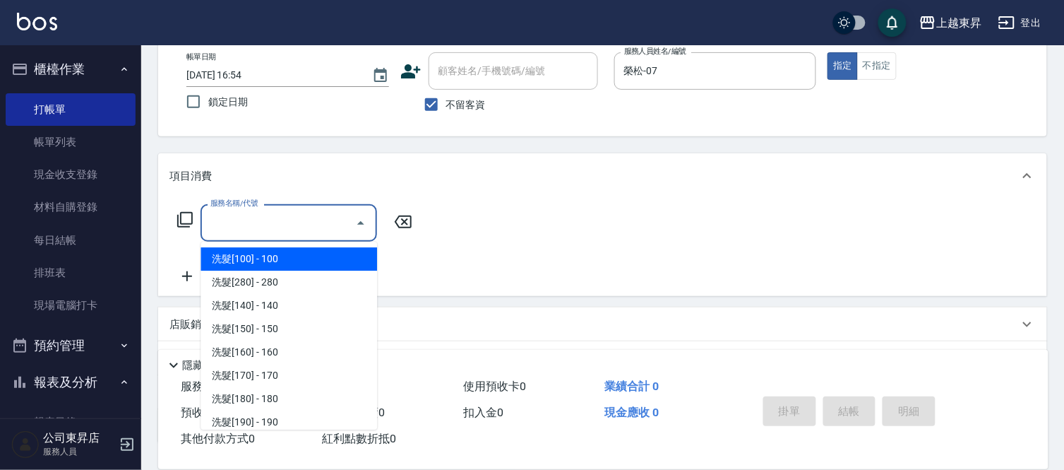
click at [263, 215] on input "服務名稱/代號" at bounding box center [278, 222] width 143 height 25
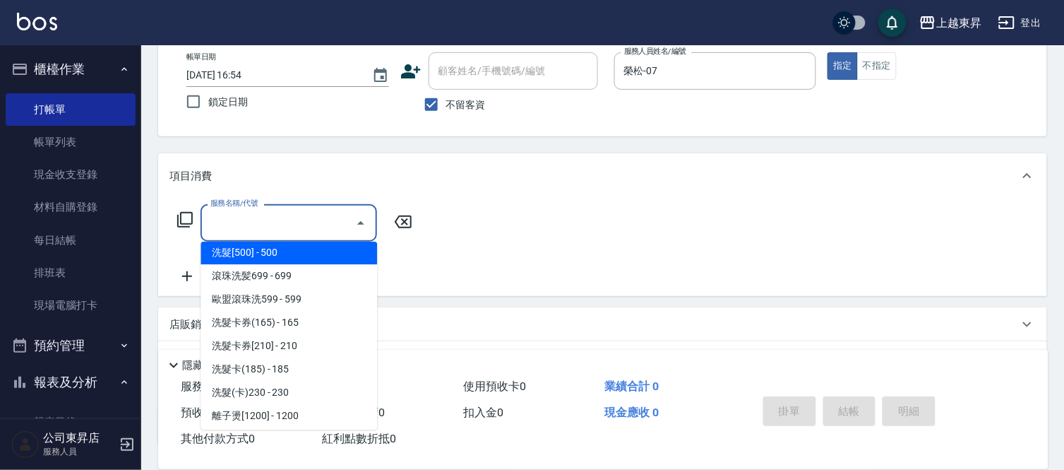
scroll to position [313, 0]
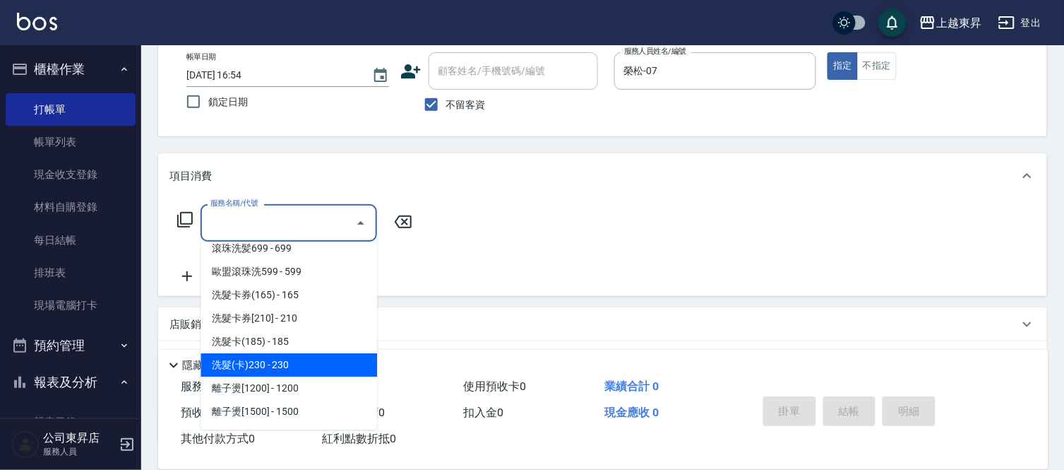
click at [283, 364] on span "洗髮(卡)230 - 230" at bounding box center [289, 364] width 177 height 23
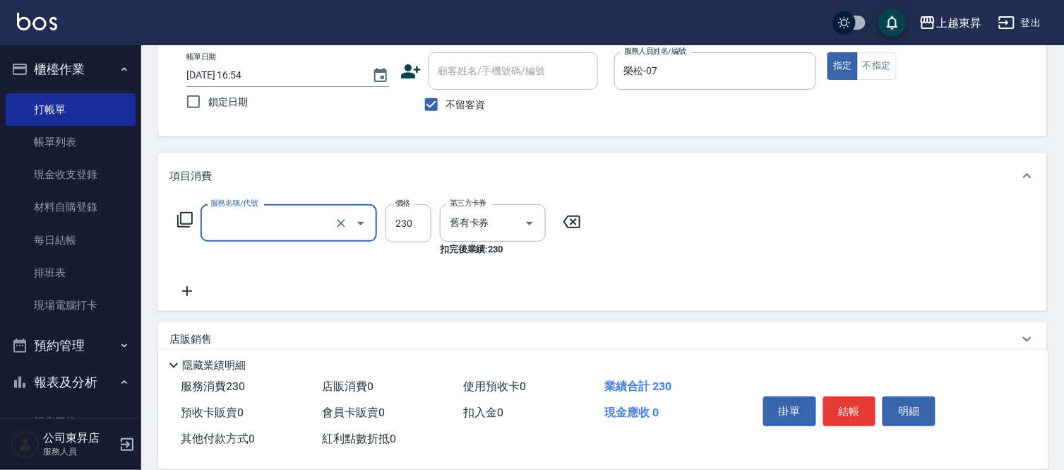
type input "洗髮(卡)230(224)"
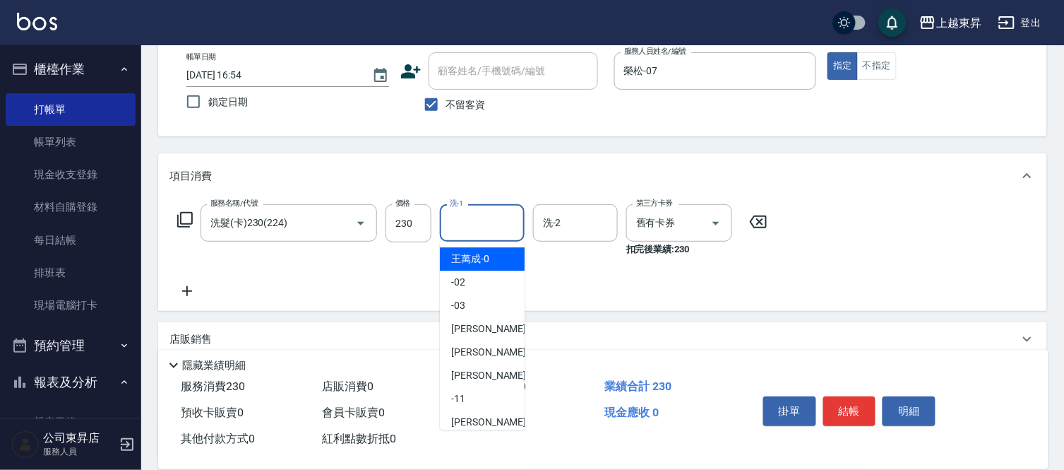
click at [474, 221] on input "洗-1" at bounding box center [482, 222] width 72 height 25
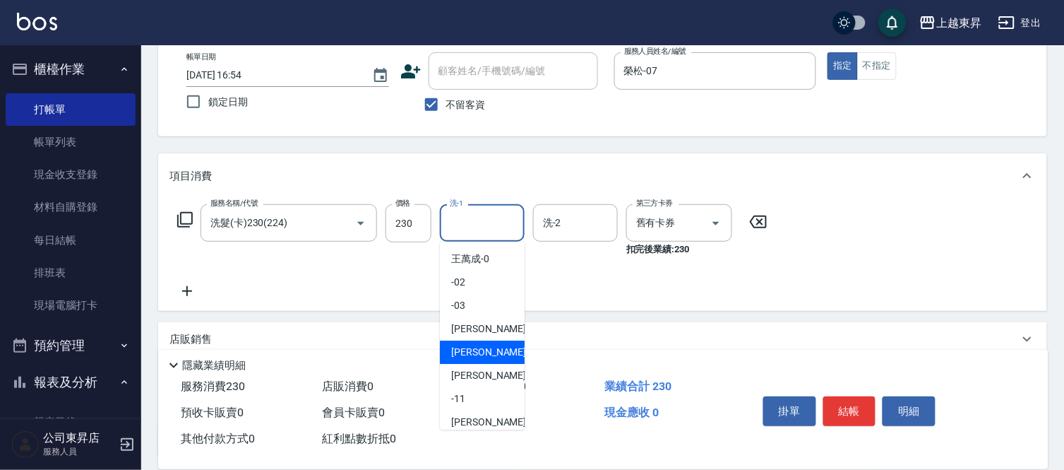
click at [464, 349] on span "榮松 -07" at bounding box center [495, 352] width 89 height 15
type input "榮松-07"
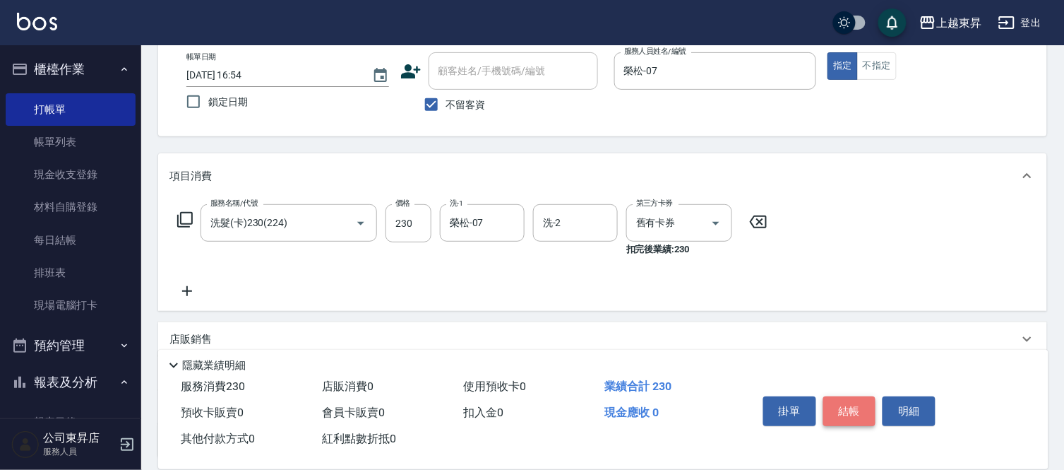
click at [851, 405] on button "結帳" at bounding box center [849, 411] width 53 height 30
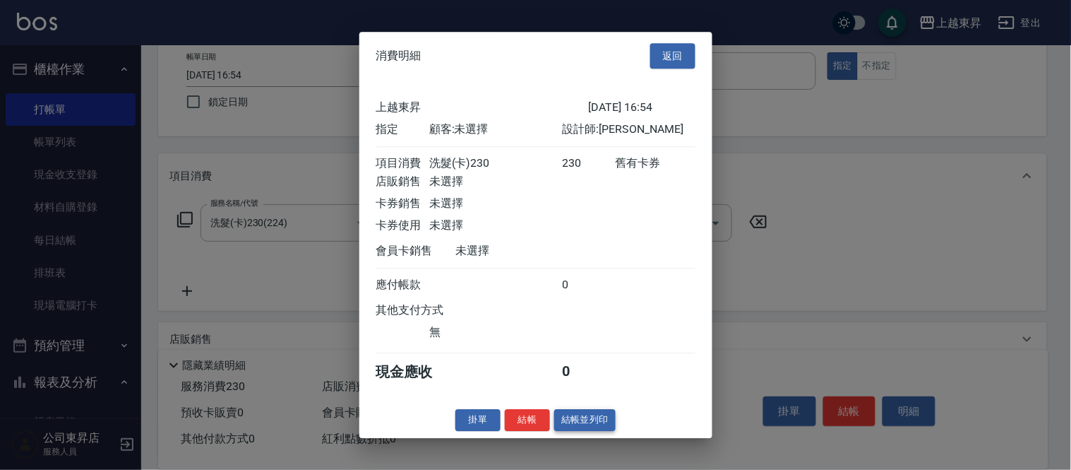
click at [599, 428] on button "結帳並列印" at bounding box center [584, 420] width 61 height 22
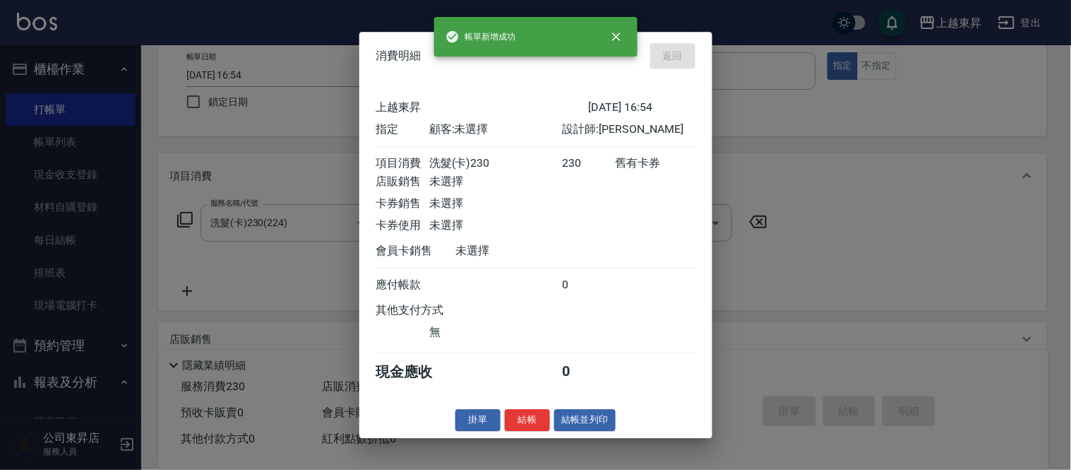
type input "[DATE] 17:11"
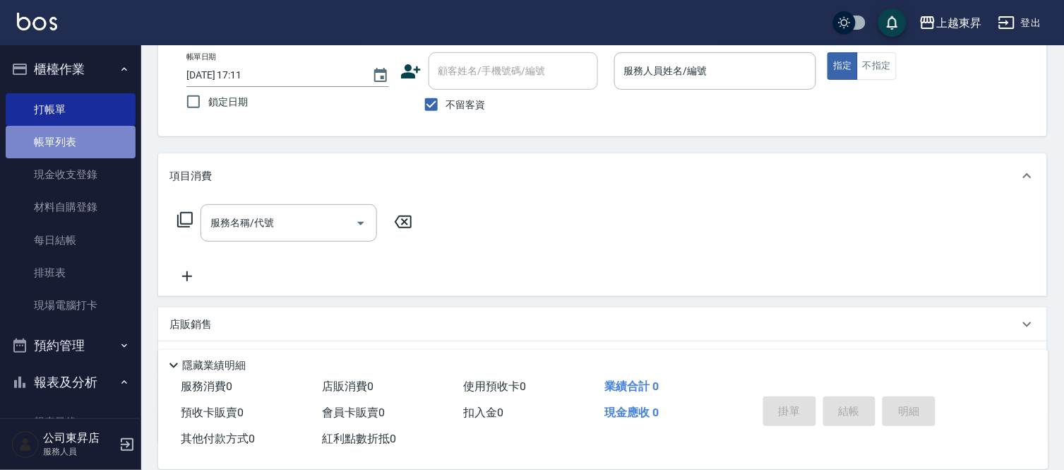
click at [96, 138] on link "帳單列表" at bounding box center [71, 142] width 130 height 32
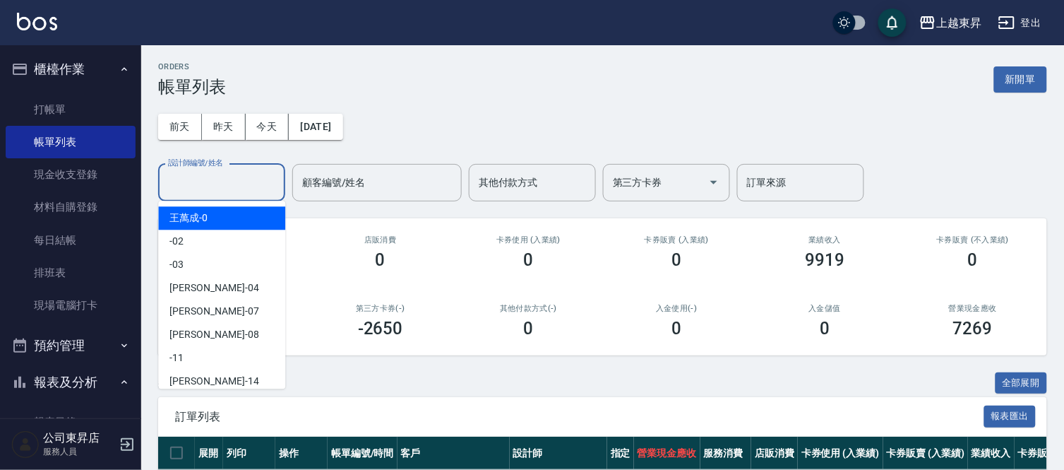
click at [181, 179] on input "設計師編號/姓名" at bounding box center [222, 182] width 114 height 25
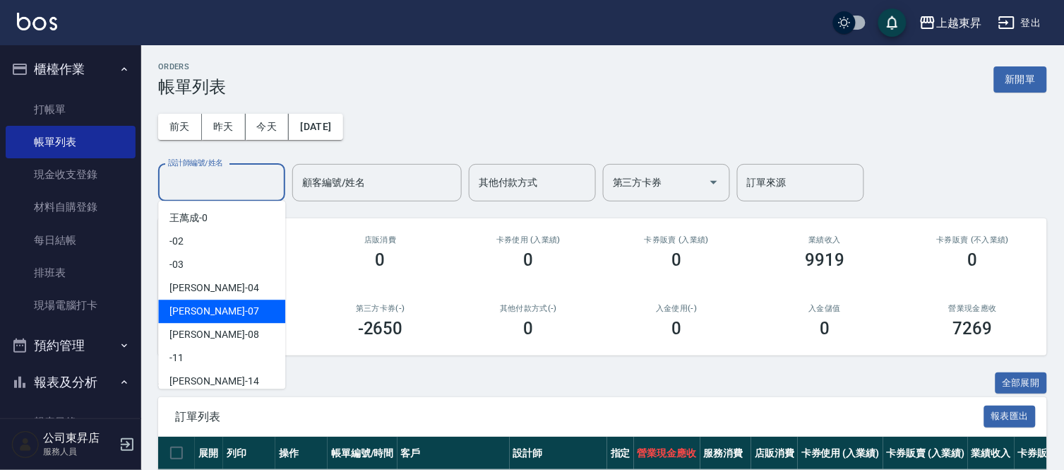
click at [186, 309] on span "榮松 -07" at bounding box center [213, 311] width 89 height 15
type input "榮松-07"
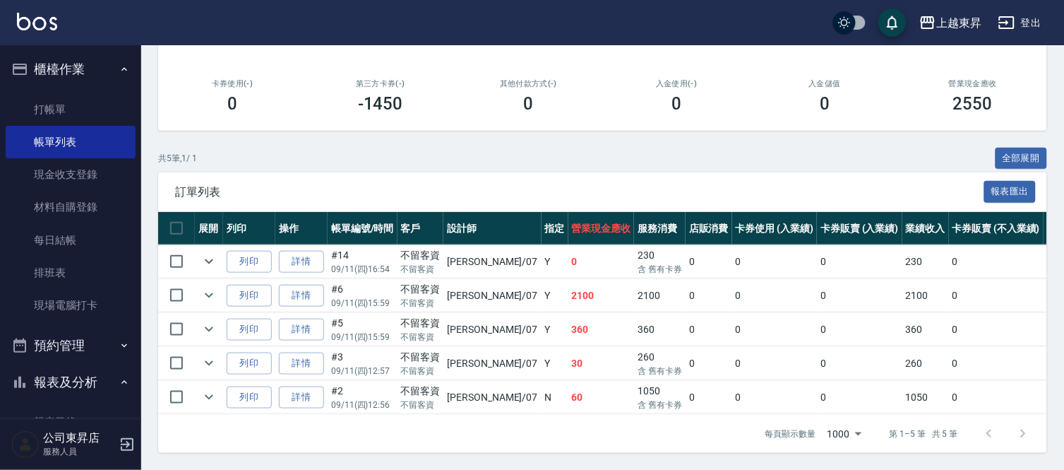
scroll to position [237, 0]
click at [61, 106] on link "打帳單" at bounding box center [71, 109] width 130 height 32
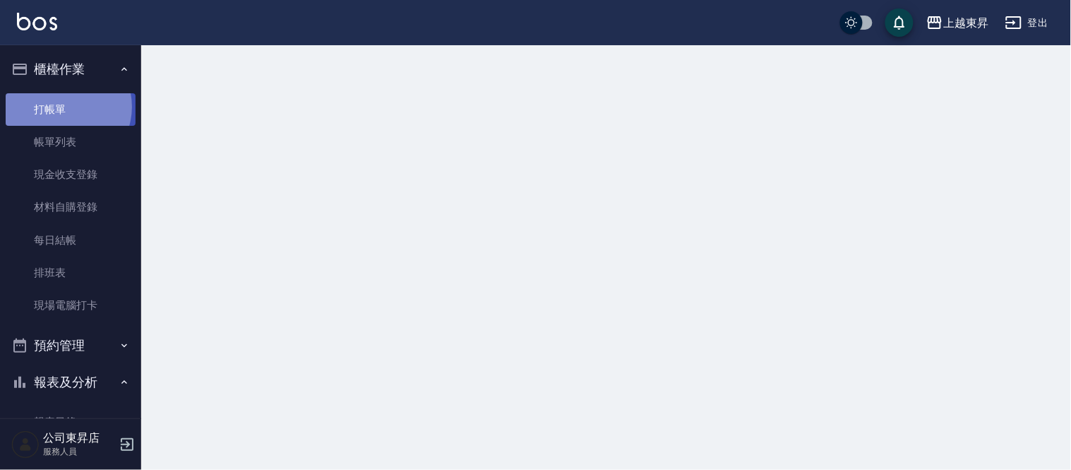
drag, startPoint x: 61, startPoint y: 106, endPoint x: 104, endPoint y: 107, distance: 43.1
click at [64, 106] on link "打帳單" at bounding box center [71, 109] width 130 height 32
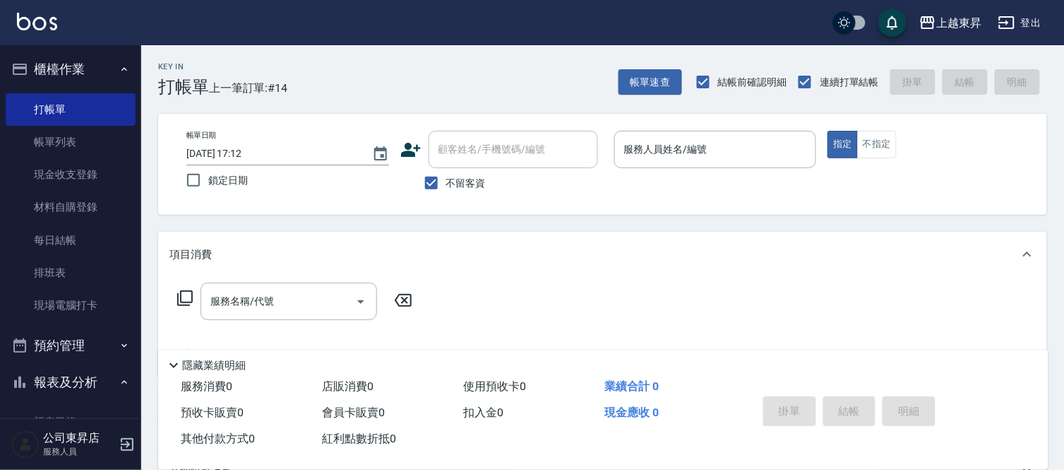
click at [463, 184] on span "不留客資" at bounding box center [466, 183] width 40 height 15
click at [446, 184] on input "不留客資" at bounding box center [432, 183] width 30 height 30
checkbox input "false"
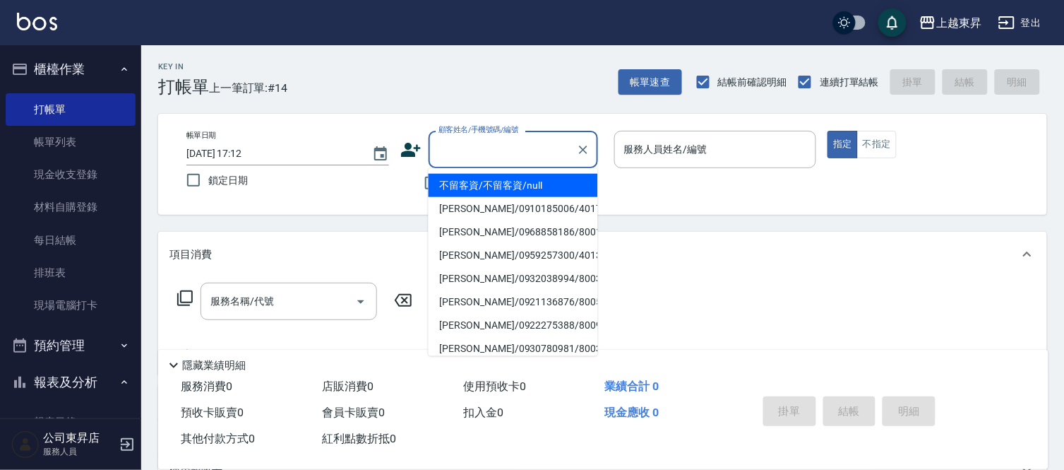
click at [491, 158] on input "顧客姓名/手機號碼/編號" at bounding box center [503, 149] width 136 height 25
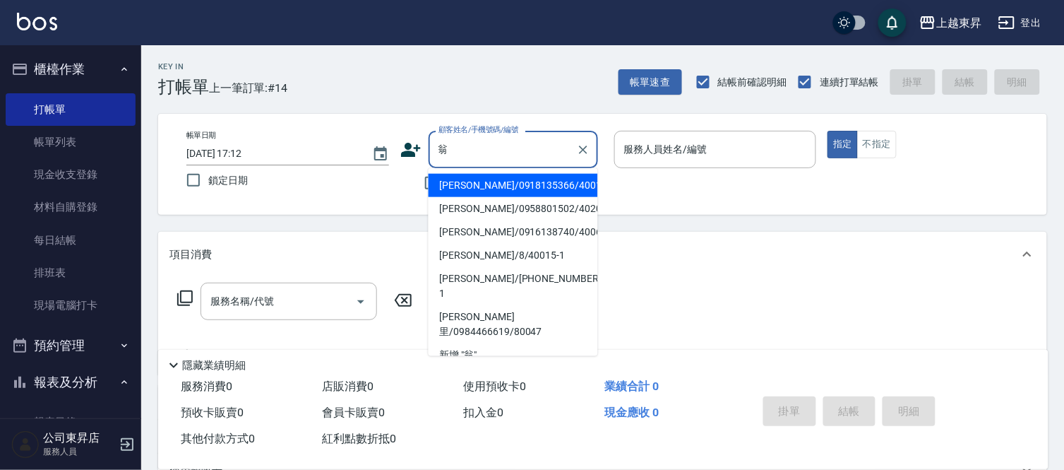
click at [492, 214] on li "[PERSON_NAME]/0958801502/40202" at bounding box center [513, 208] width 169 height 23
type input "[PERSON_NAME]/0958801502/40202"
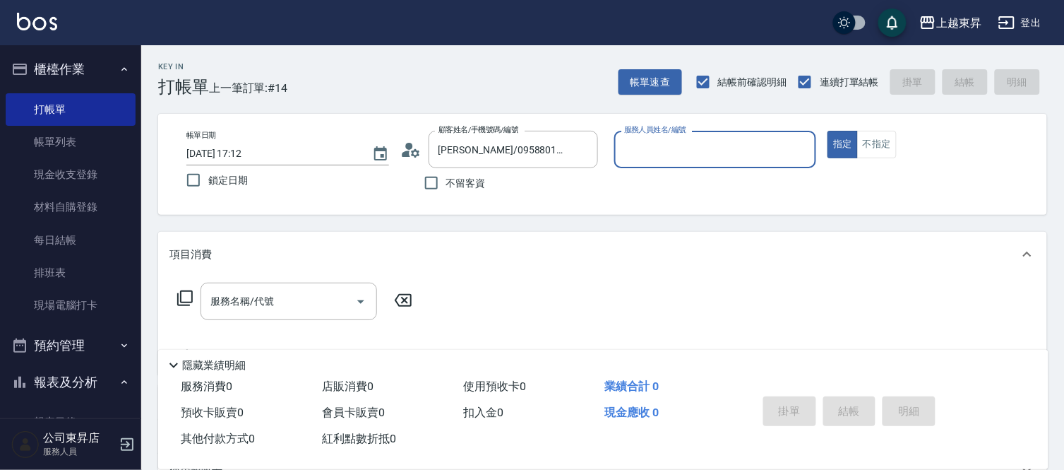
type input "[PERSON_NAME]04"
click at [342, 301] on input "服務名稱/代號" at bounding box center [278, 301] width 143 height 25
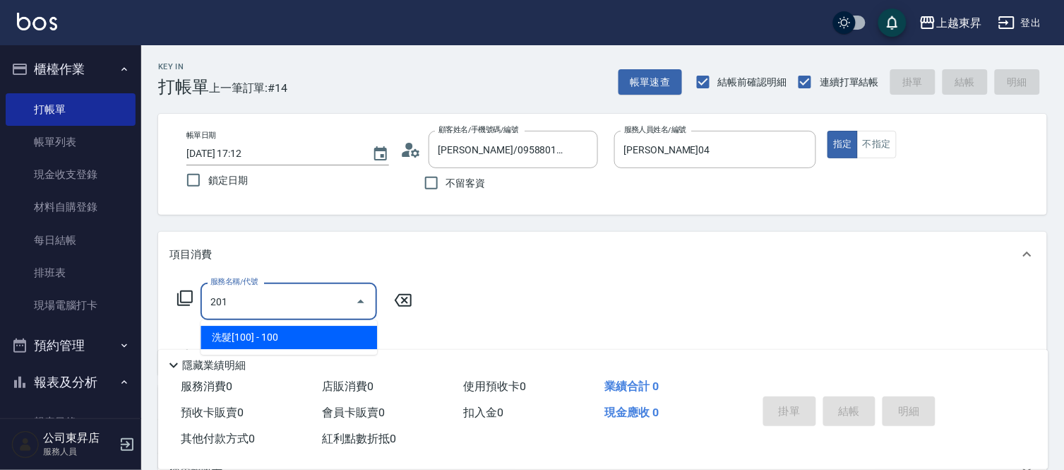
type input "洗髮[100](201)"
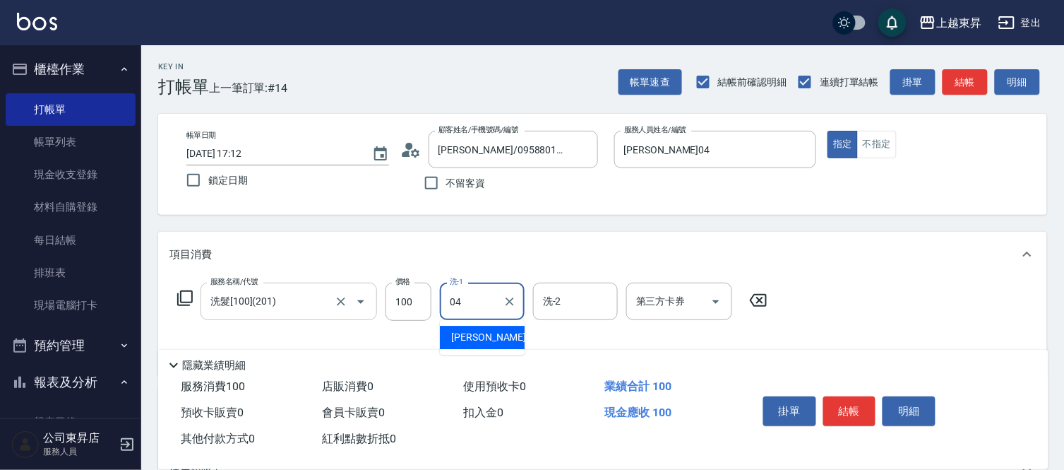
type input "[PERSON_NAME]04"
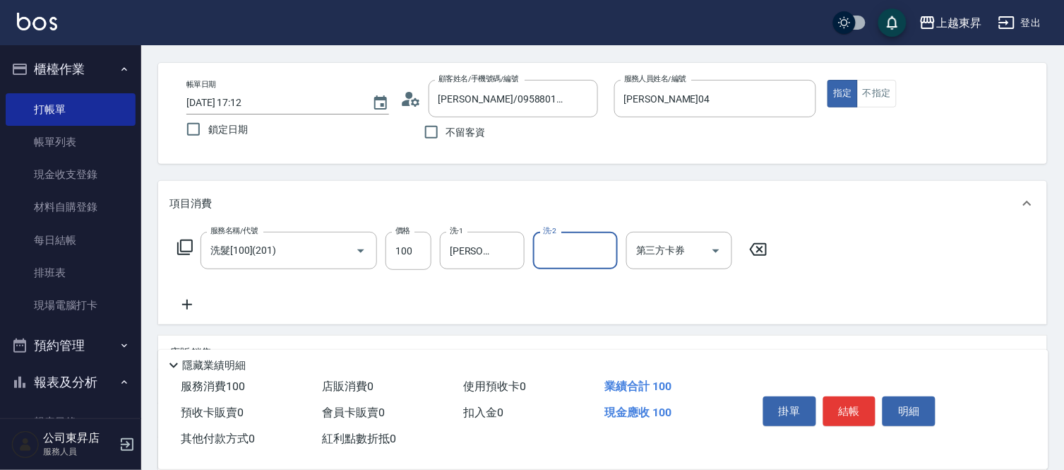
scroll to position [78, 0]
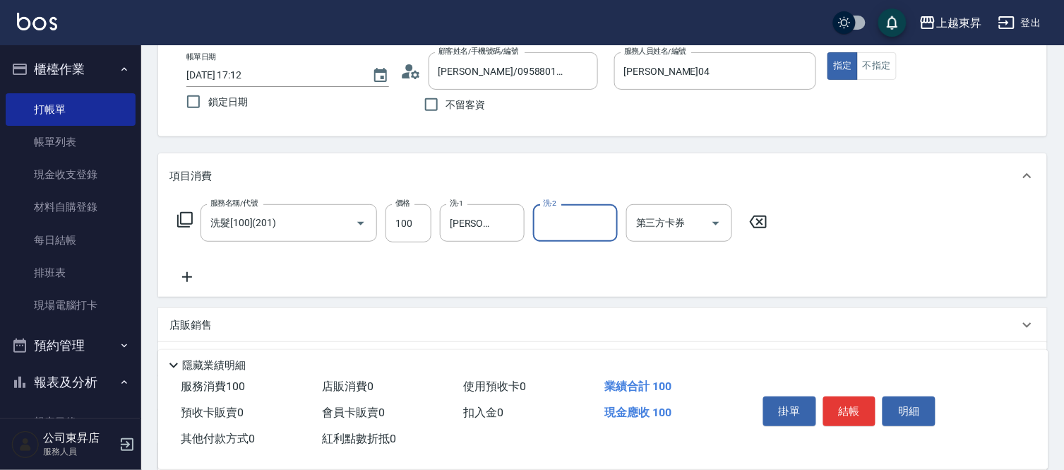
click at [185, 279] on icon at bounding box center [186, 276] width 35 height 17
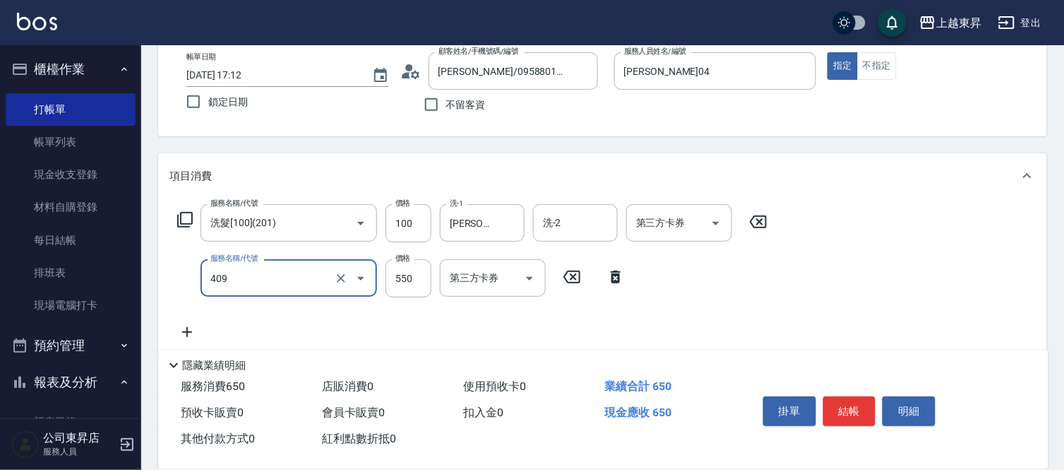
type input "剪髮(550)(409)"
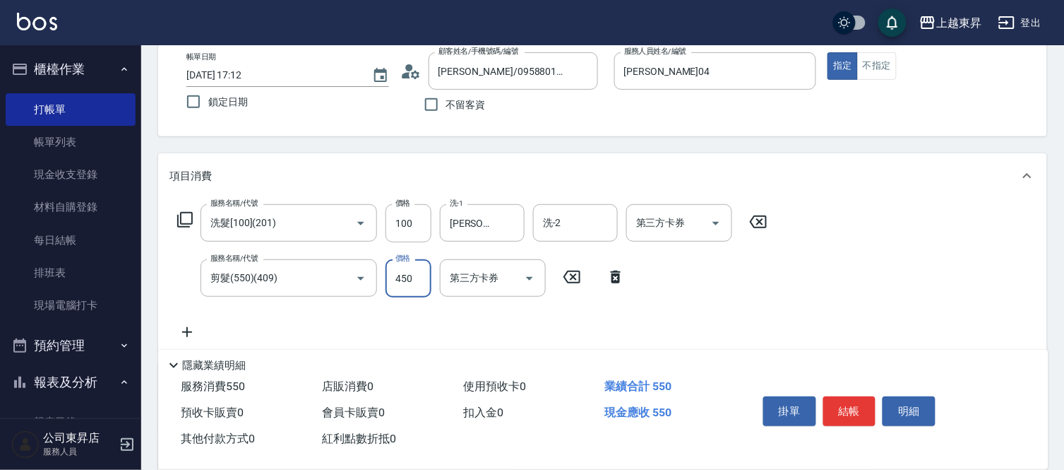
type input "450"
click at [856, 397] on button "結帳" at bounding box center [849, 411] width 53 height 30
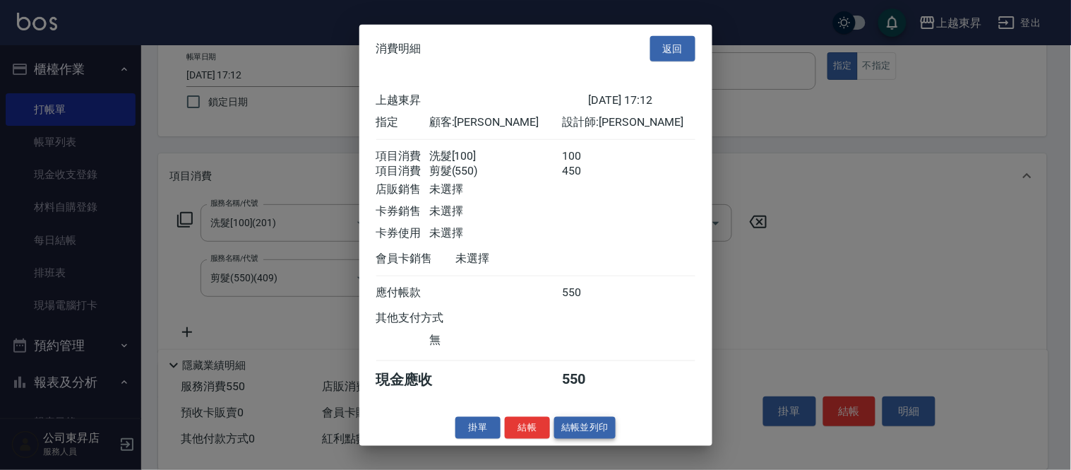
click at [601, 434] on button "結帳並列印" at bounding box center [584, 428] width 61 height 22
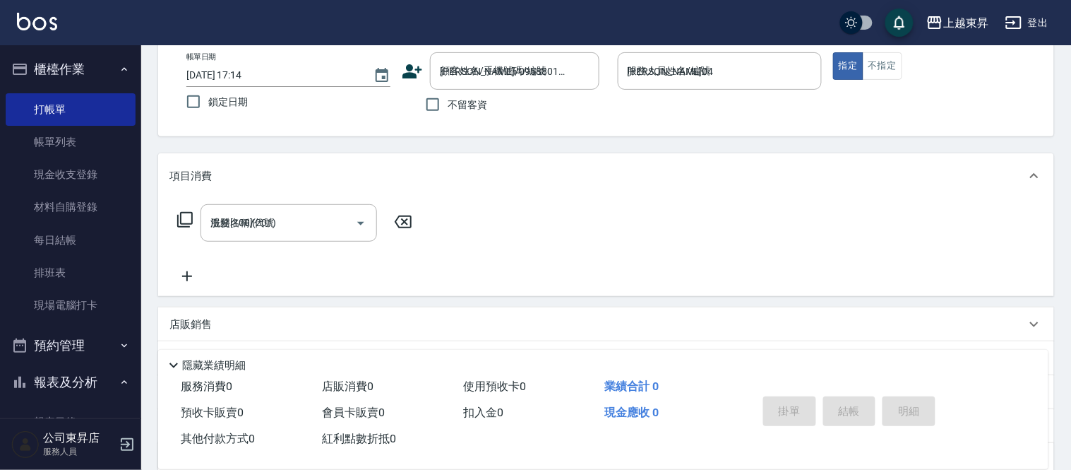
type input "[DATE] 17:14"
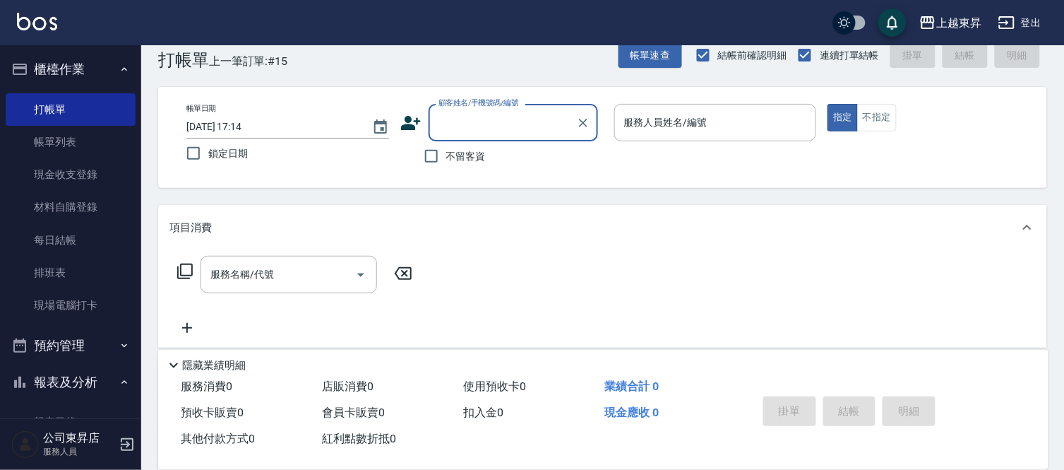
scroll to position [0, 0]
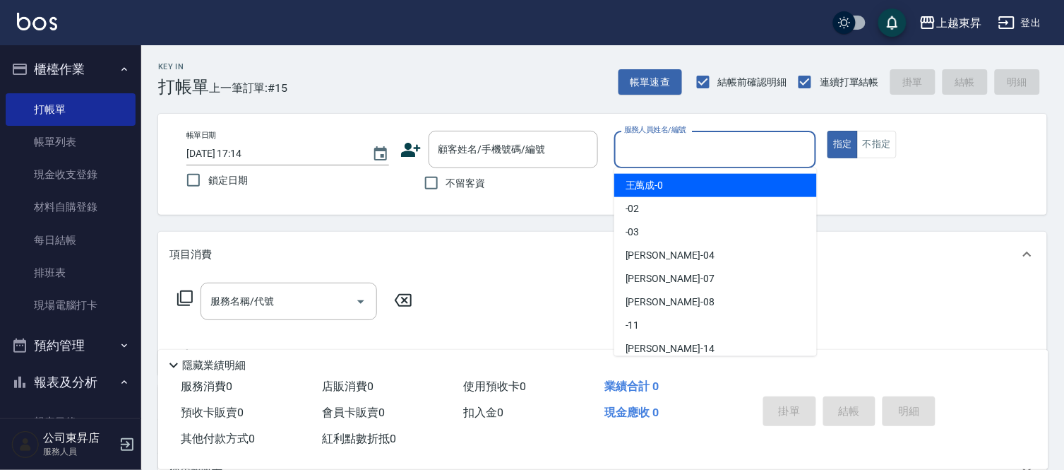
click at [654, 149] on input "服務人員姓名/編號" at bounding box center [716, 149] width 190 height 25
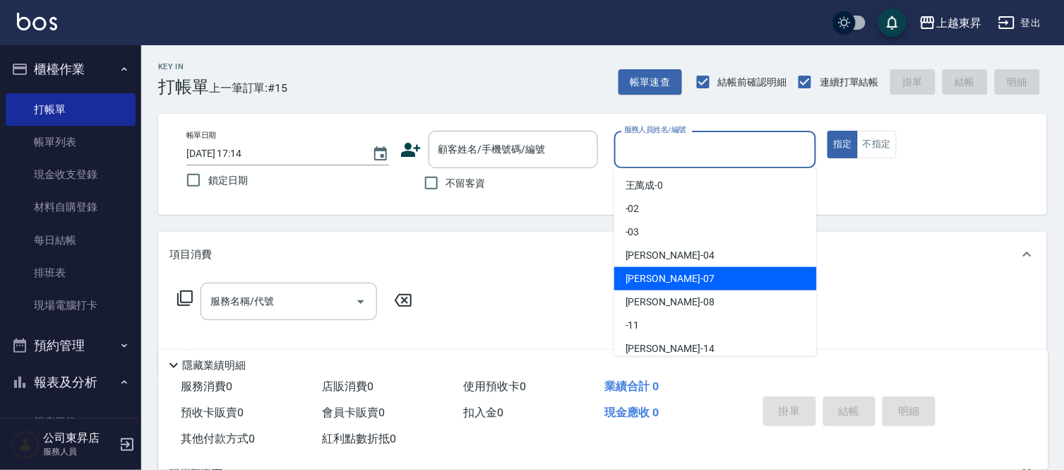
click at [644, 280] on span "榮松 -07" at bounding box center [670, 278] width 89 height 15
type input "榮松-07"
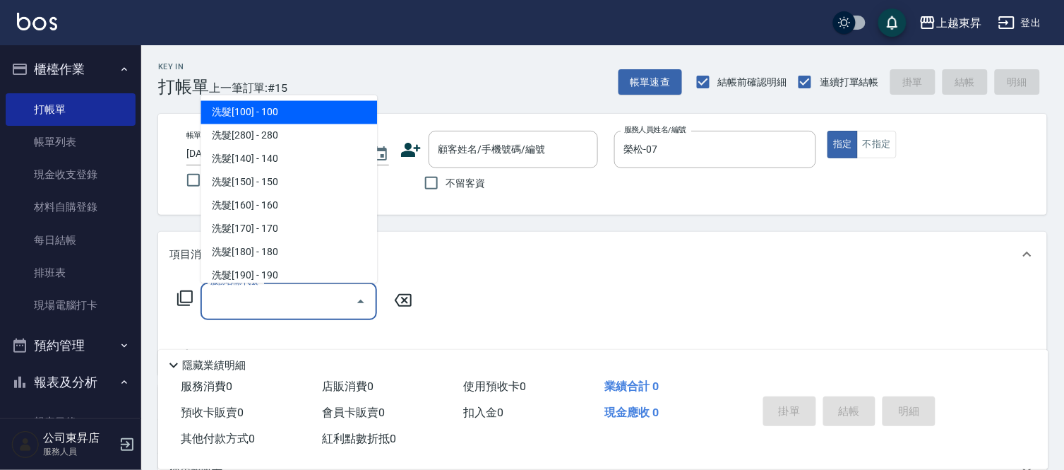
click at [260, 299] on input "服務名稱/代號" at bounding box center [278, 301] width 143 height 25
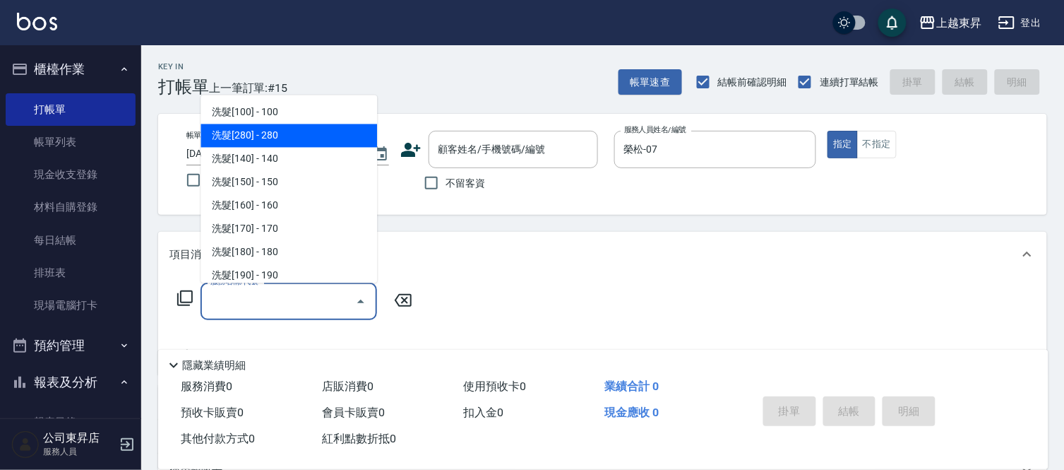
click at [290, 131] on span "洗髮[280] - 280" at bounding box center [289, 135] width 177 height 23
type input "洗髮[280](202)"
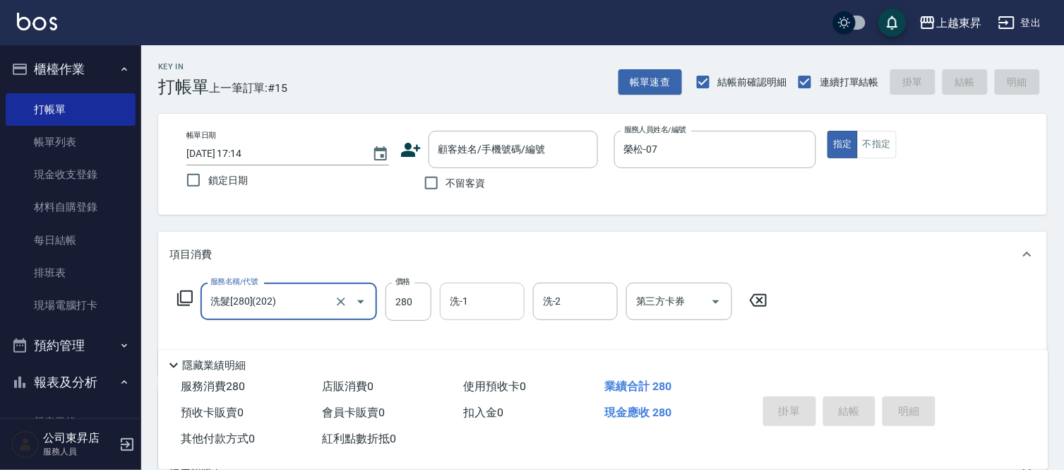
click at [462, 297] on input "洗-1" at bounding box center [482, 301] width 72 height 25
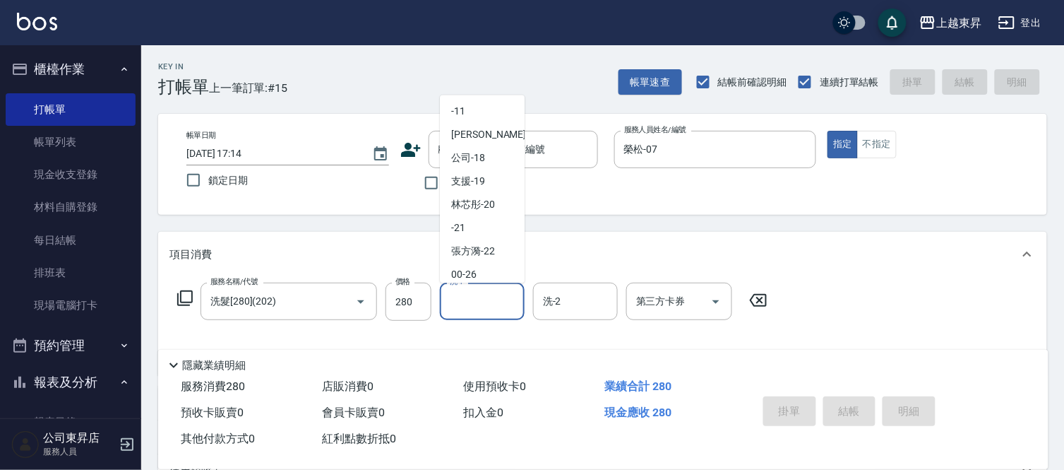
scroll to position [157, 0]
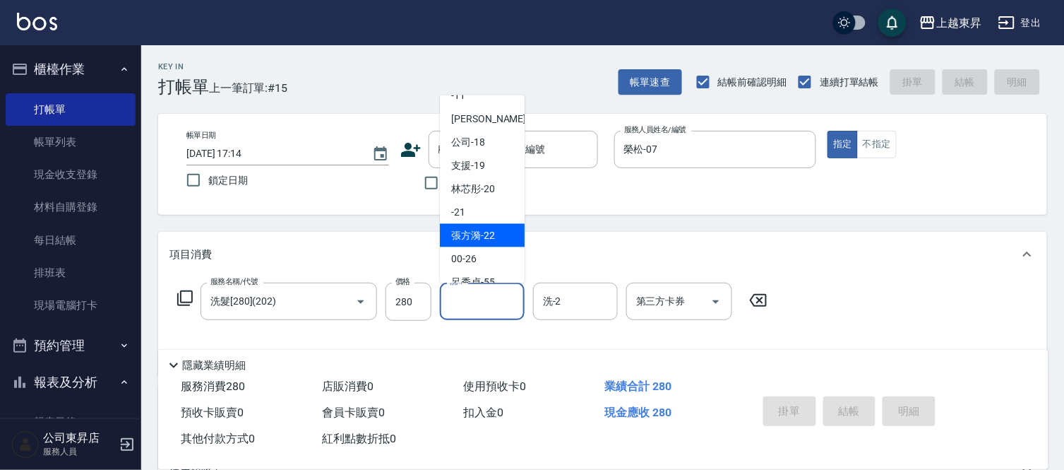
click at [481, 230] on span "[PERSON_NAME]-22" at bounding box center [473, 235] width 44 height 15
type input "[PERSON_NAME]-22"
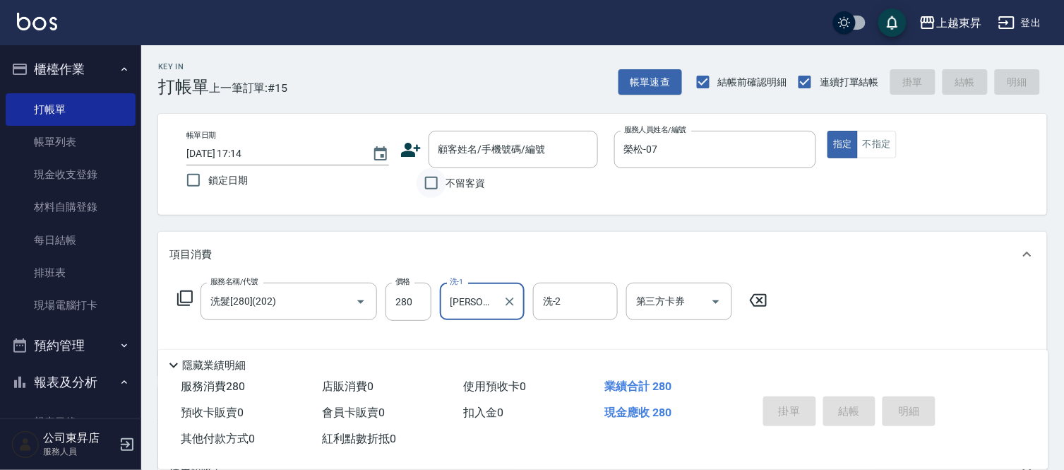
click at [426, 188] on input "不留客資" at bounding box center [432, 183] width 30 height 30
checkbox input "true"
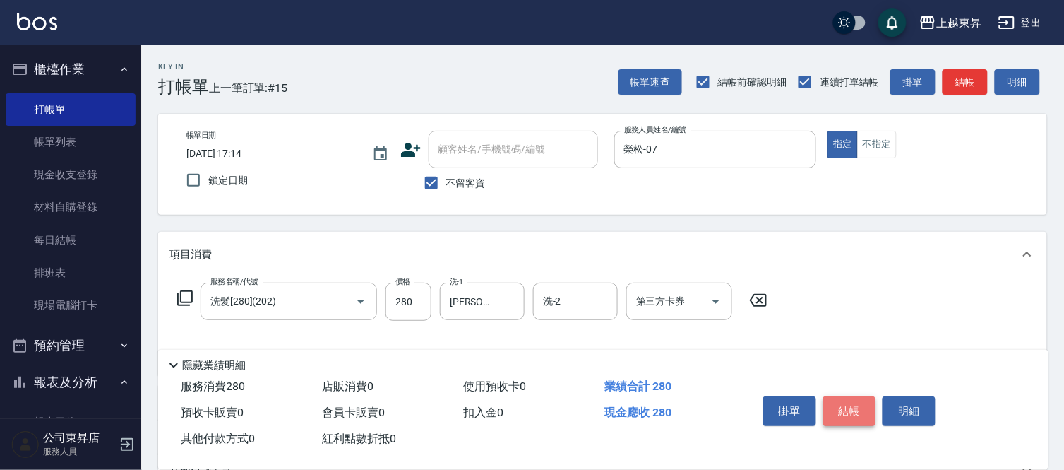
click at [848, 402] on button "結帳" at bounding box center [849, 411] width 53 height 30
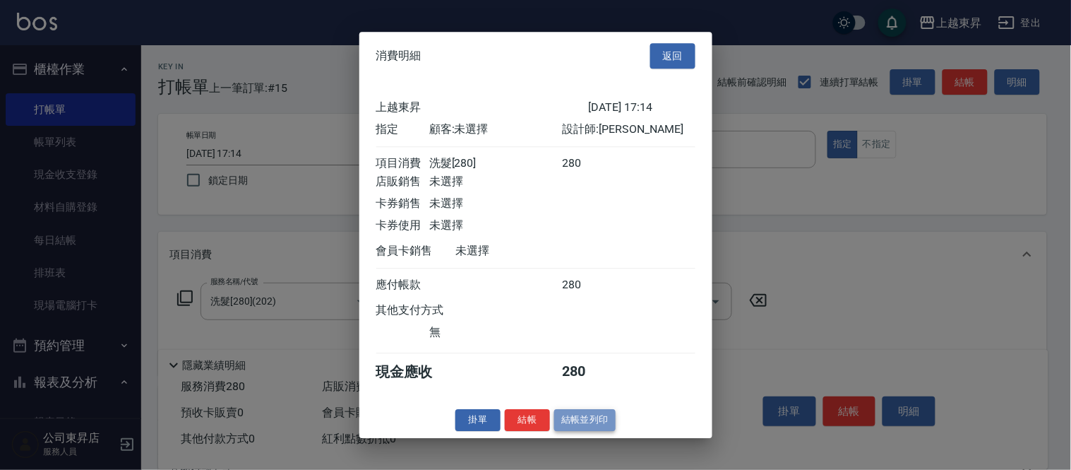
click at [592, 425] on button "結帳並列印" at bounding box center [584, 420] width 61 height 22
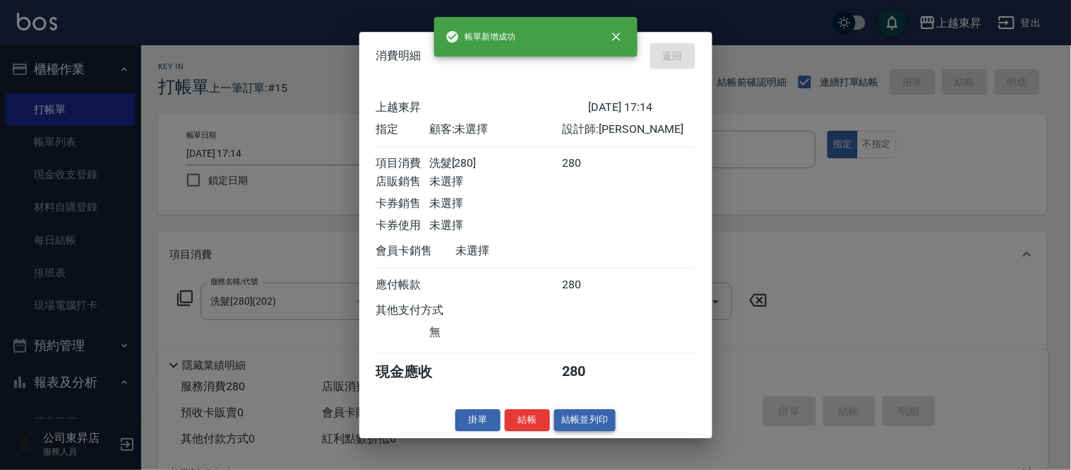
type input "[DATE] 17:17"
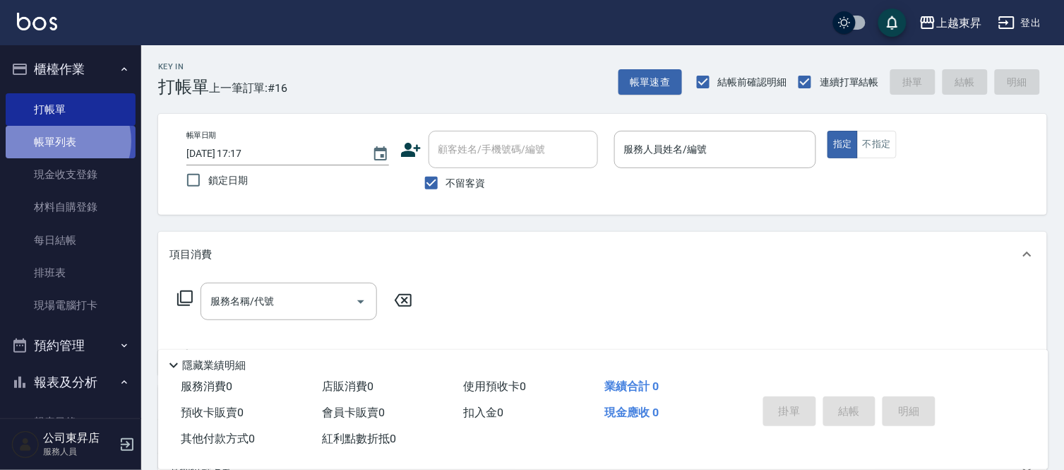
click at [67, 141] on link "帳單列表" at bounding box center [71, 142] width 130 height 32
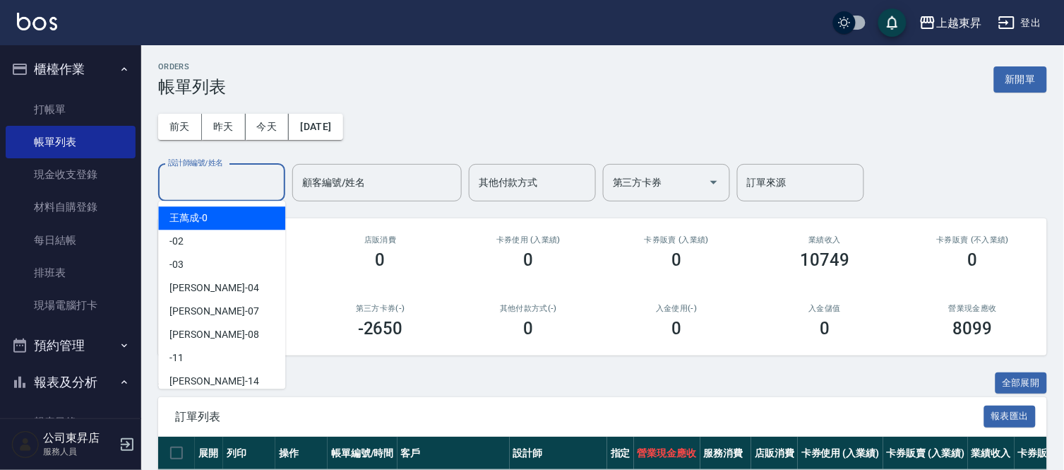
click at [221, 172] on input "設計師編號/姓名" at bounding box center [222, 182] width 114 height 25
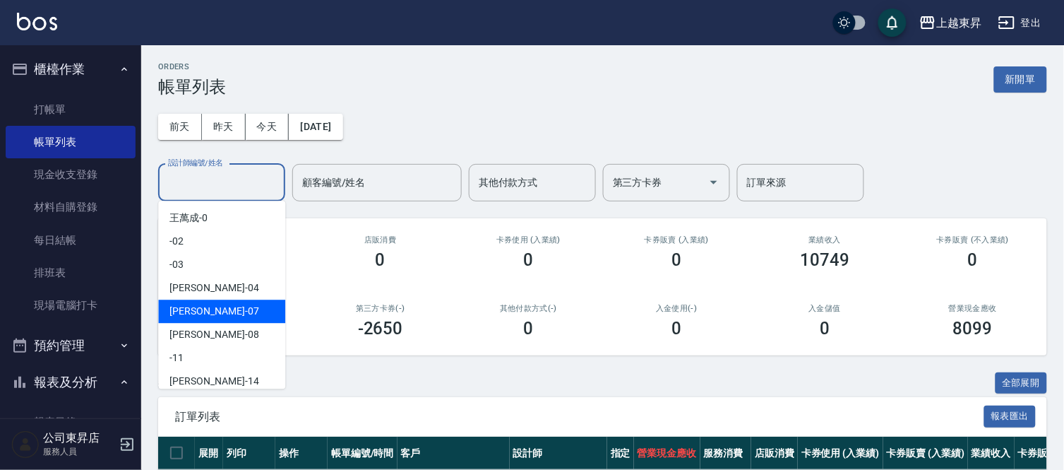
click at [202, 311] on span "榮松 -07" at bounding box center [213, 311] width 89 height 15
type input "榮松-07"
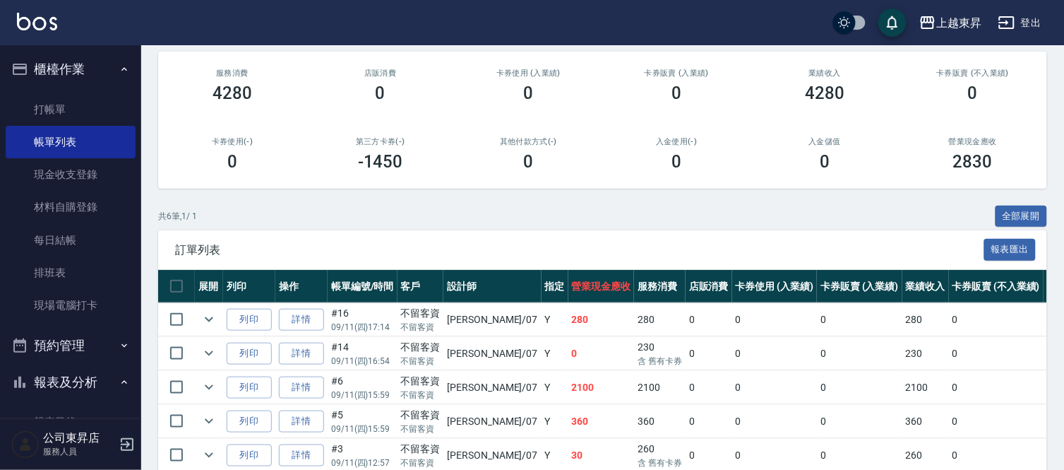
scroll to position [235, 0]
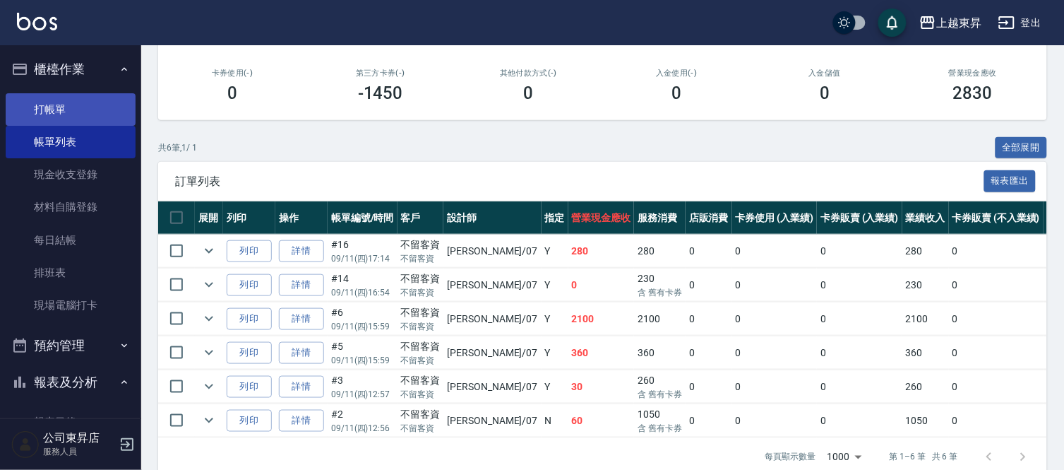
click at [85, 103] on link "打帳單" at bounding box center [71, 109] width 130 height 32
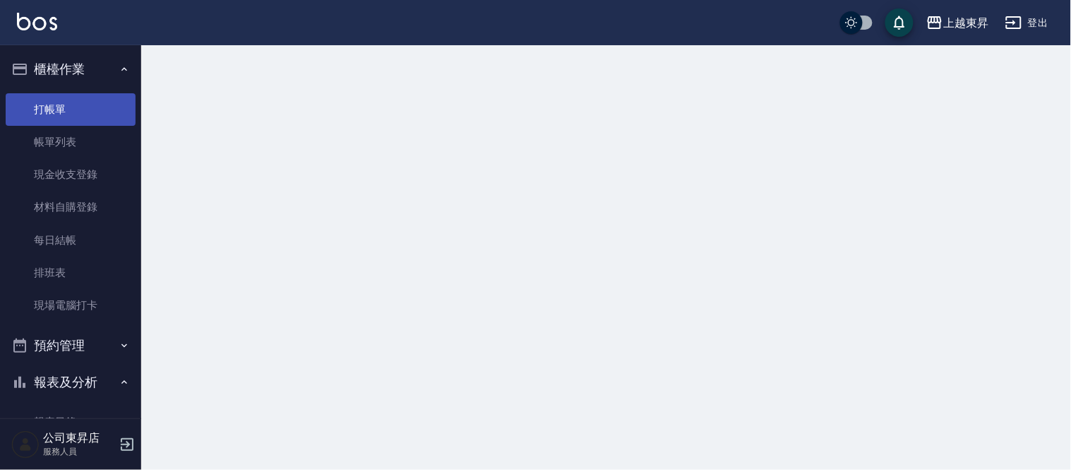
click at [79, 101] on link "打帳單" at bounding box center [71, 109] width 130 height 32
click at [78, 101] on link "打帳單" at bounding box center [71, 109] width 130 height 32
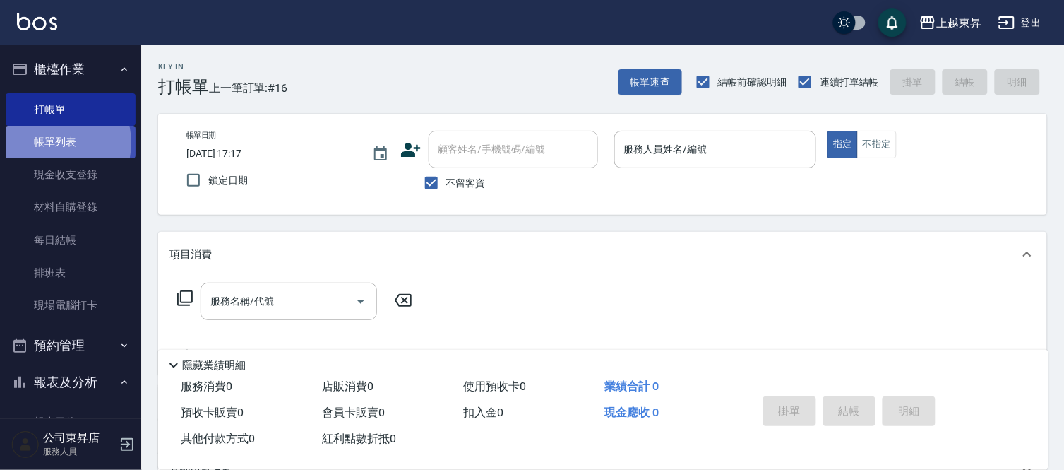
click at [50, 143] on link "帳單列表" at bounding box center [71, 142] width 130 height 32
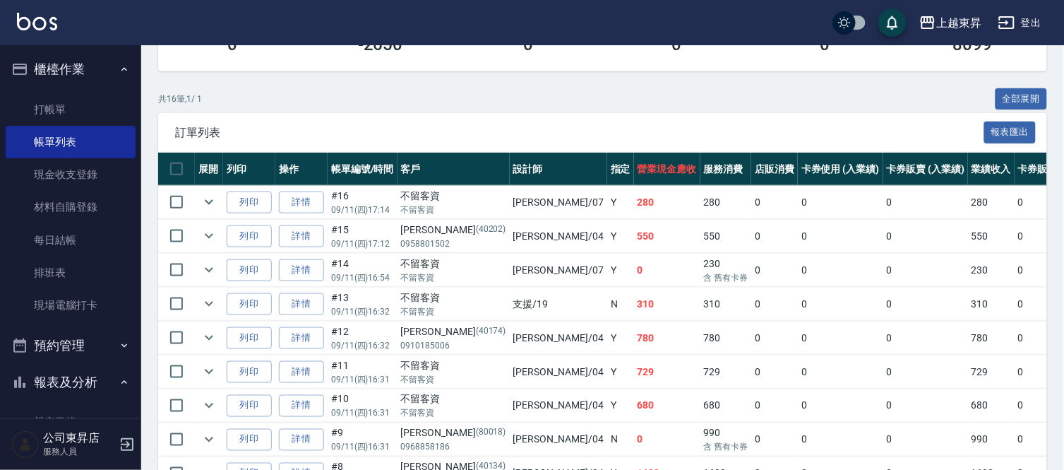
scroll to position [313, 0]
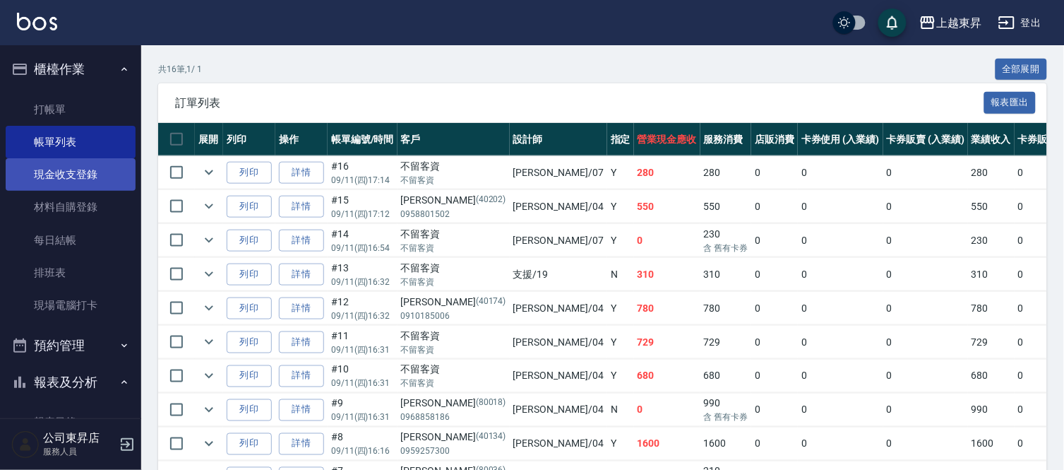
click at [87, 178] on link "現金收支登錄" at bounding box center [71, 174] width 130 height 32
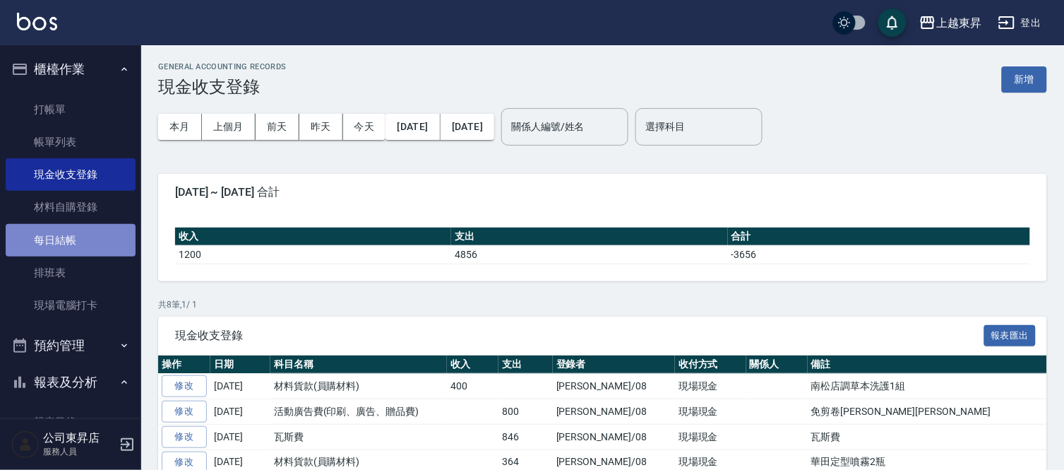
click at [76, 247] on link "每日結帳" at bounding box center [71, 240] width 130 height 32
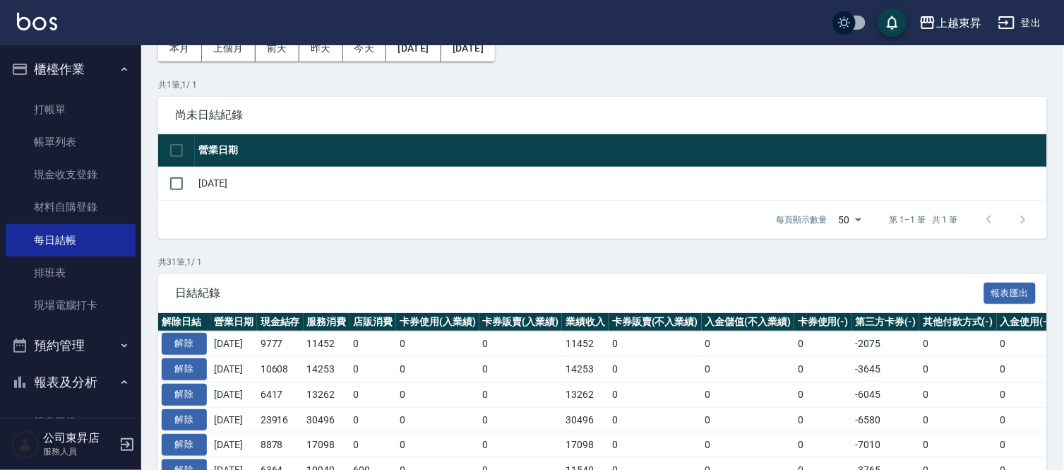
scroll to position [157, 0]
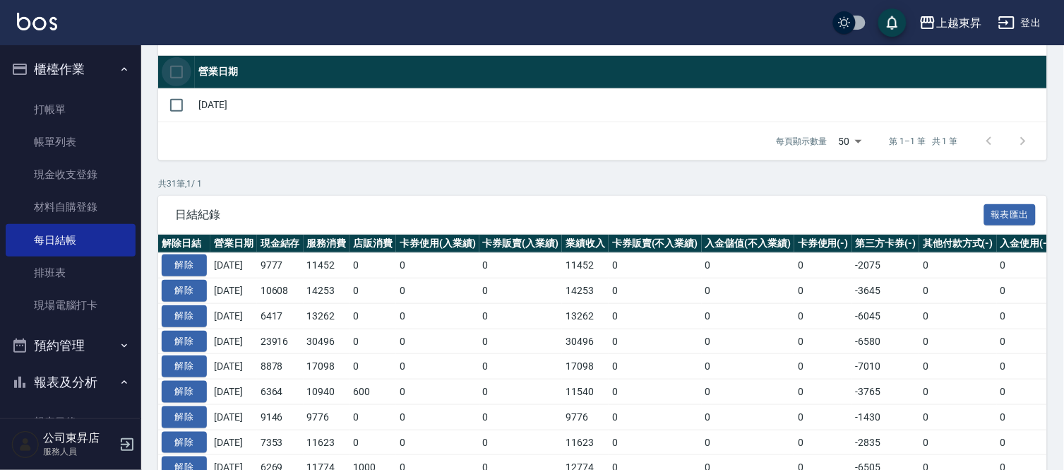
click at [180, 64] on input "checkbox" at bounding box center [177, 72] width 30 height 30
checkbox input "true"
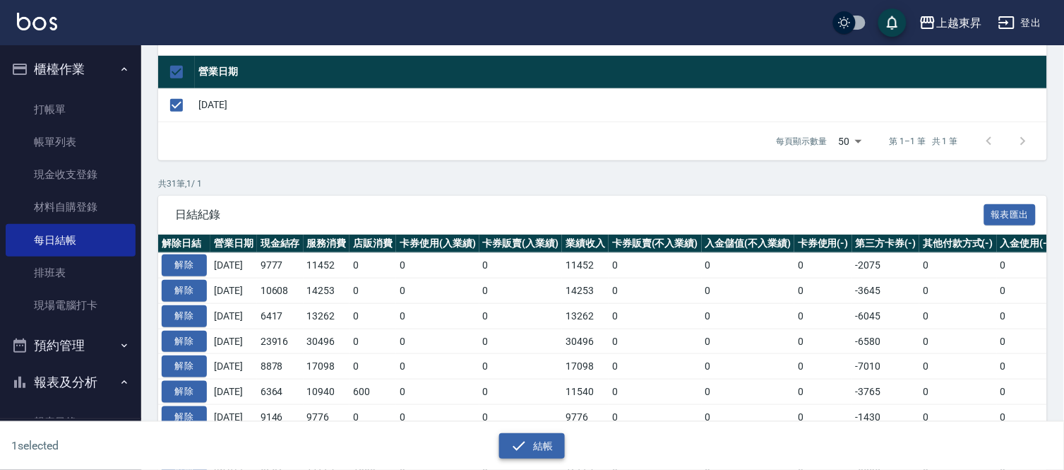
click at [526, 446] on icon "button" at bounding box center [518, 445] width 17 height 17
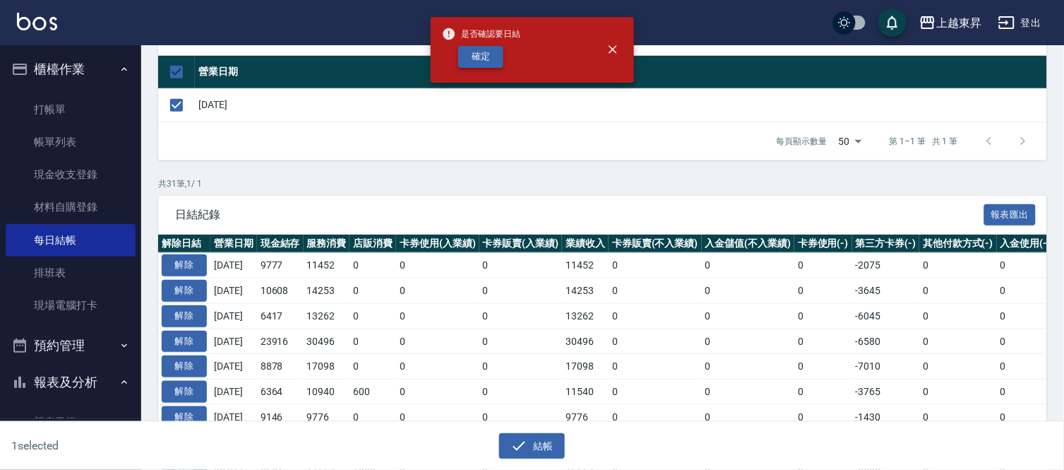
click at [487, 55] on button "確定" at bounding box center [480, 57] width 45 height 22
checkbox input "false"
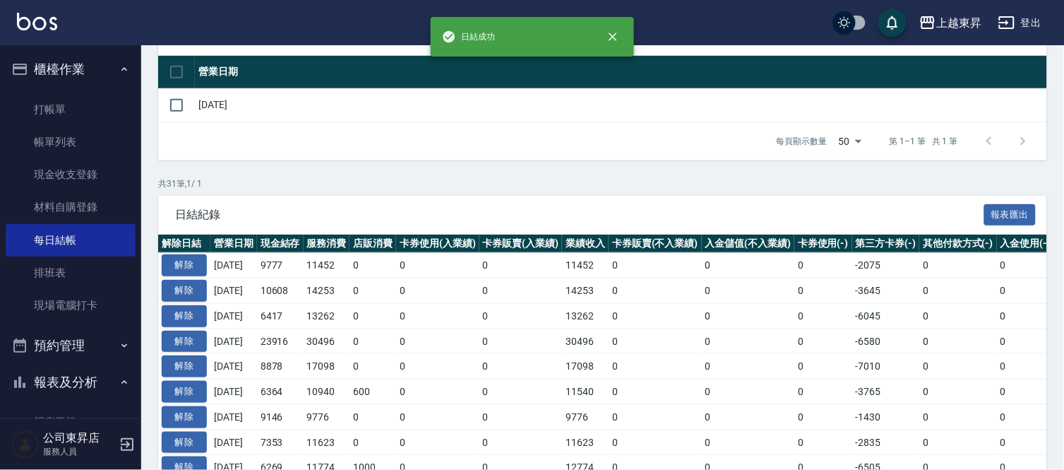
scroll to position [102, 0]
